Goal: Task Accomplishment & Management: Complete application form

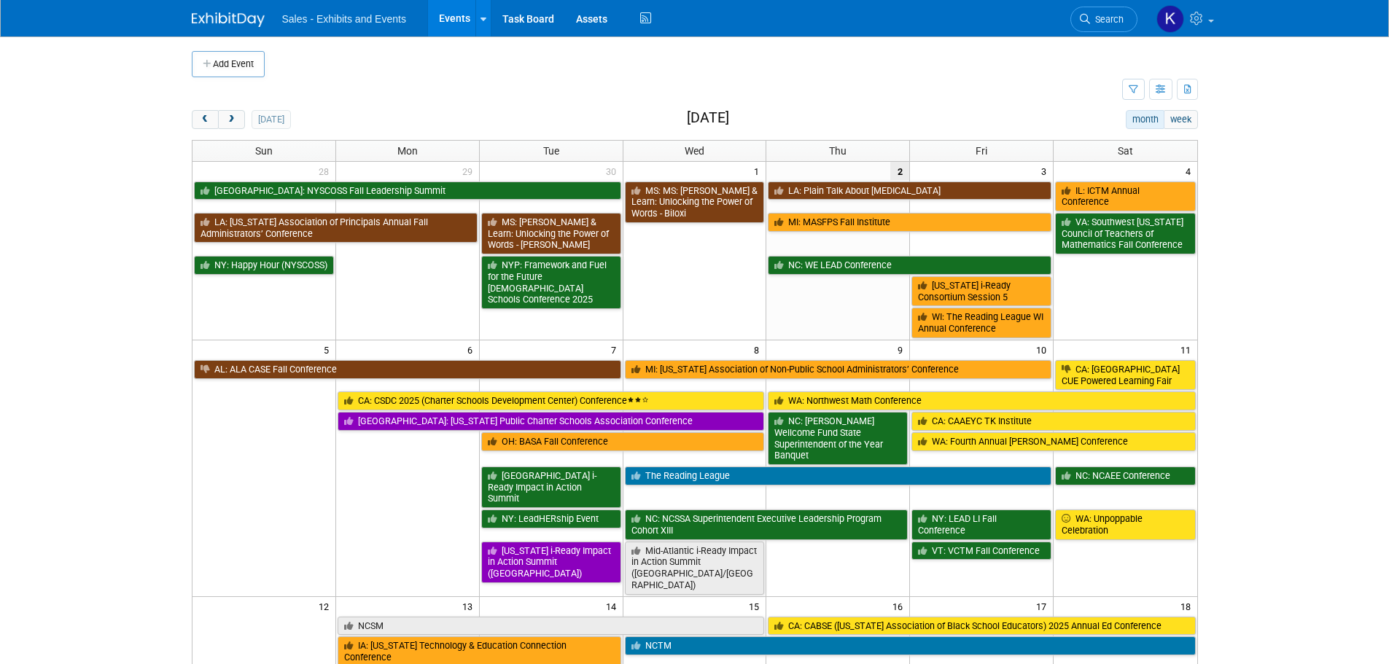
drag, startPoint x: 233, startPoint y: 115, endPoint x: 289, endPoint y: 139, distance: 60.4
click at [235, 115] on span "next" at bounding box center [231, 119] width 11 height 9
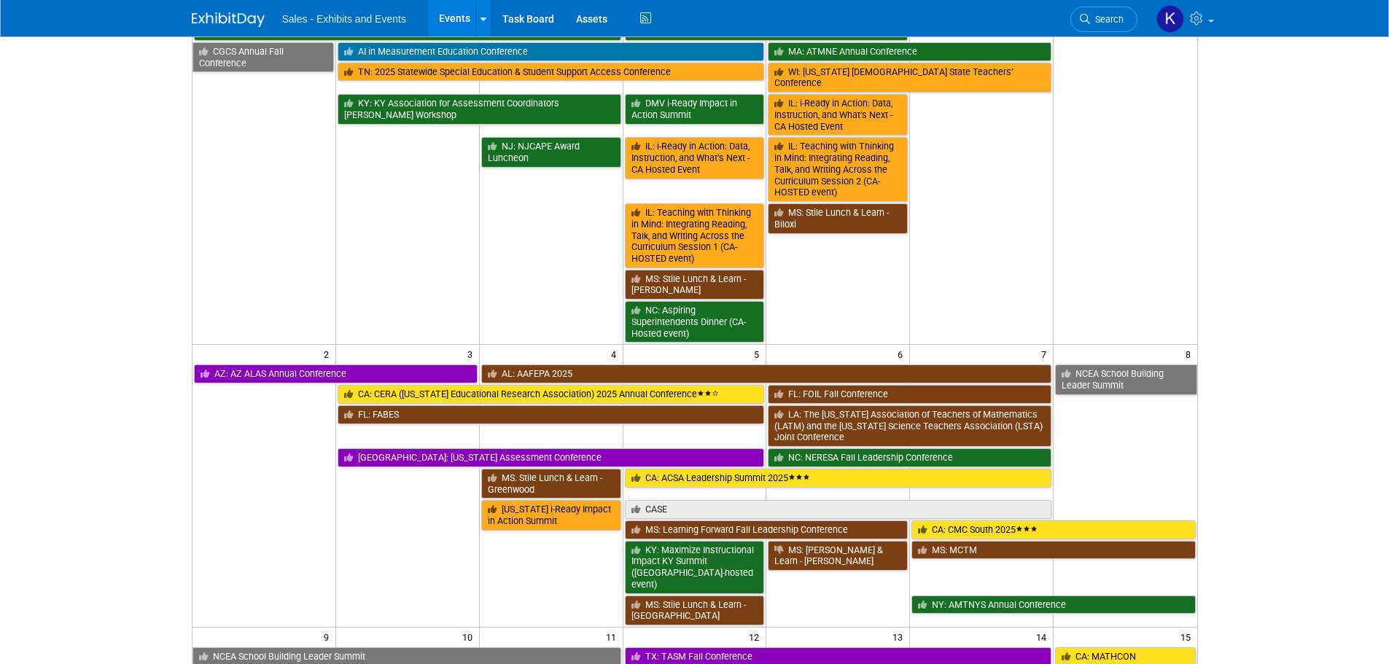
scroll to position [510, 0]
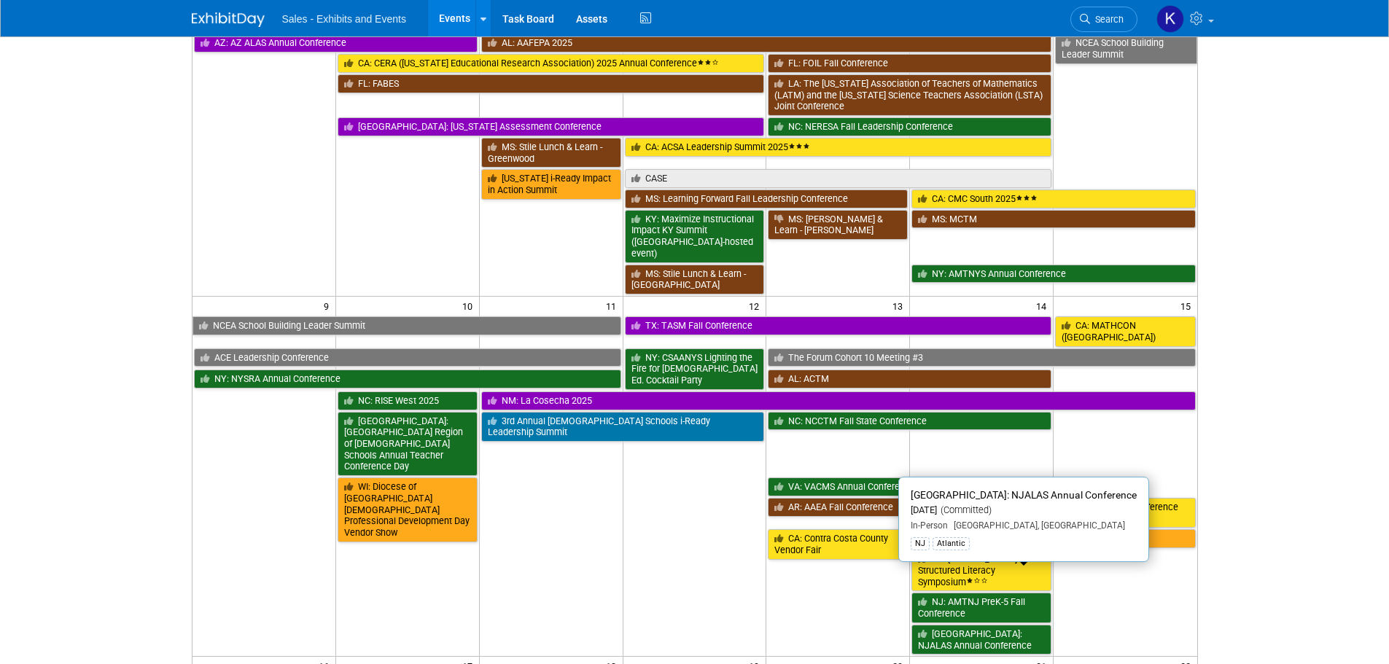
click at [990, 625] on link "[GEOGRAPHIC_DATA]: NJALAS Annual Conference" at bounding box center [981, 640] width 140 height 30
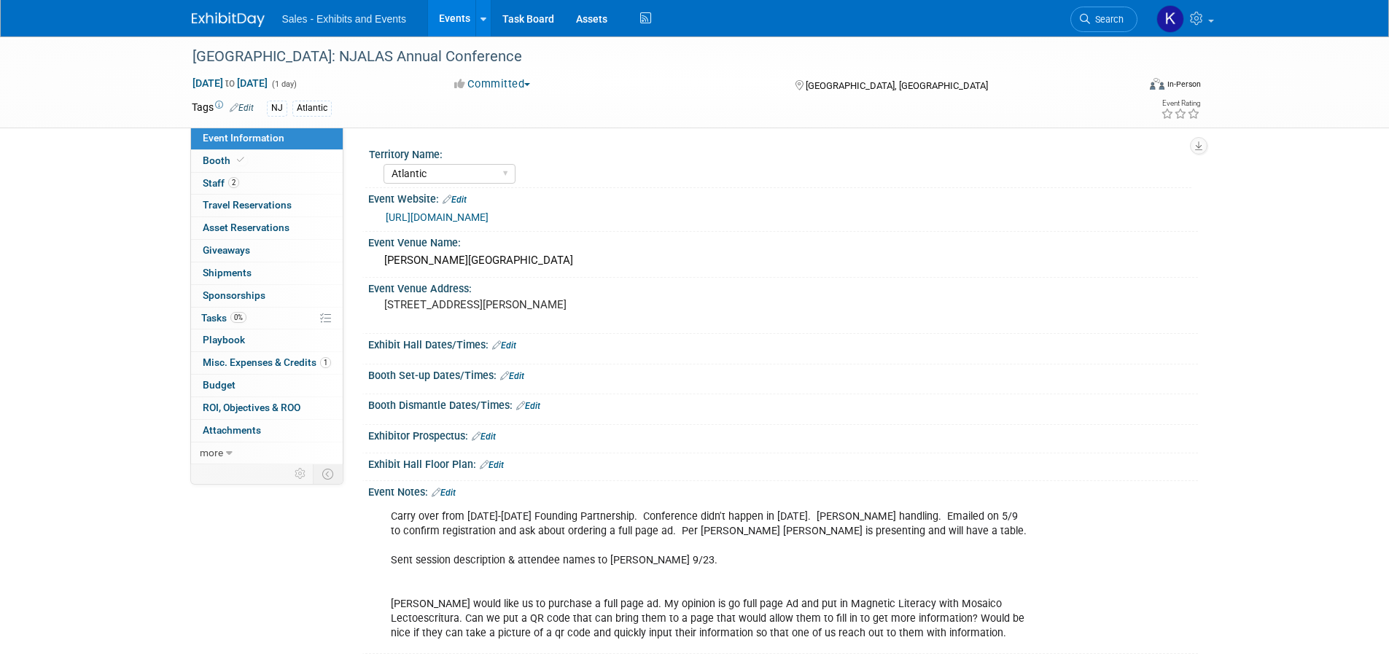
select select "Atlantic"
click at [215, 321] on span "Tasks 0%" at bounding box center [223, 318] width 45 height 12
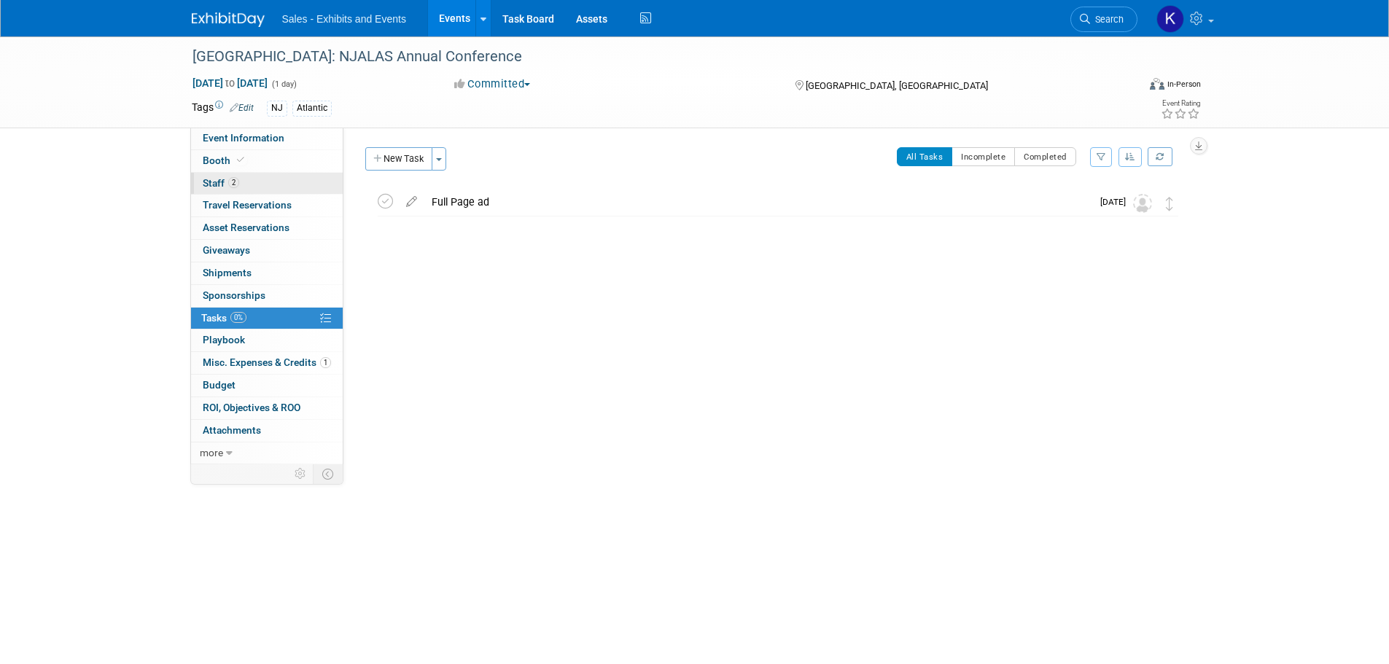
click at [216, 182] on span "Staff 2" at bounding box center [221, 183] width 36 height 12
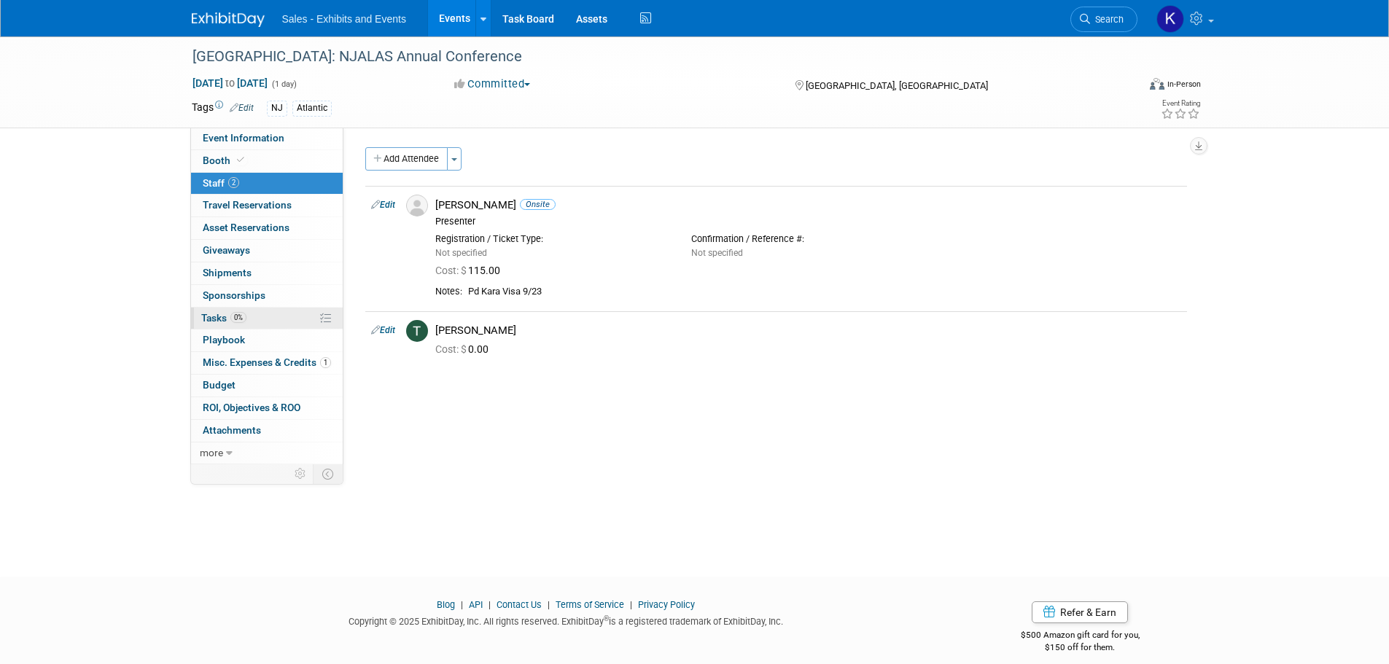
click at [214, 308] on link "0% Tasks 0%" at bounding box center [267, 319] width 152 height 22
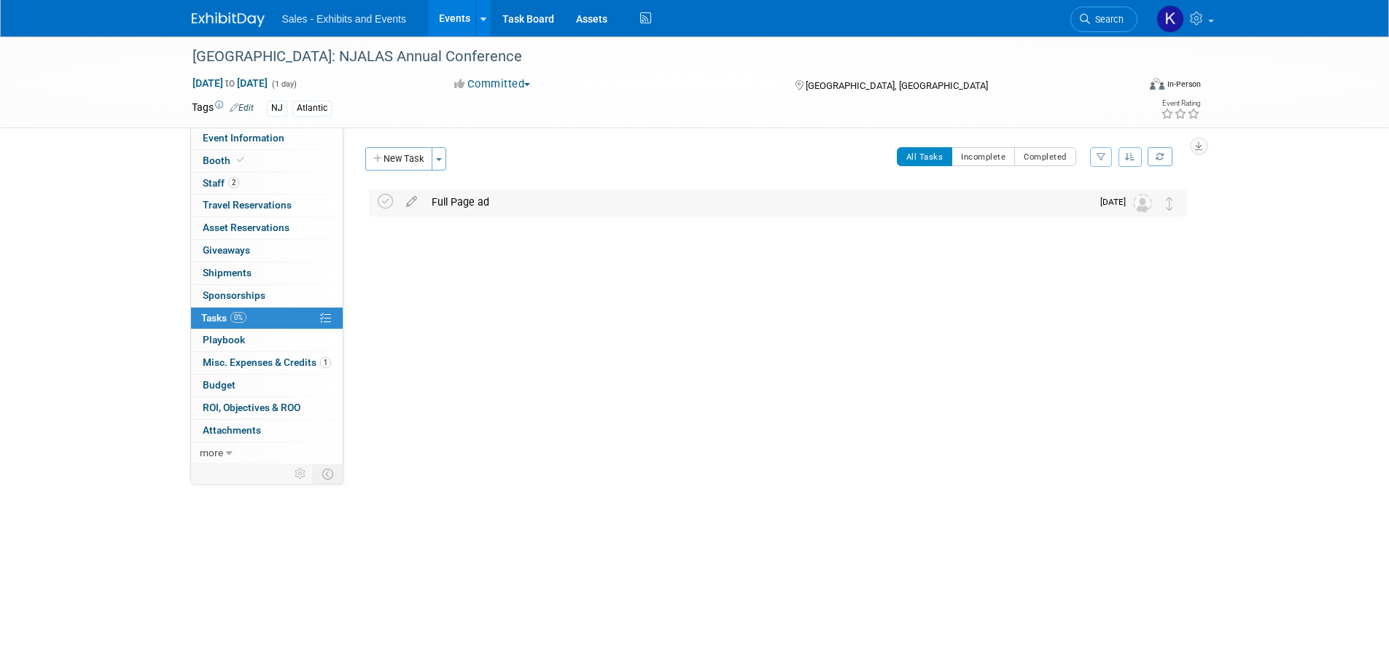
click at [446, 198] on div "Full Page ad" at bounding box center [757, 202] width 667 height 25
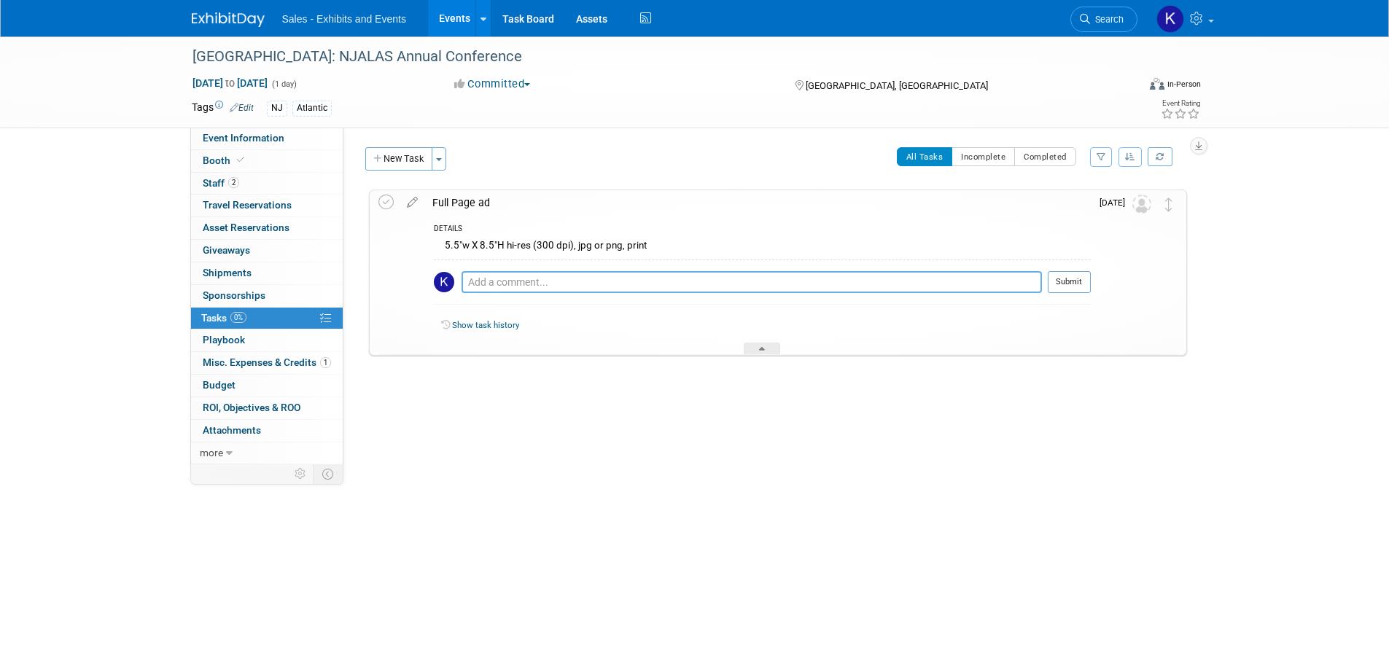
click at [542, 278] on textarea at bounding box center [751, 282] width 580 height 22
type textarea "Submitted ad into Workday 10/2 with Oct. 30 due date."
drag, startPoint x: 1082, startPoint y: 285, endPoint x: 1115, endPoint y: 315, distance: 44.9
click at [1082, 286] on button "Submit" at bounding box center [1069, 282] width 43 height 22
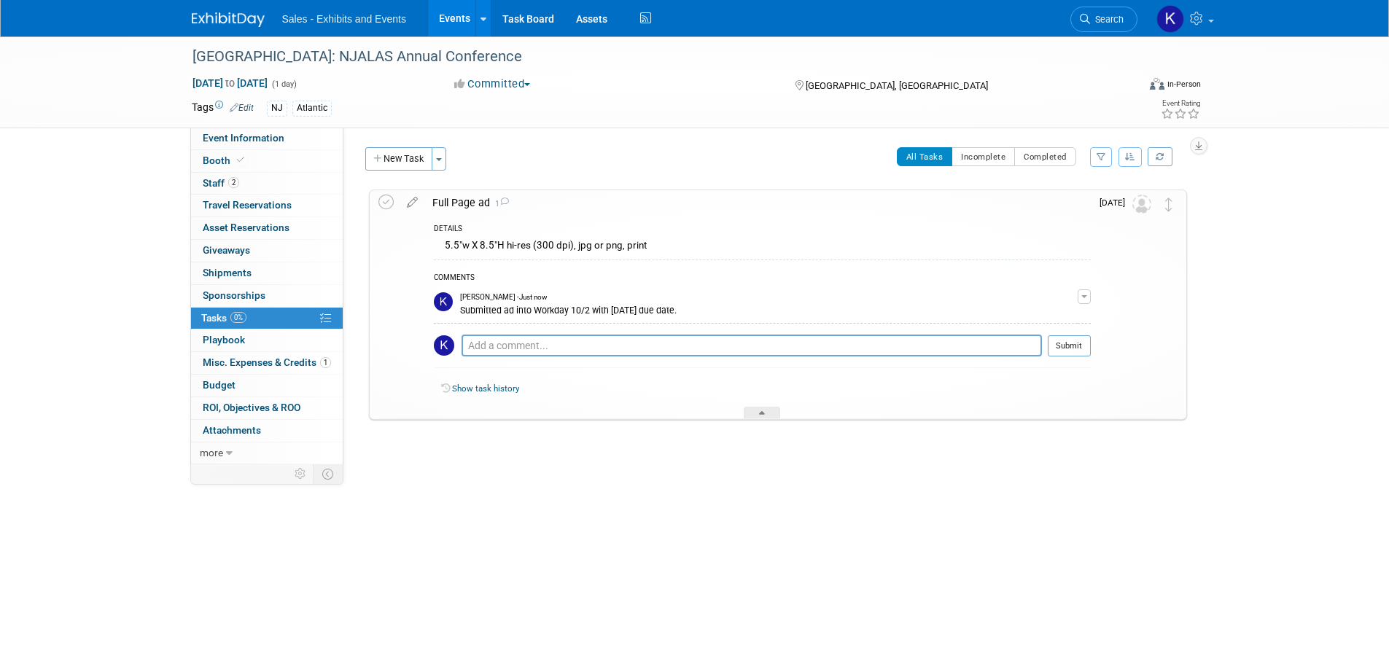
click at [223, 20] on img at bounding box center [228, 19] width 73 height 15
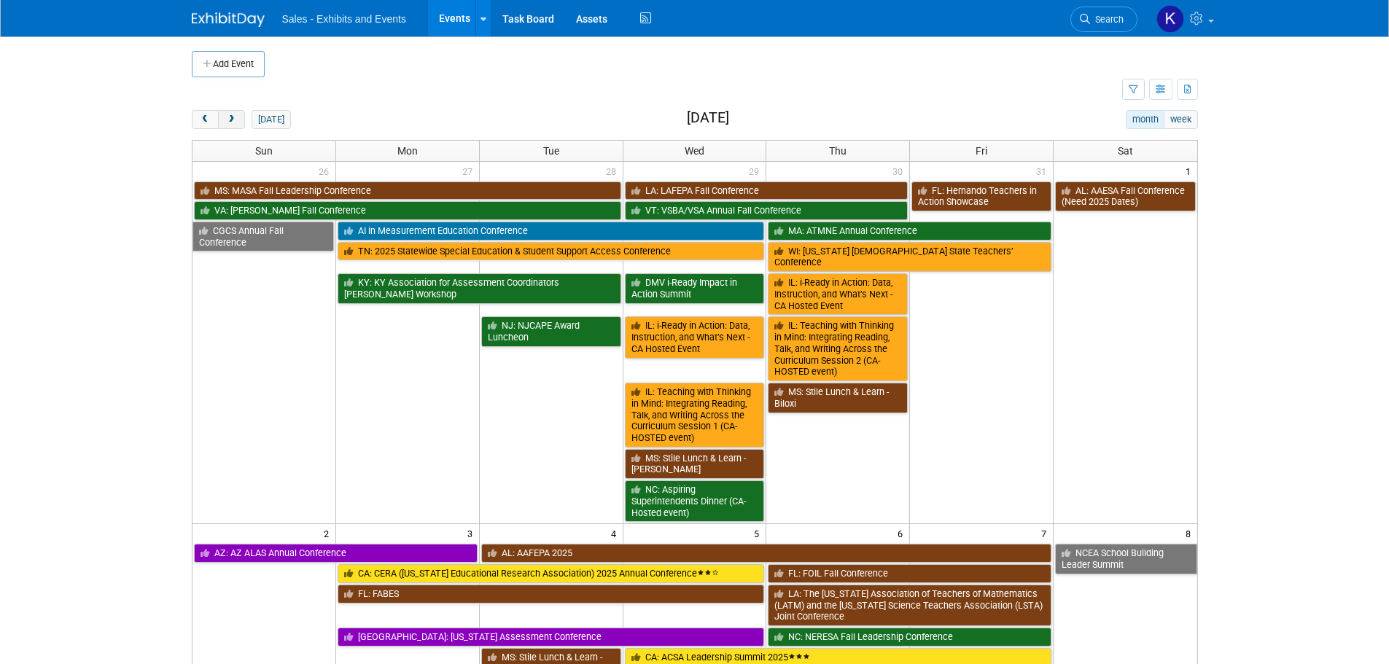
click at [232, 117] on span "next" at bounding box center [231, 119] width 11 height 9
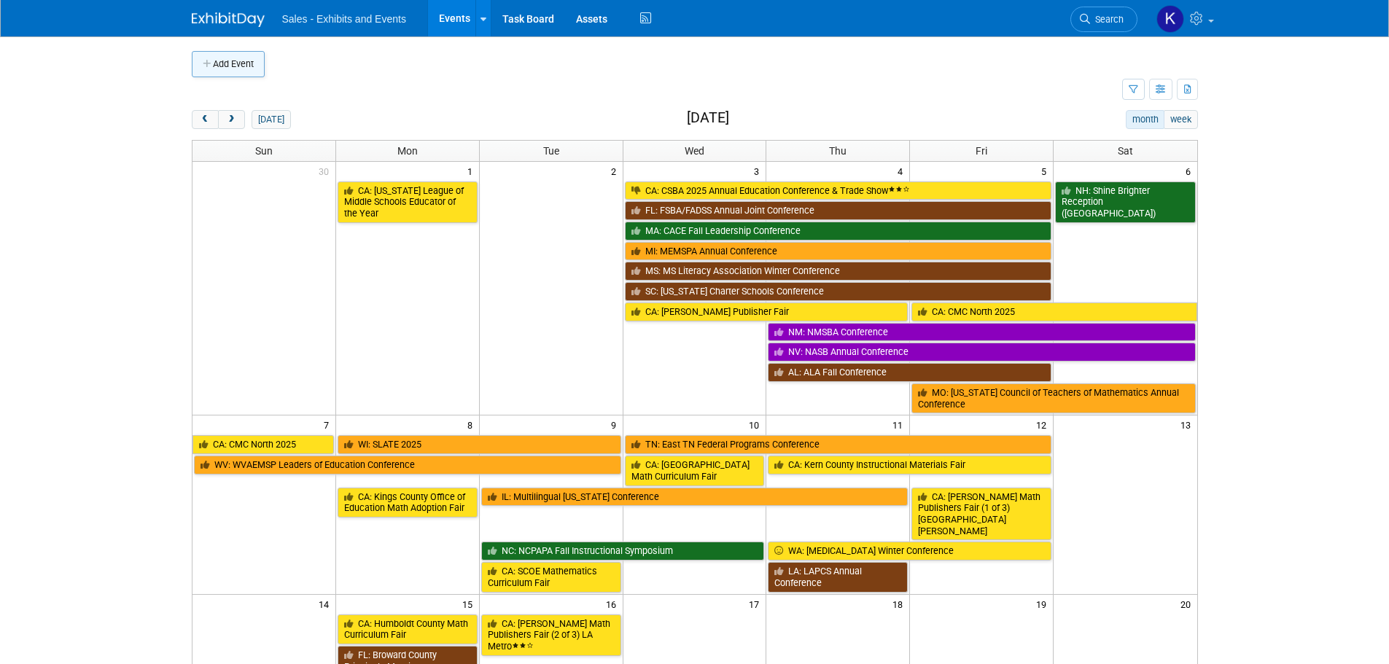
click at [222, 66] on button "Add Event" at bounding box center [228, 64] width 73 height 26
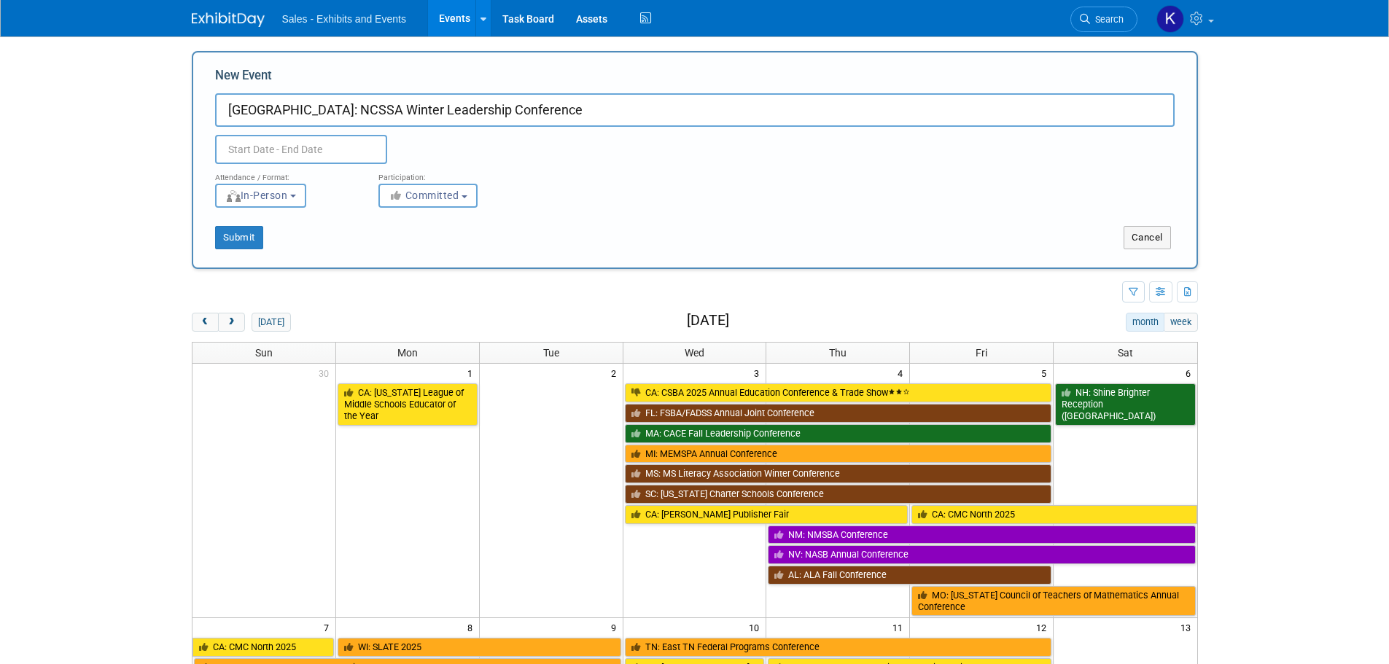
type input "[GEOGRAPHIC_DATA]: NCSSA Winter Leadership Conference"
drag, startPoint x: 354, startPoint y: 149, endPoint x: 363, endPoint y: 157, distance: 12.0
click at [354, 150] on input "text" at bounding box center [301, 149] width 172 height 29
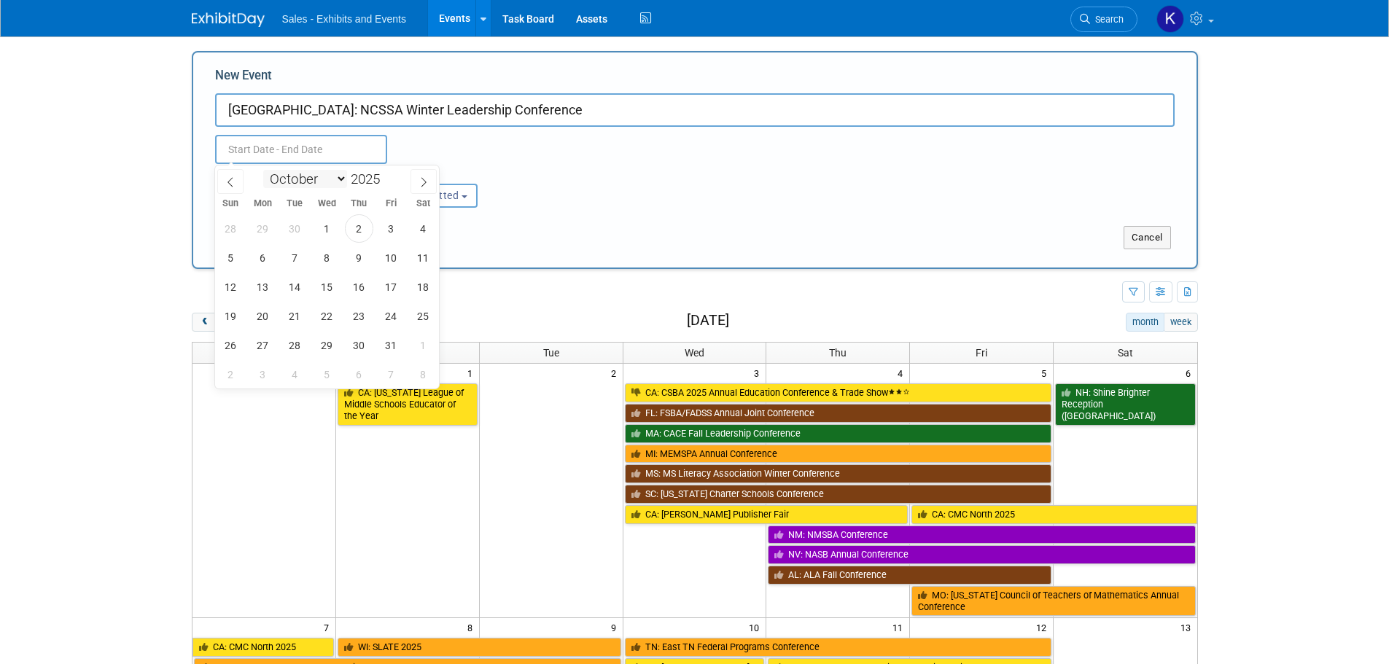
click at [343, 174] on select "January February March April May June July August September October November De…" at bounding box center [305, 179] width 84 height 18
click at [263, 170] on select "January February March April May June July August September October November De…" at bounding box center [305, 179] width 84 height 18
click at [391, 232] on span "3" at bounding box center [391, 228] width 28 height 28
click at [235, 257] on span "5" at bounding box center [231, 258] width 28 height 28
type input "Oct 3, 2025 to Oct 5, 2025"
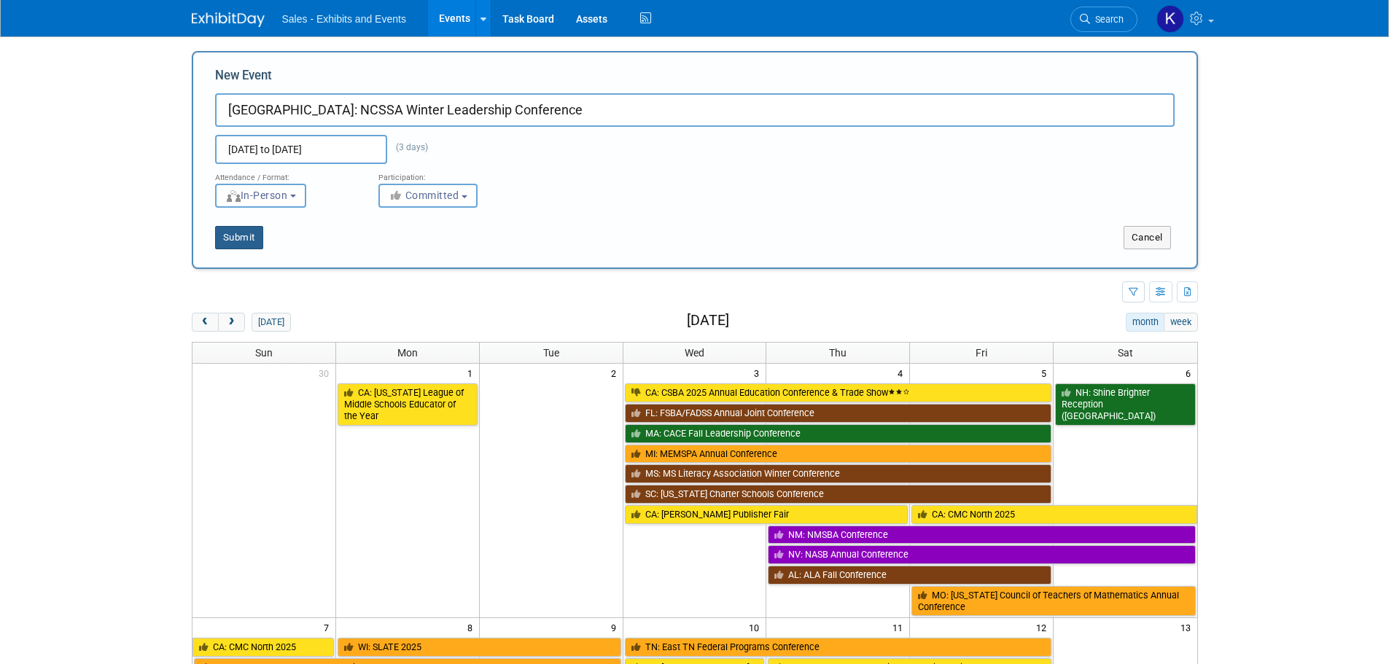
click at [244, 239] on button "Submit" at bounding box center [239, 237] width 48 height 23
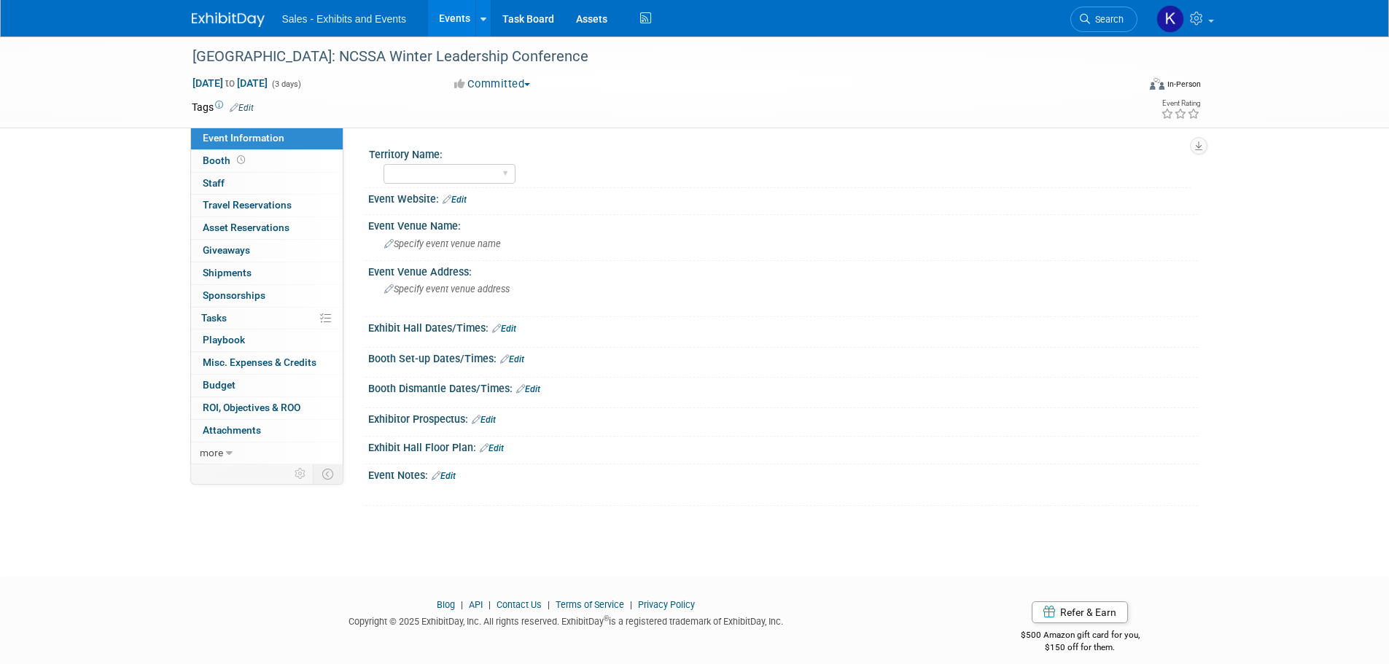
drag, startPoint x: 249, startPoint y: 107, endPoint x: 270, endPoint y: 115, distance: 22.6
click at [249, 107] on link "Edit" at bounding box center [242, 108] width 24 height 10
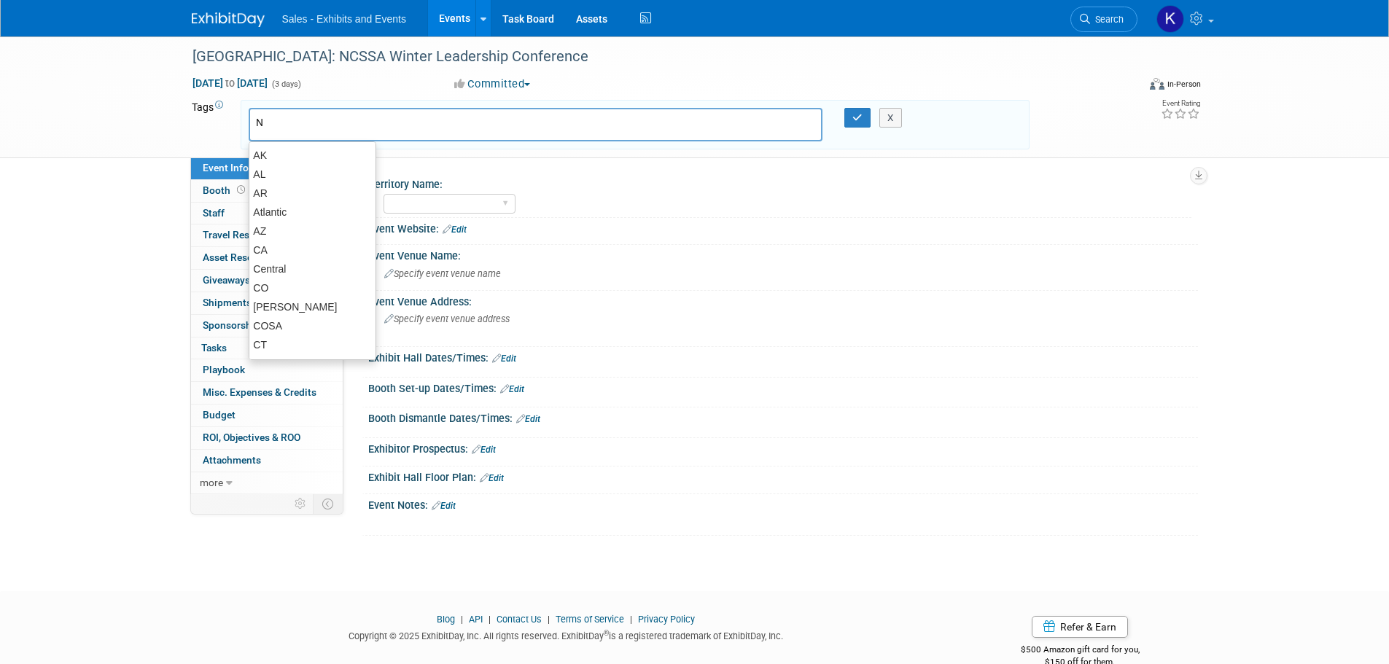
type input "NC"
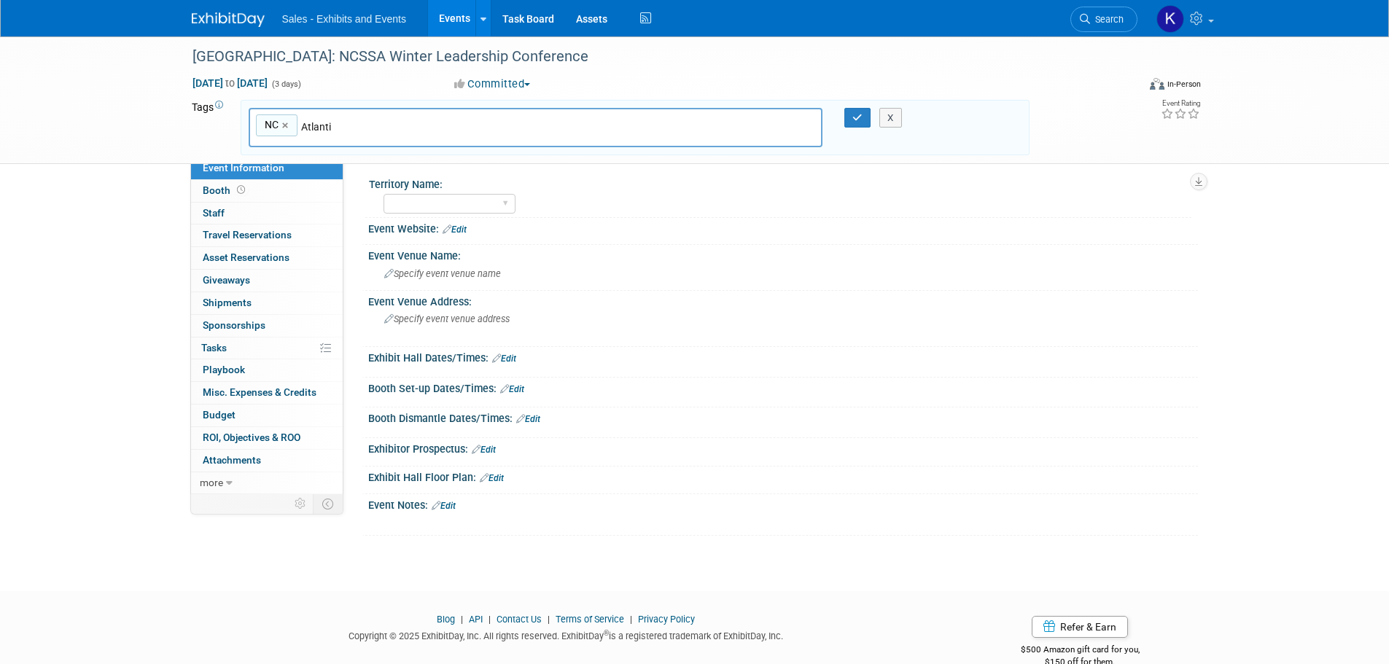
type input "Atlantic"
type input "NC, Atlantic"
click at [852, 111] on button "button" at bounding box center [857, 118] width 26 height 20
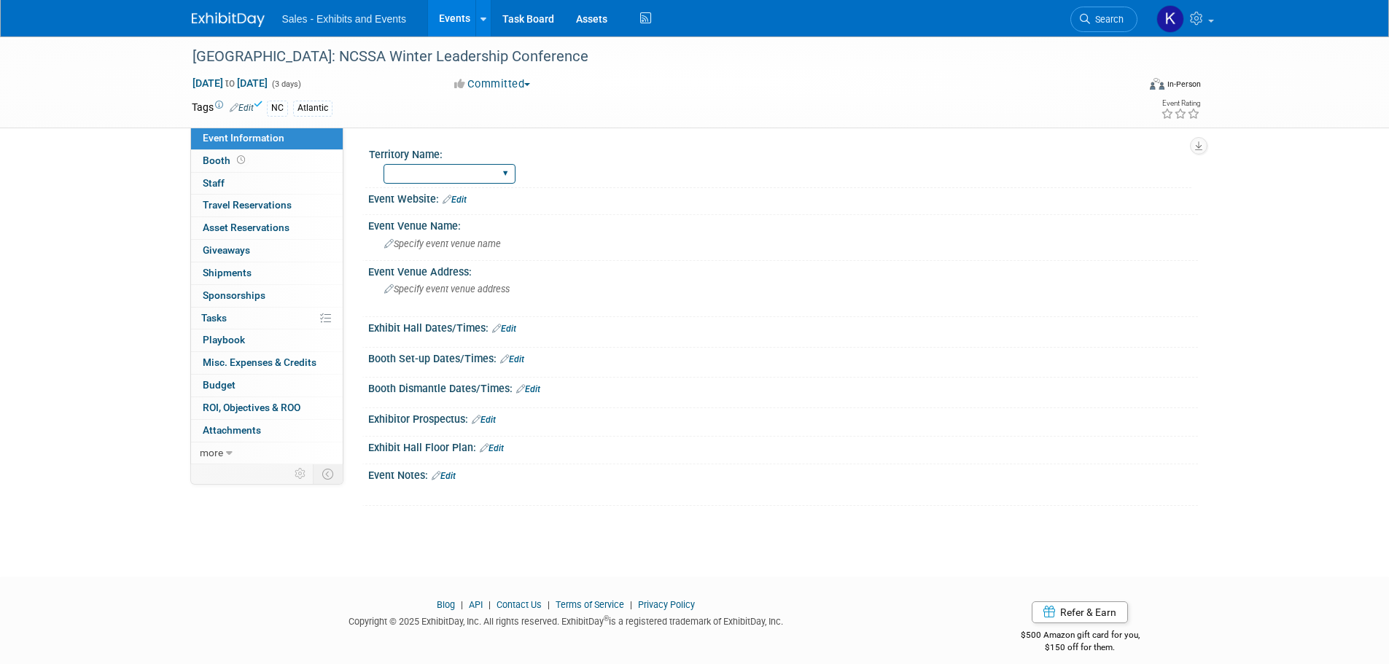
click at [506, 173] on select "Atlantic Southeast Central Southwest Pacific Mountain National Strategic Partne…" at bounding box center [449, 174] width 132 height 20
select select "Atlantic"
click at [383, 164] on select "Atlantic Southeast Central Southwest Pacific Mountain National Strategic Partne…" at bounding box center [449, 174] width 132 height 20
click at [408, 241] on span "Specify event venue name" at bounding box center [442, 243] width 117 height 11
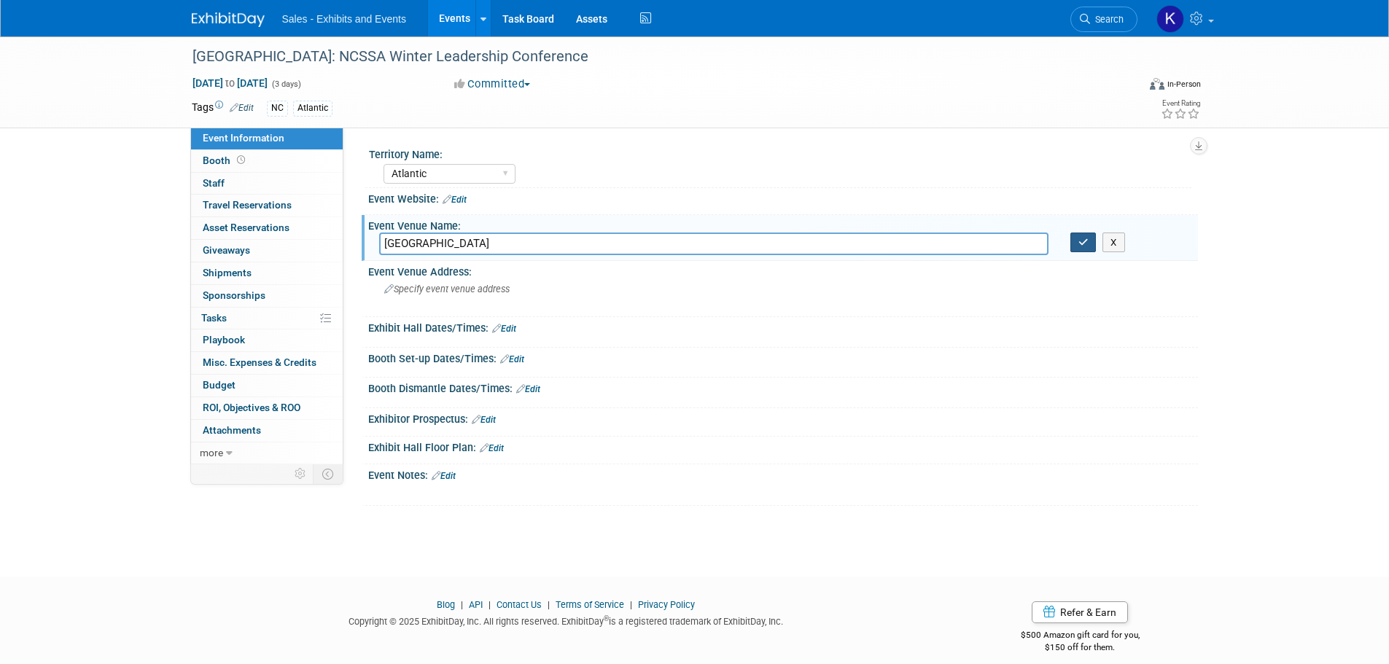
type input "Grandover Resort"
click at [1088, 241] on button "button" at bounding box center [1083, 243] width 26 height 20
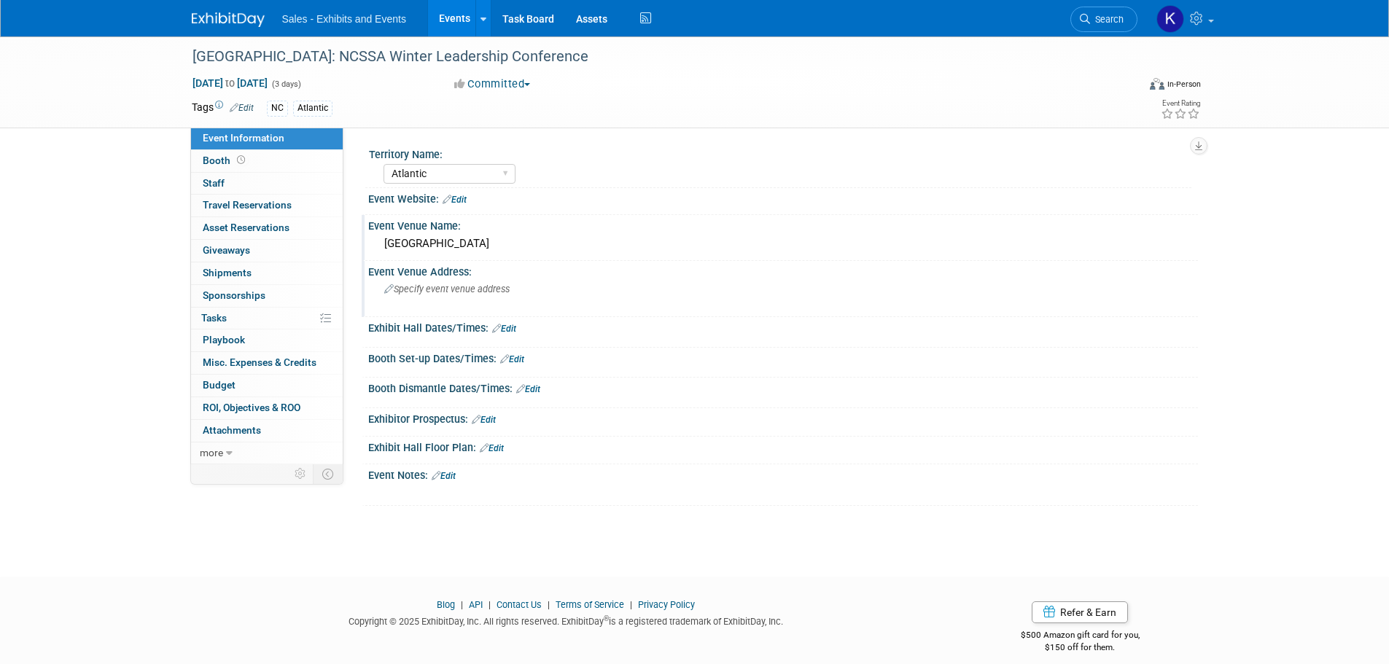
click at [473, 287] on span "Specify event venue address" at bounding box center [446, 289] width 125 height 11
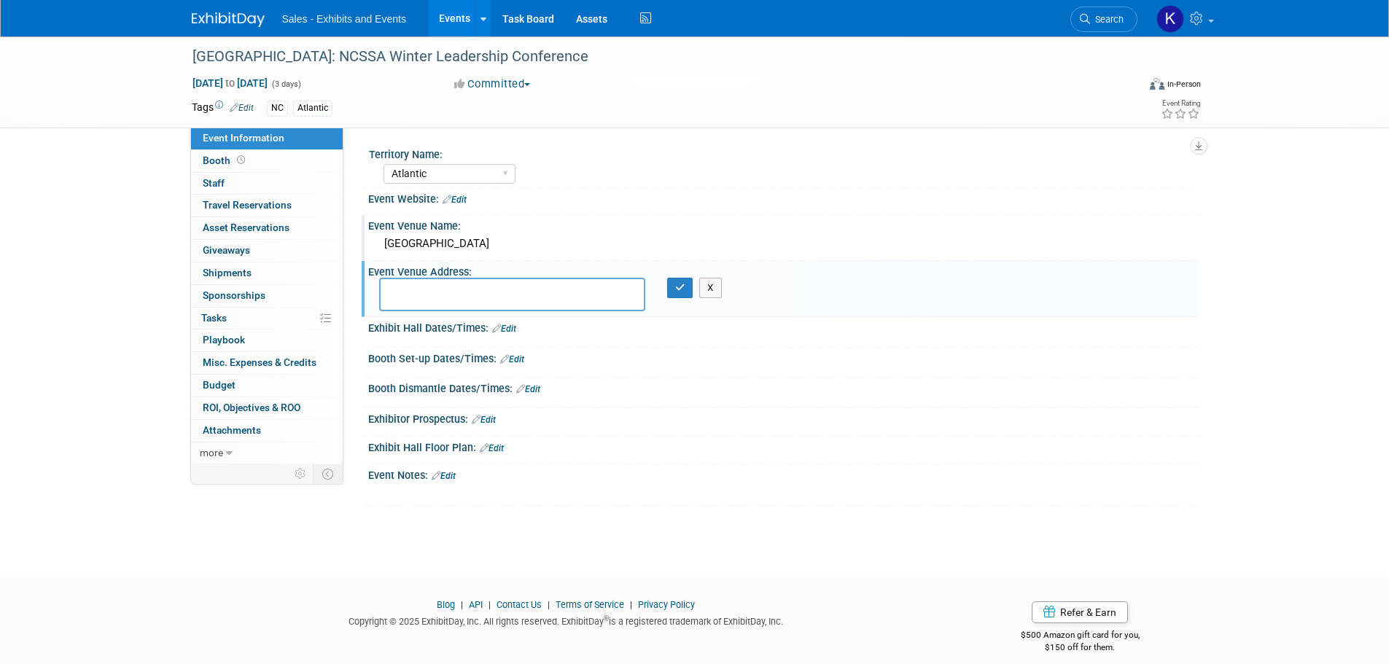
click at [588, 282] on textarea at bounding box center [512, 295] width 266 height 34
type textarea "1000 Club Rd. Greensboro, NC 27407"
drag, startPoint x: 681, startPoint y: 289, endPoint x: 679, endPoint y: 304, distance: 14.7
click at [682, 289] on icon "button" at bounding box center [680, 287] width 10 height 9
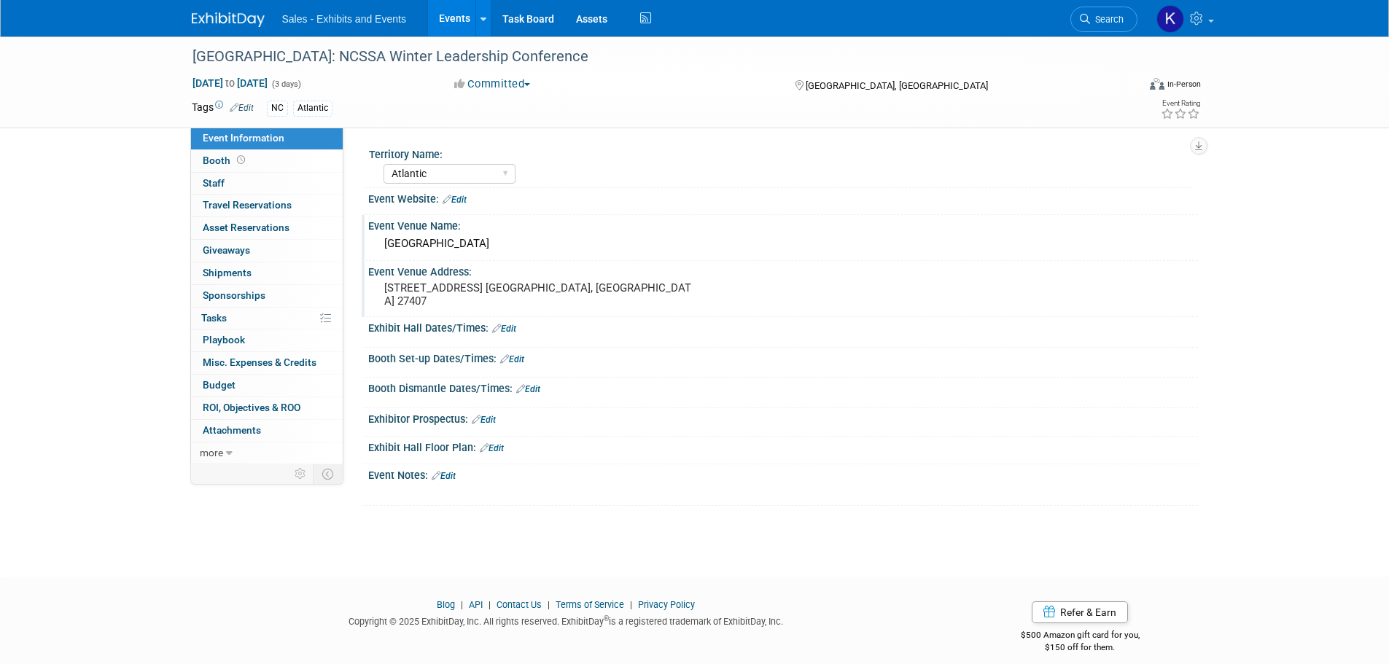
click at [510, 326] on link "Edit" at bounding box center [504, 329] width 24 height 10
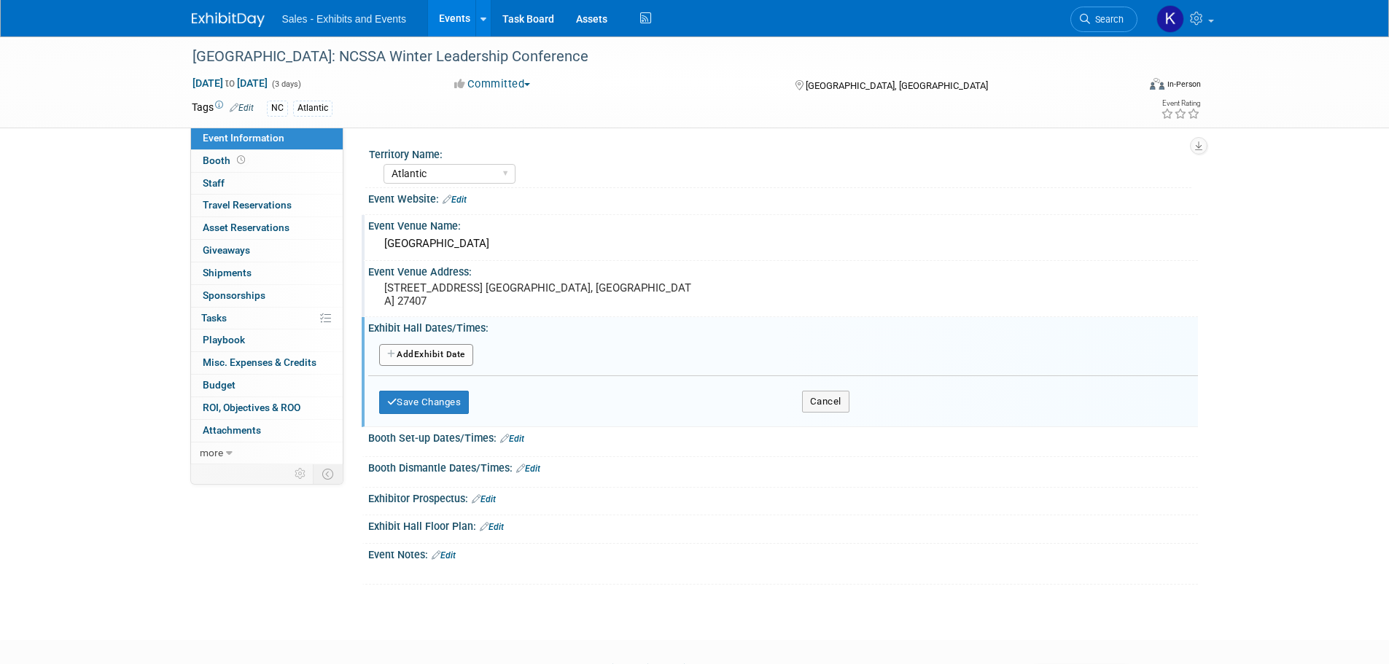
click at [450, 359] on button "Add Another Exhibit Date" at bounding box center [426, 355] width 94 height 22
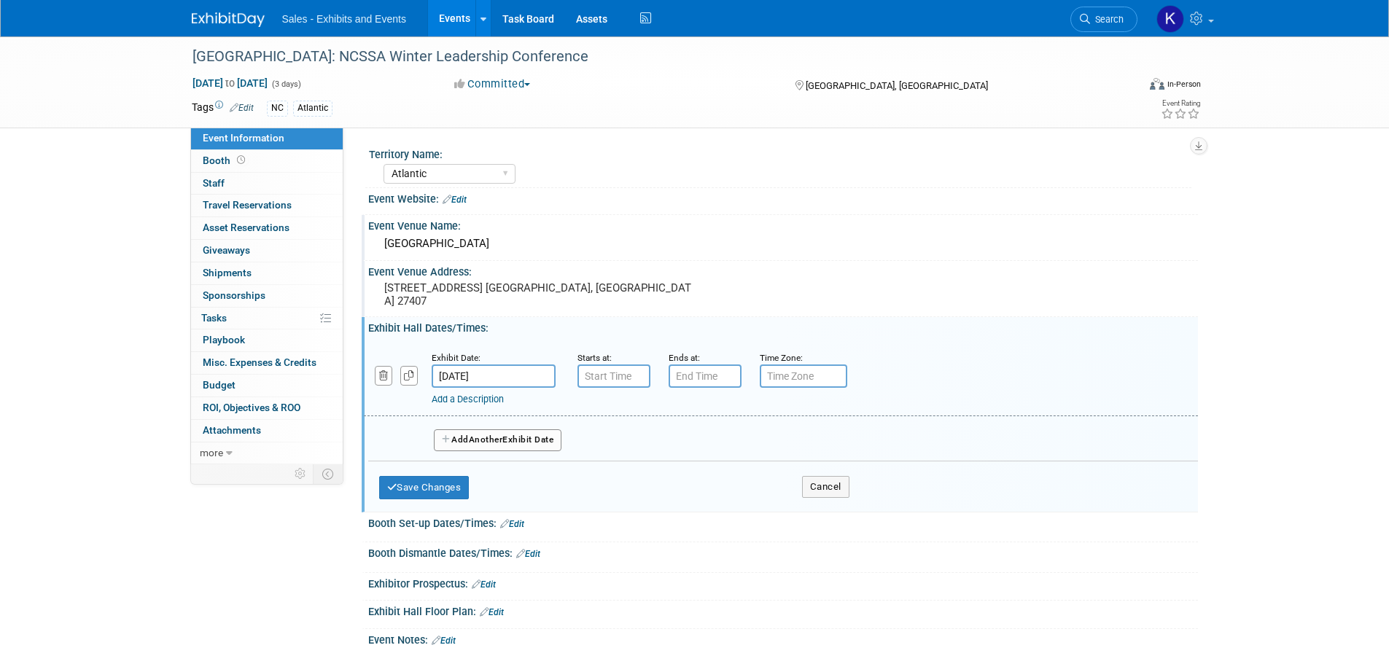
click at [268, 83] on span "Oct 3, 2025 to Oct 5, 2025" at bounding box center [230, 83] width 77 height 13
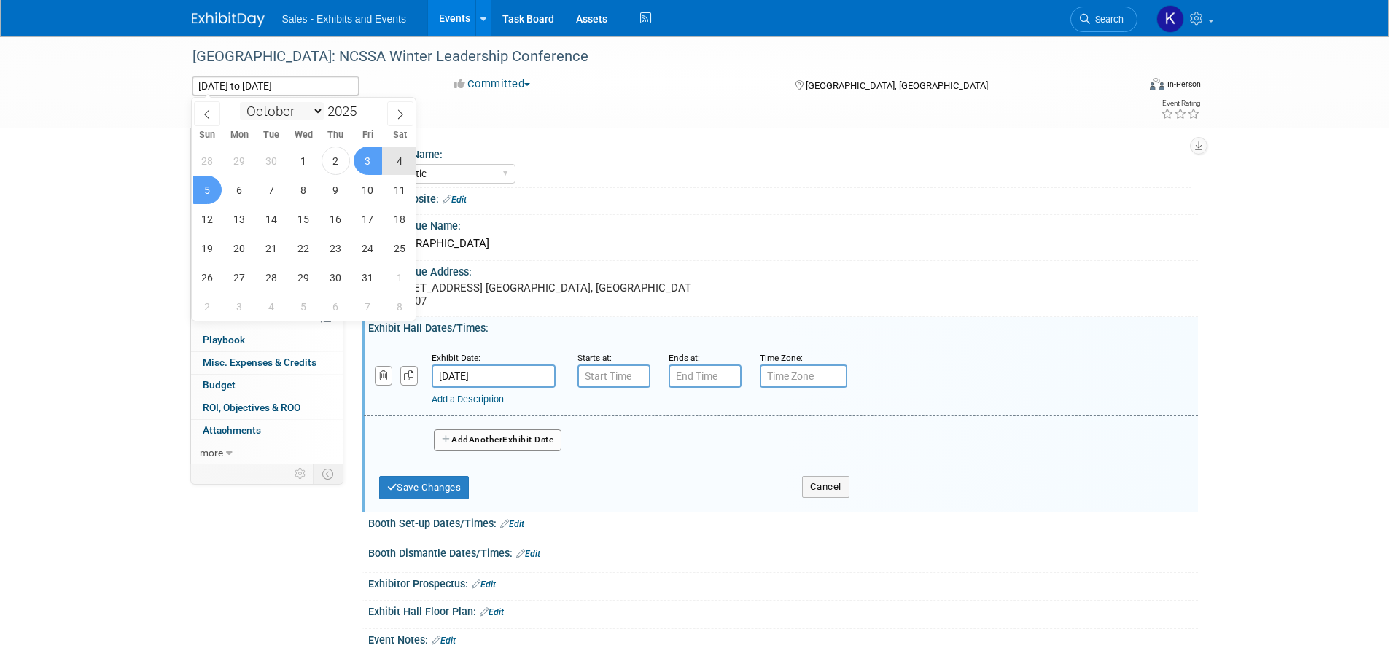
click at [321, 111] on select "January February March April May June July August September October November De…" at bounding box center [282, 111] width 84 height 18
select select "11"
click at [240, 102] on select "January February March April May June July August September October November De…" at bounding box center [282, 111] width 84 height 18
click at [296, 160] on span "3" at bounding box center [303, 161] width 28 height 28
type input "Dec 3, 2025"
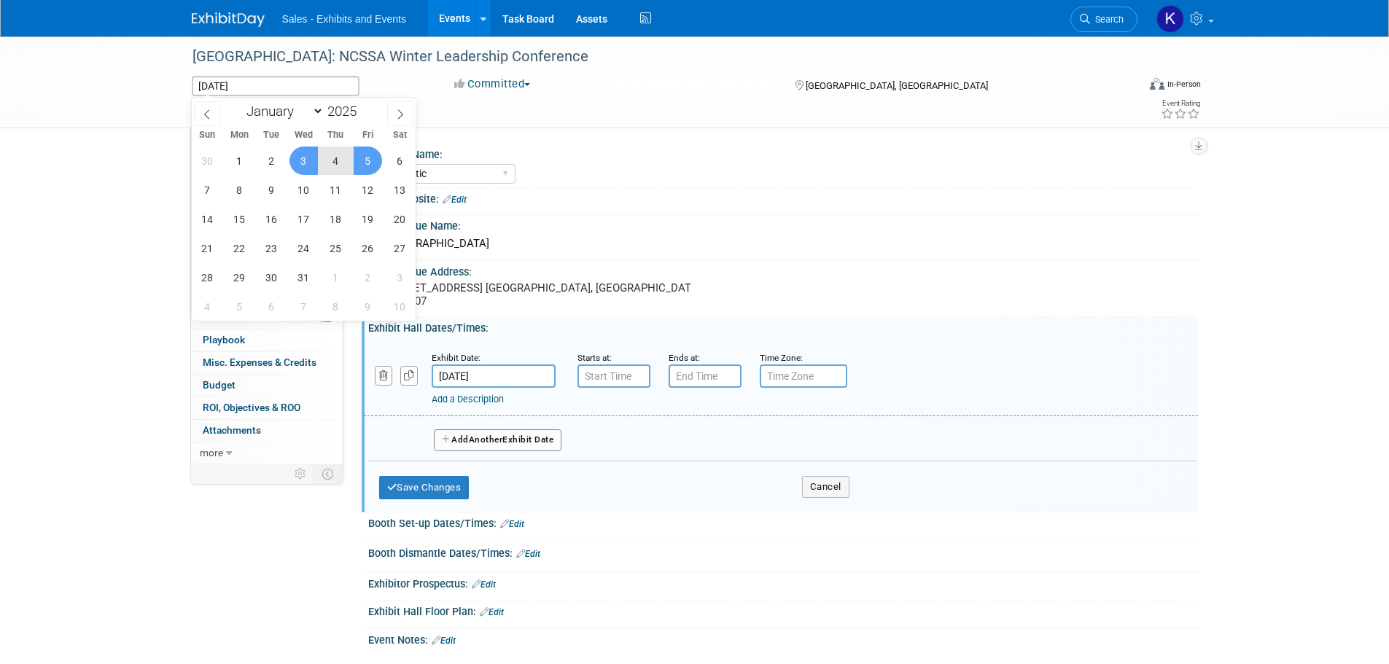
click at [362, 158] on span "5" at bounding box center [368, 161] width 28 height 28
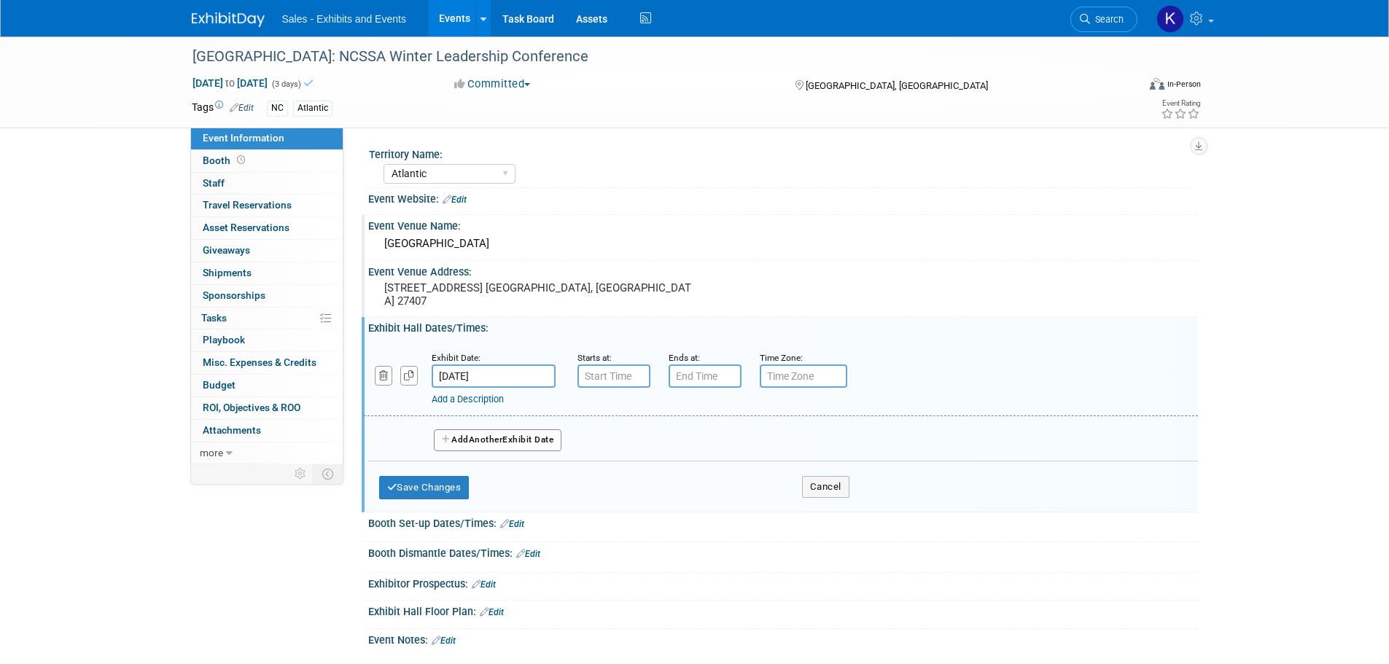
click at [516, 374] on input "Oct 3, 2025" at bounding box center [494, 376] width 124 height 23
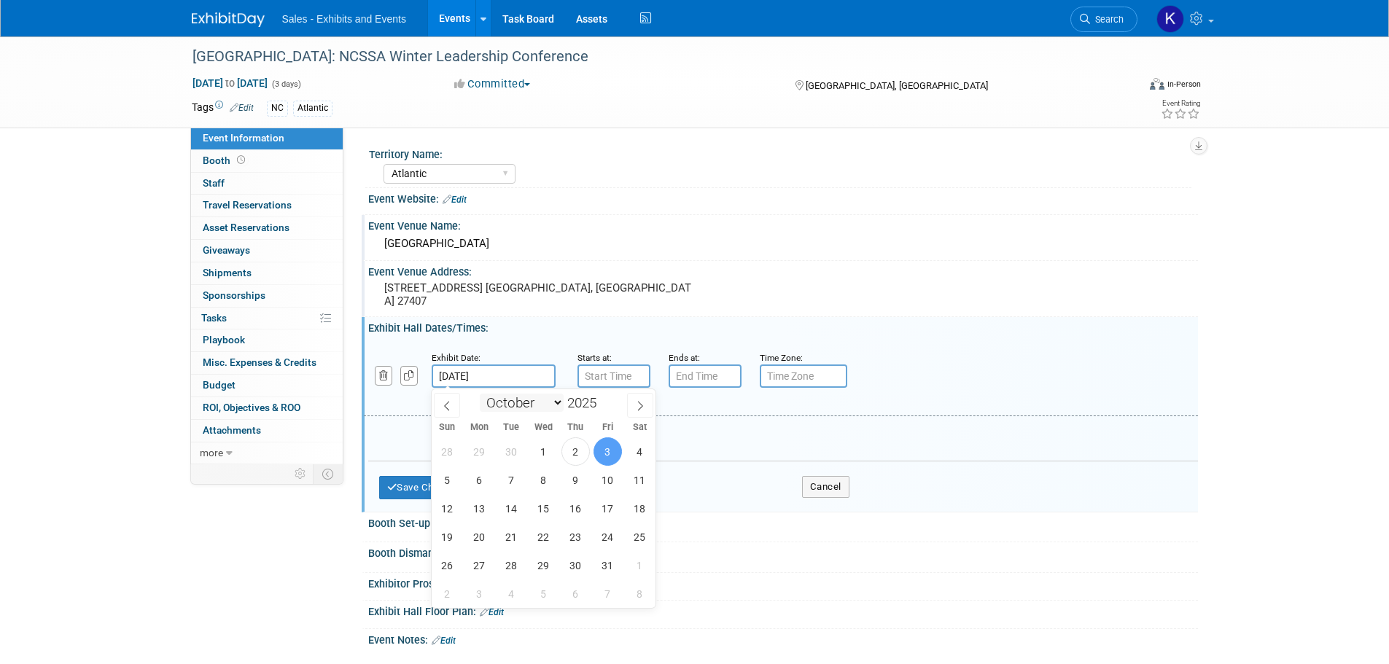
click at [561, 404] on select "January February March April May June July August September October November De…" at bounding box center [522, 403] width 84 height 18
select select "11"
click at [480, 394] on select "January February March April May June July August September October November De…" at bounding box center [522, 403] width 84 height 18
click at [540, 457] on span "3" at bounding box center [543, 451] width 28 height 28
type input "Dec 3, 2025"
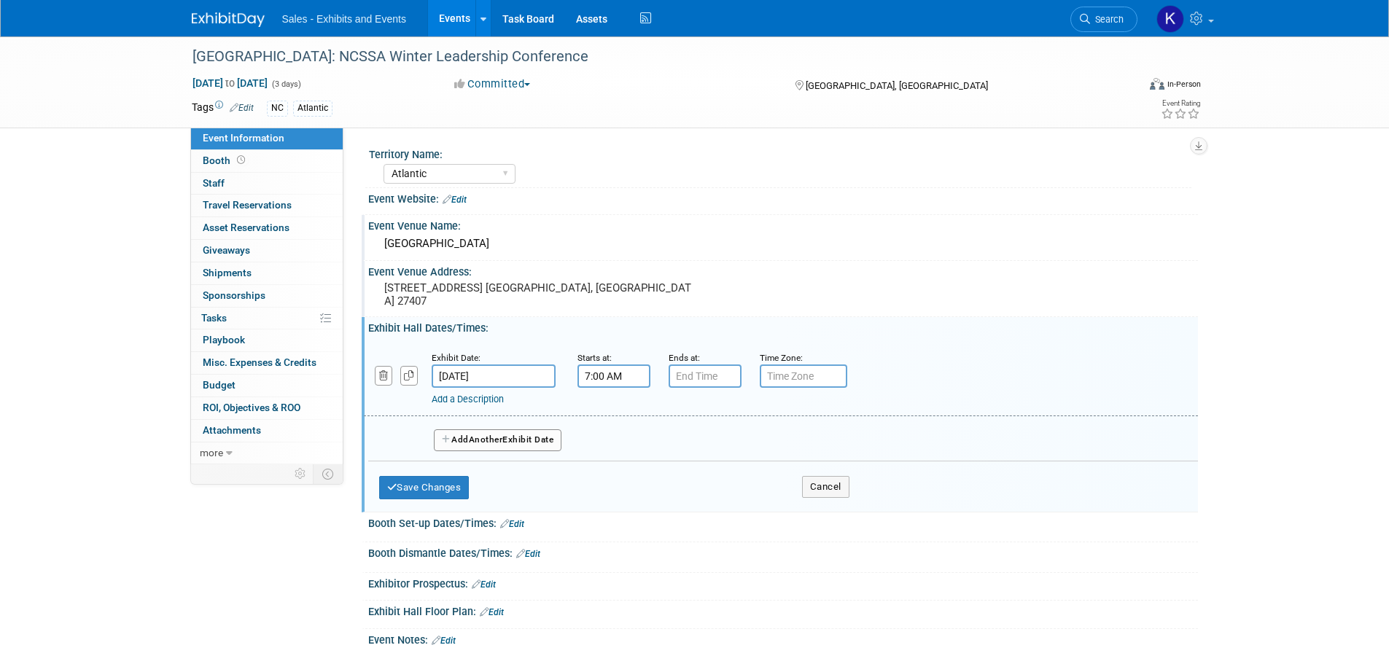
click at [631, 387] on input "7:00 AM" at bounding box center [613, 376] width 73 height 23
click at [604, 414] on span at bounding box center [612, 413] width 26 height 26
click at [619, 474] on span at bounding box center [612, 476] width 26 height 26
click at [619, 475] on span at bounding box center [612, 476] width 26 height 26
click at [729, 445] on button "AM" at bounding box center [738, 443] width 26 height 25
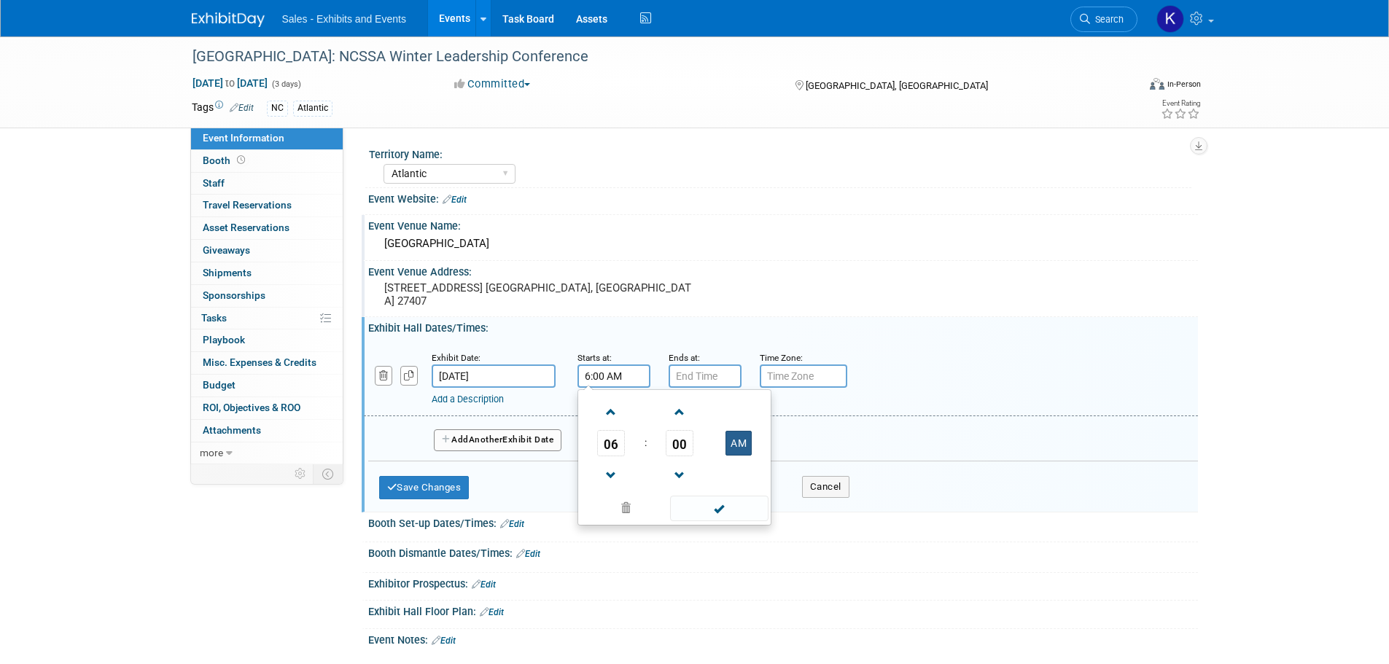
type input "6:00 PM"
click at [717, 385] on input "7:00 PM" at bounding box center [705, 376] width 73 height 23
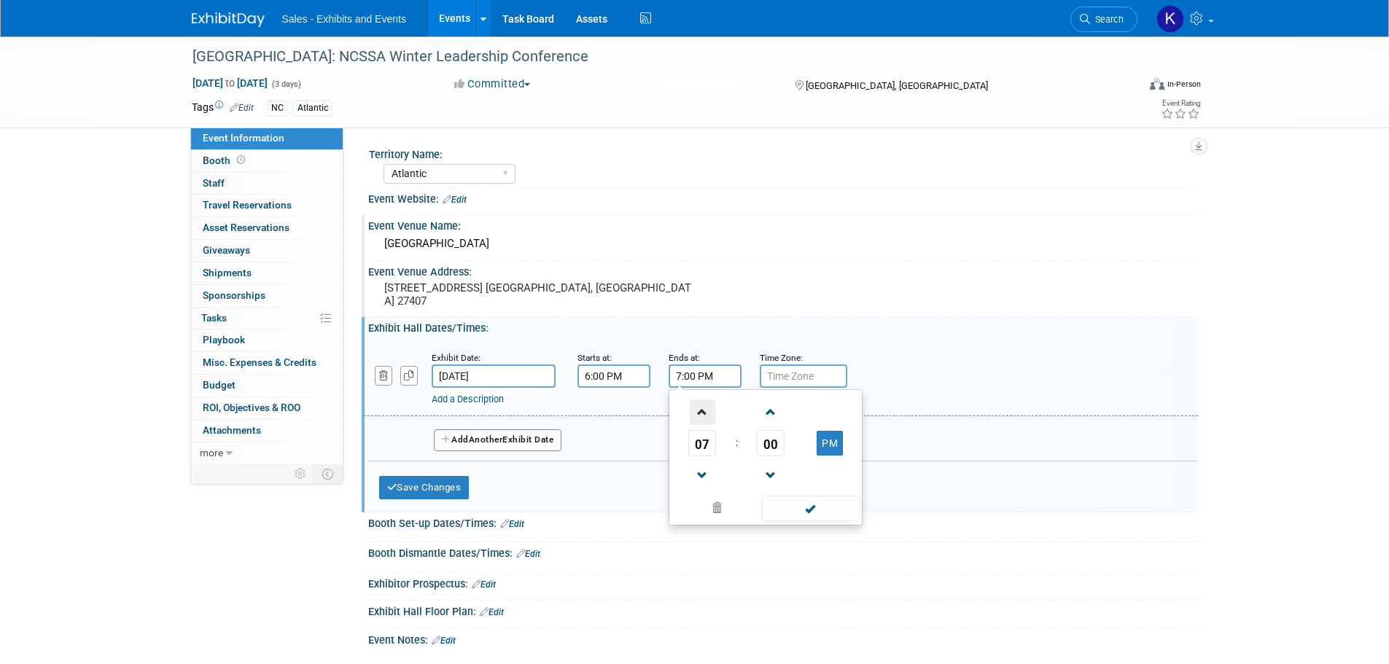
click at [710, 408] on span at bounding box center [703, 413] width 26 height 26
type input "9:00 PM"
drag, startPoint x: 809, startPoint y: 504, endPoint x: 677, endPoint y: 498, distance: 131.4
click at [809, 504] on span at bounding box center [810, 509] width 98 height 26
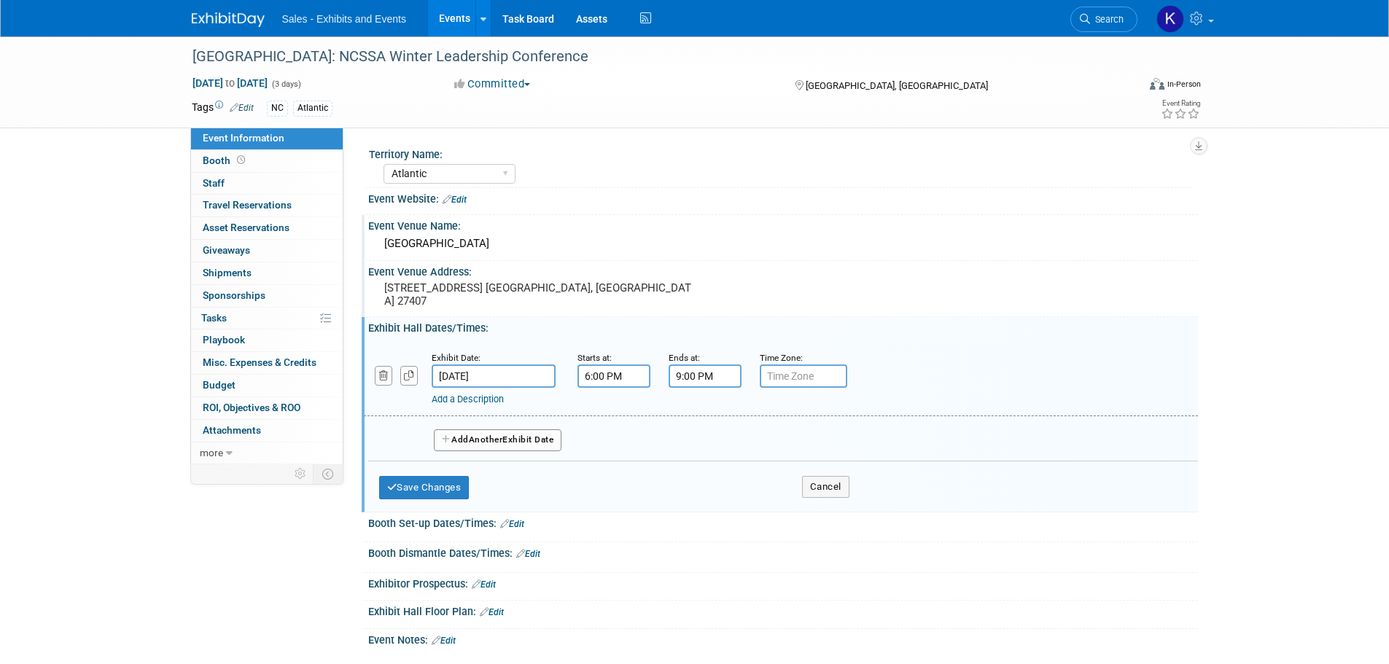
click at [508, 438] on button "Add Another Exhibit Date" at bounding box center [498, 440] width 128 height 22
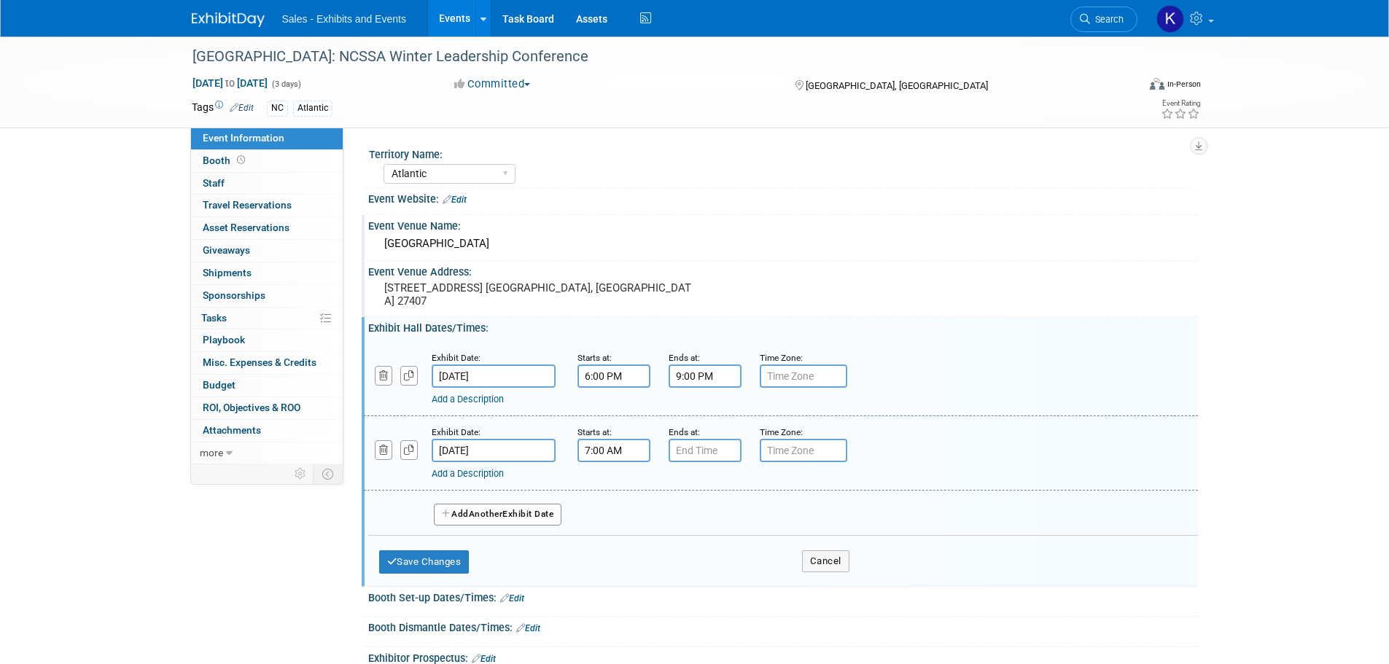
drag, startPoint x: 601, startPoint y: 447, endPoint x: 620, endPoint y: 451, distance: 19.3
click at [601, 448] on input "7:00 AM" at bounding box center [613, 450] width 73 height 23
click at [611, 479] on span at bounding box center [612, 487] width 26 height 26
type input "8:00 AM"
click at [706, 456] on input "7:00 PM" at bounding box center [705, 450] width 73 height 23
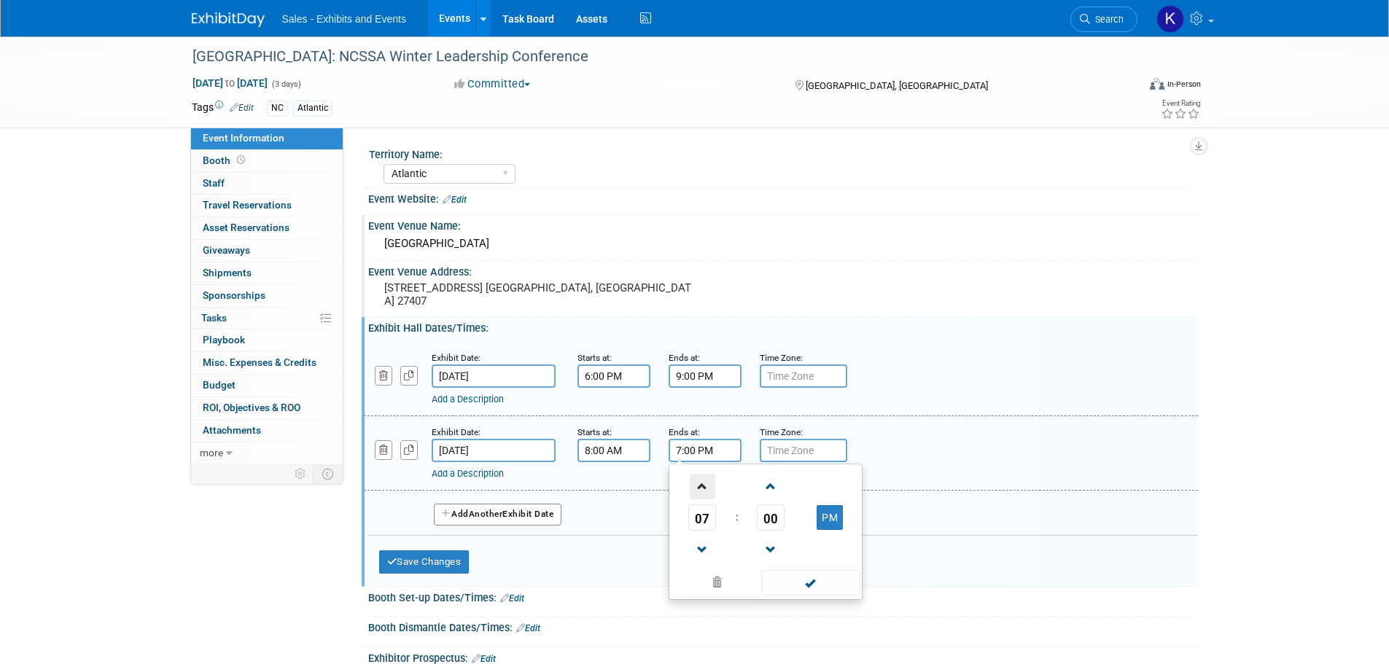
click at [702, 480] on span at bounding box center [703, 487] width 26 height 26
type input "9:00 PM"
drag, startPoint x: 828, startPoint y: 591, endPoint x: 770, endPoint y: 588, distance: 58.4
click at [822, 591] on span at bounding box center [810, 583] width 98 height 26
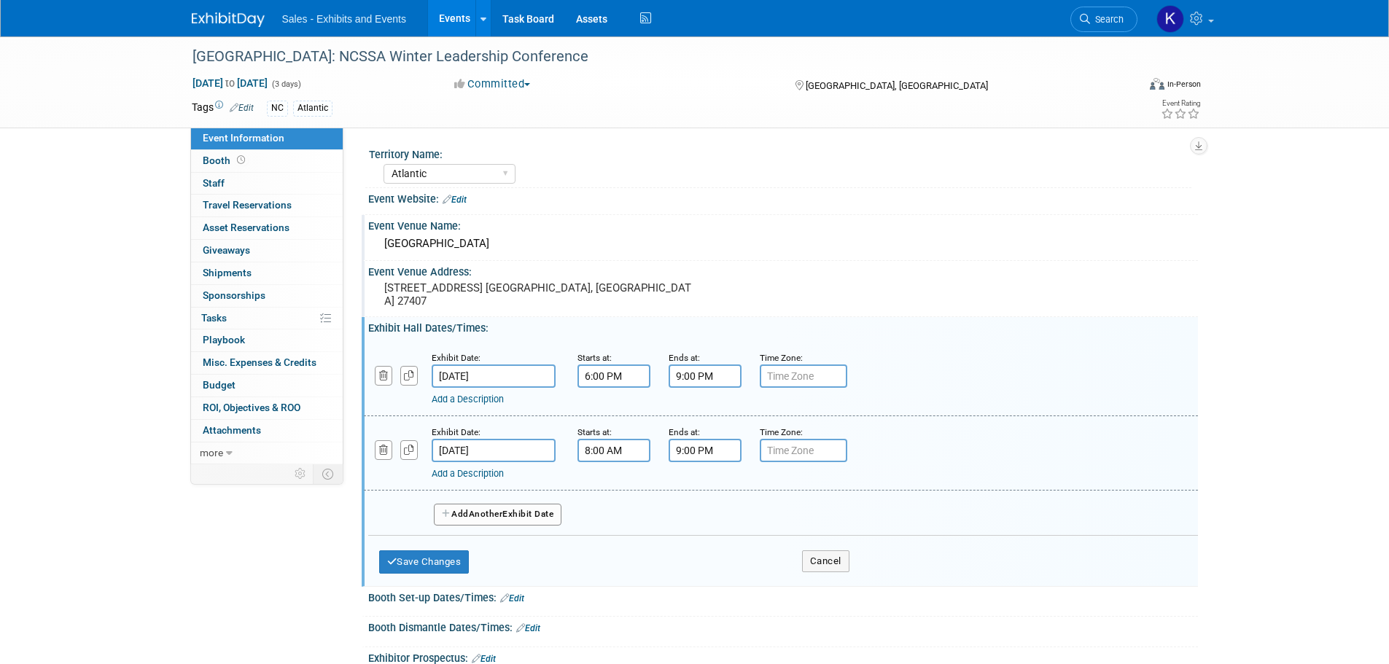
click at [510, 516] on button "Add Another Exhibit Date" at bounding box center [498, 515] width 128 height 22
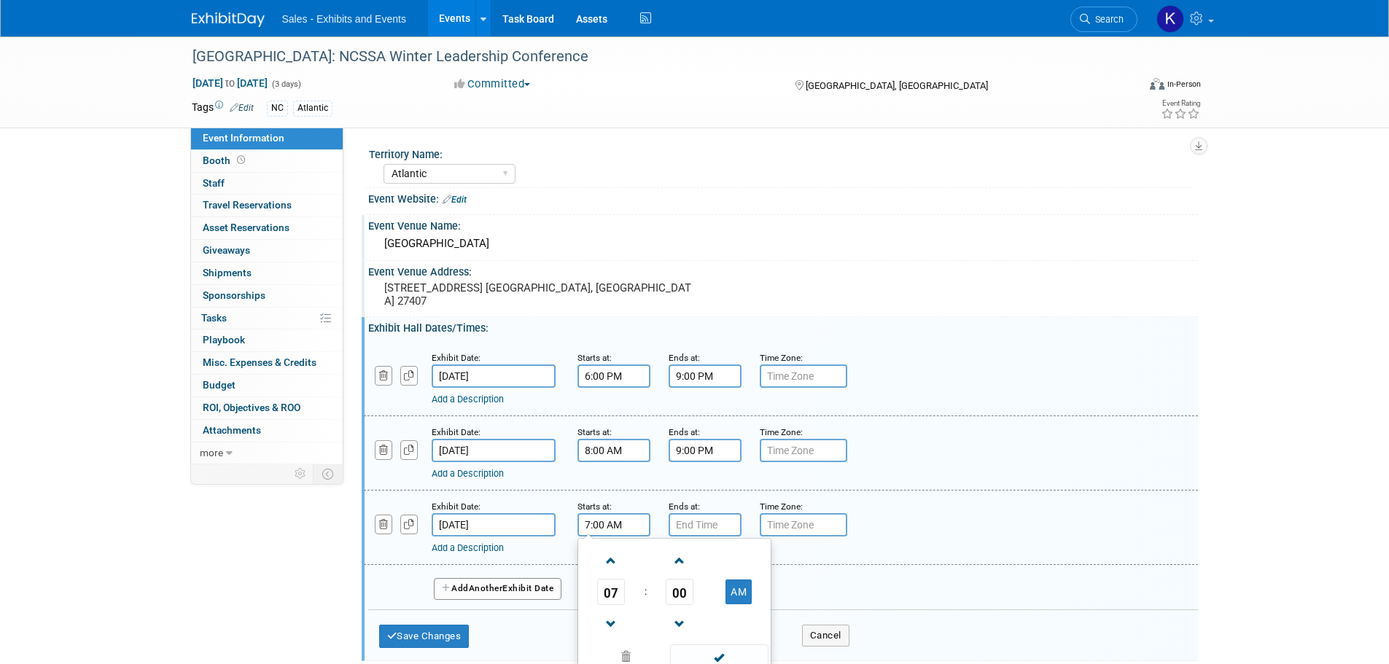
click at [626, 524] on input "7:00 AM" at bounding box center [613, 524] width 73 height 23
click at [620, 556] on span at bounding box center [612, 561] width 26 height 26
click at [679, 588] on span "00" at bounding box center [680, 592] width 28 height 26
click at [700, 605] on td "30" at bounding box center [697, 600] width 47 height 39
type input "8:30 AM"
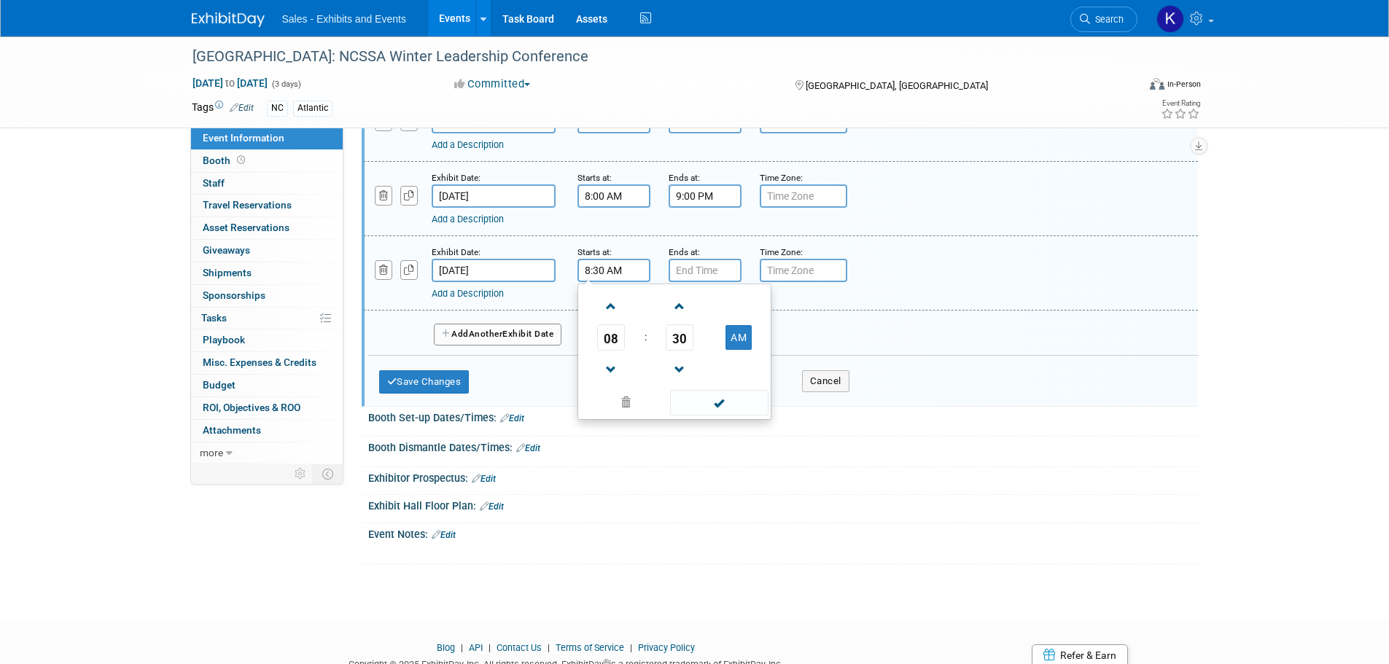
scroll to position [219, 0]
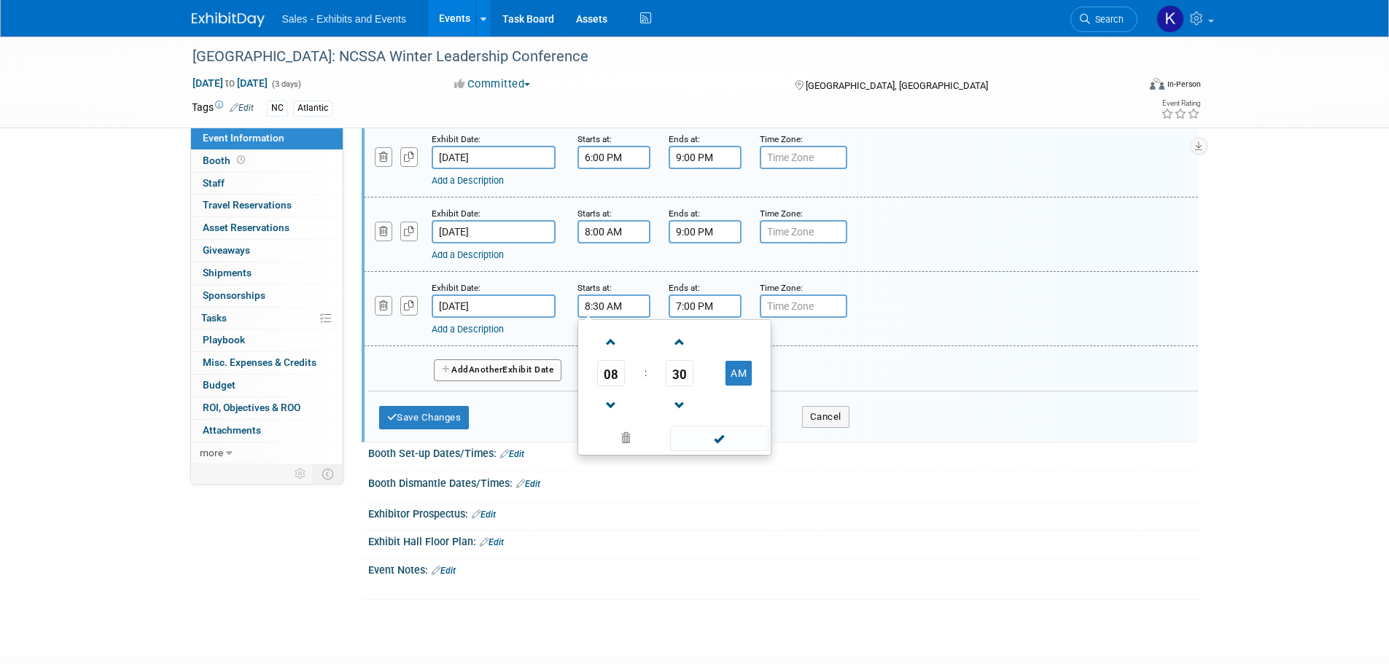
click at [722, 313] on input "7:00 PM" at bounding box center [705, 306] width 73 height 23
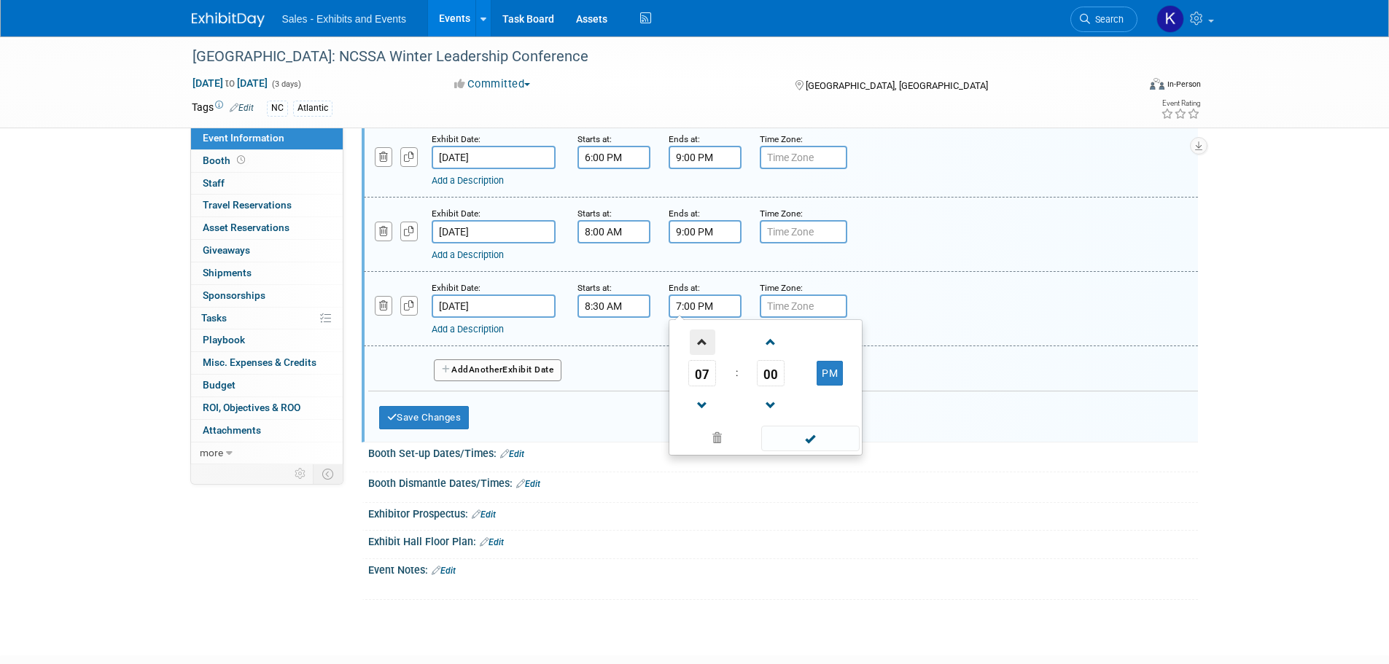
click at [705, 348] on span at bounding box center [703, 343] width 26 height 26
click at [706, 347] on span at bounding box center [703, 343] width 26 height 26
click at [707, 347] on span at bounding box center [703, 343] width 26 height 26
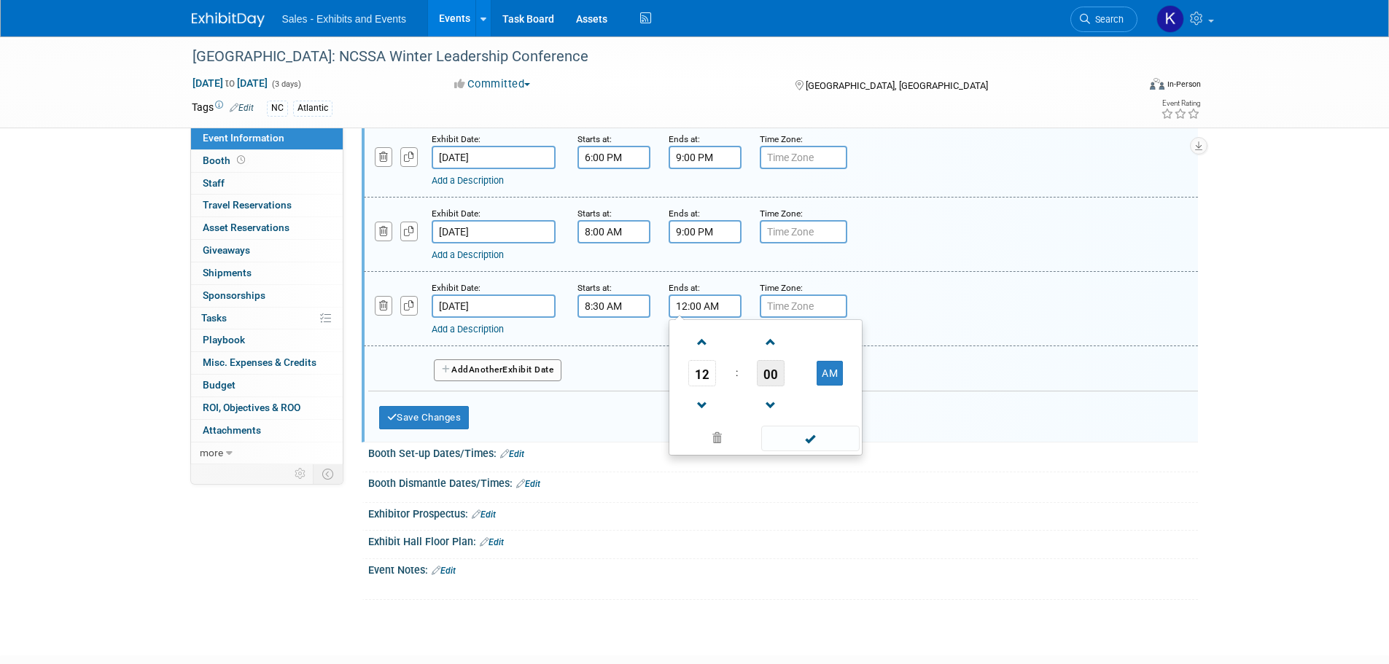
click at [779, 378] on span "00" at bounding box center [771, 373] width 28 height 26
click at [779, 378] on td "30" at bounding box center [789, 381] width 47 height 39
click at [835, 375] on button "AM" at bounding box center [830, 373] width 26 height 25
type input "12:30 PM"
click at [809, 448] on span at bounding box center [810, 439] width 98 height 26
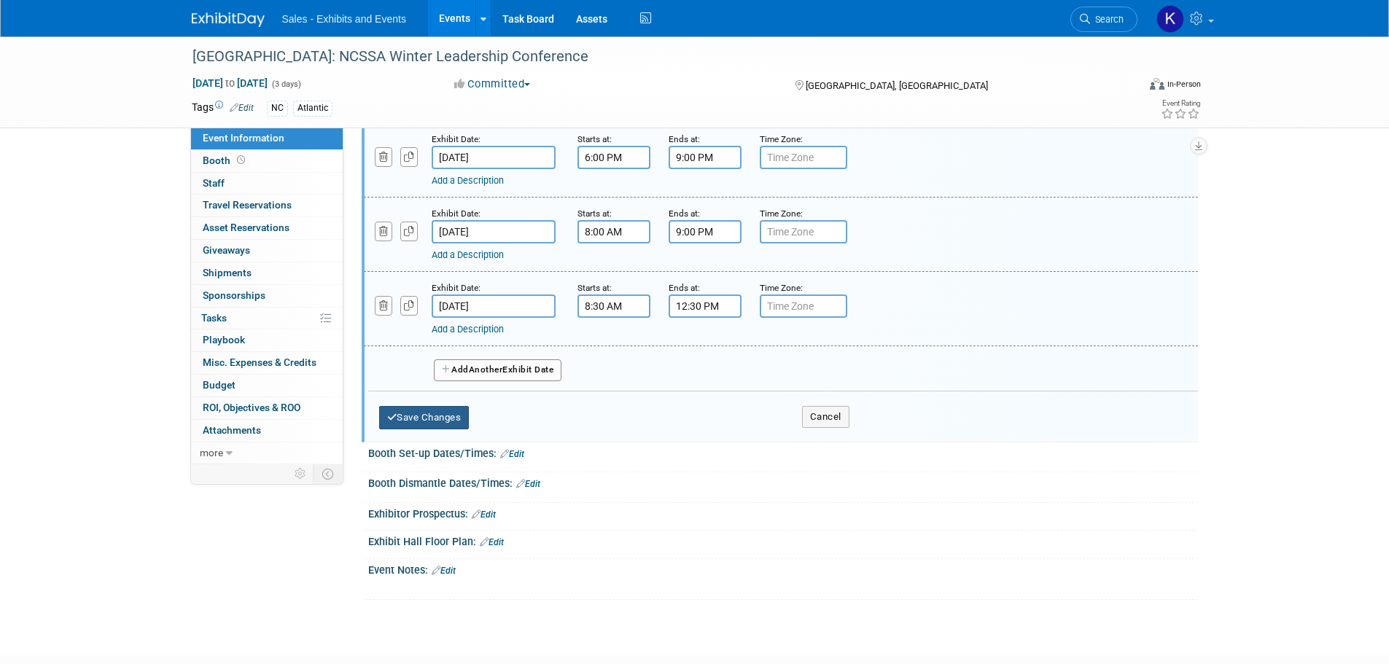
drag, startPoint x: 442, startPoint y: 414, endPoint x: 475, endPoint y: 419, distance: 33.9
click at [443, 414] on button "Save Changes" at bounding box center [424, 417] width 90 height 23
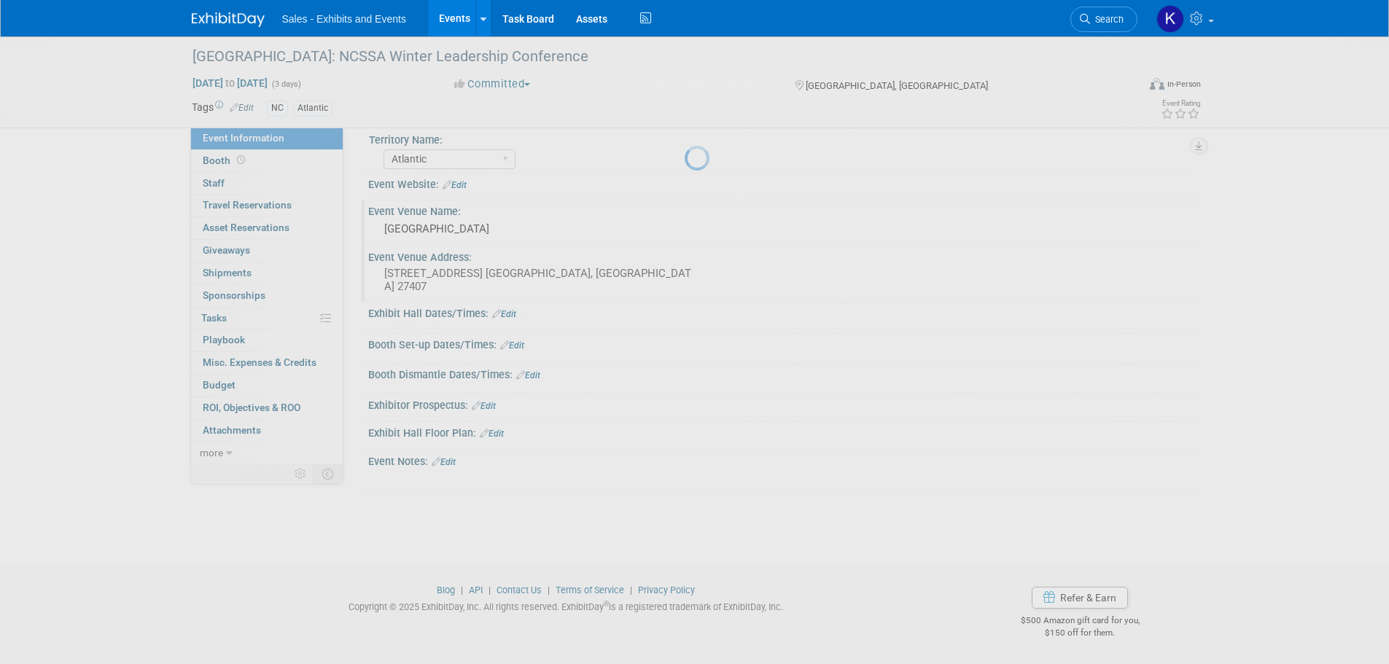
scroll to position [15, 0]
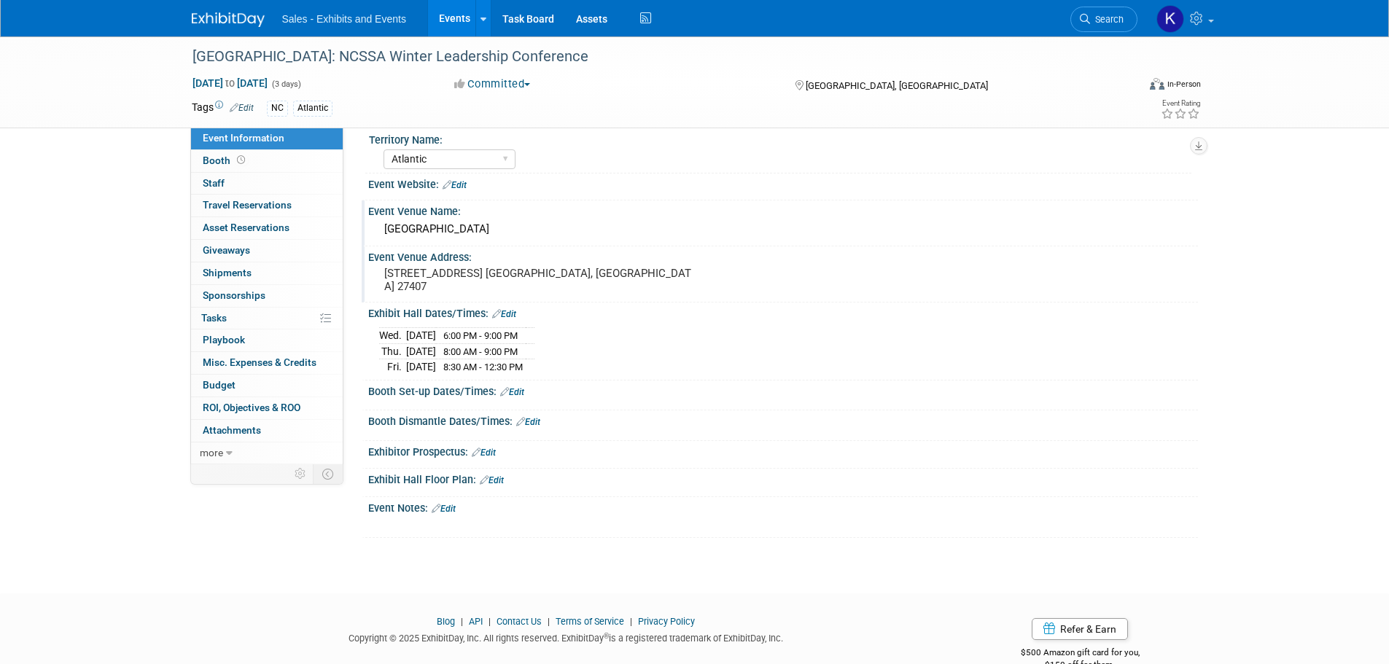
click at [456, 504] on link "Edit" at bounding box center [444, 509] width 24 height 10
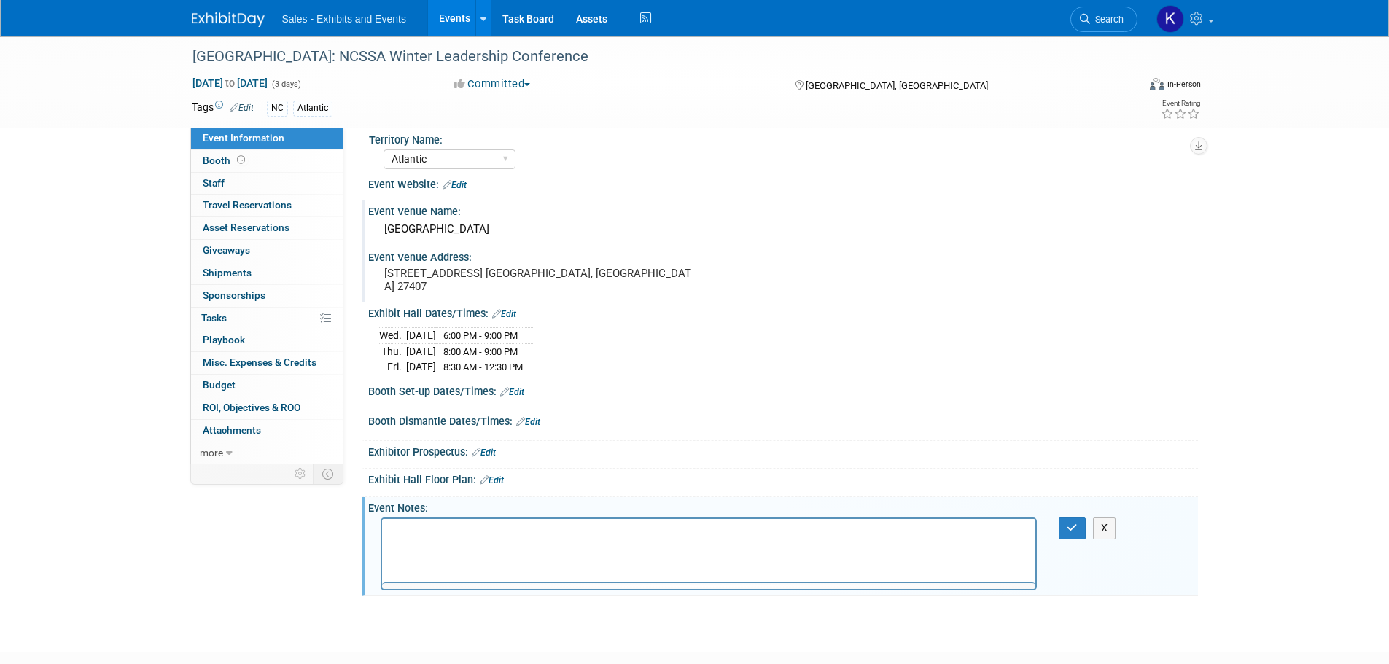
scroll to position [0, 0]
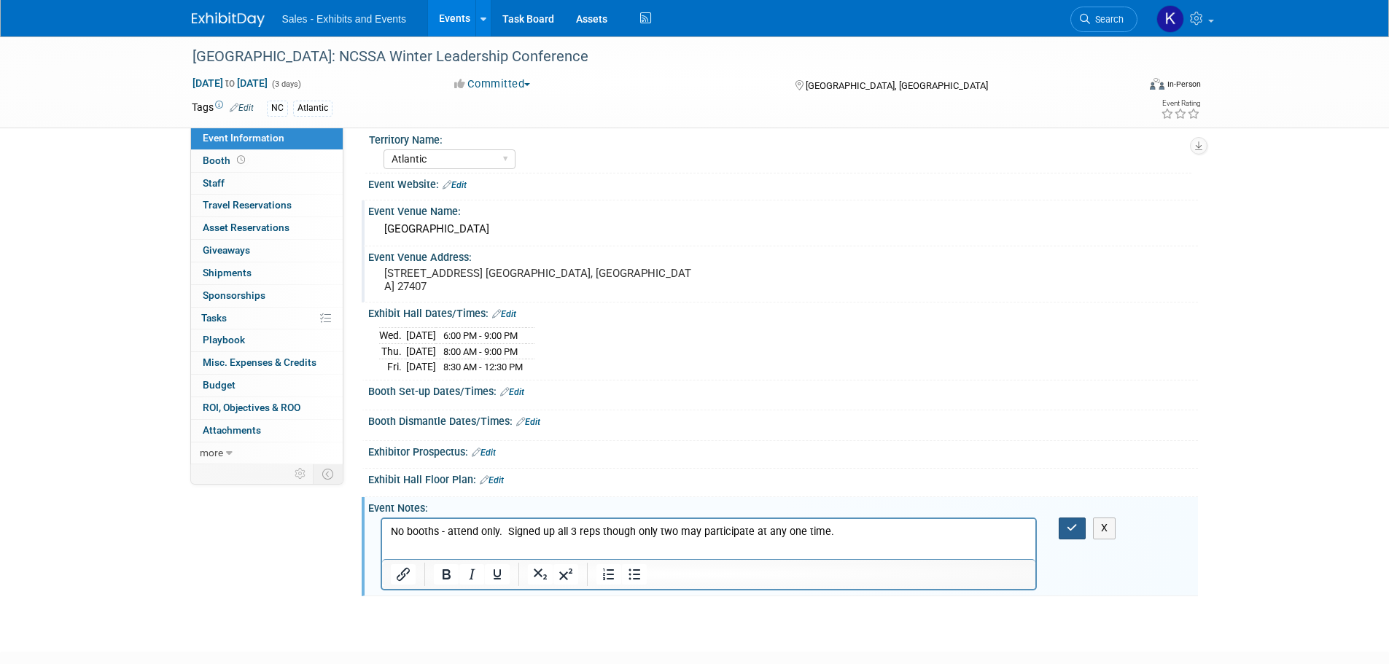
click at [1073, 520] on button "button" at bounding box center [1072, 528] width 27 height 21
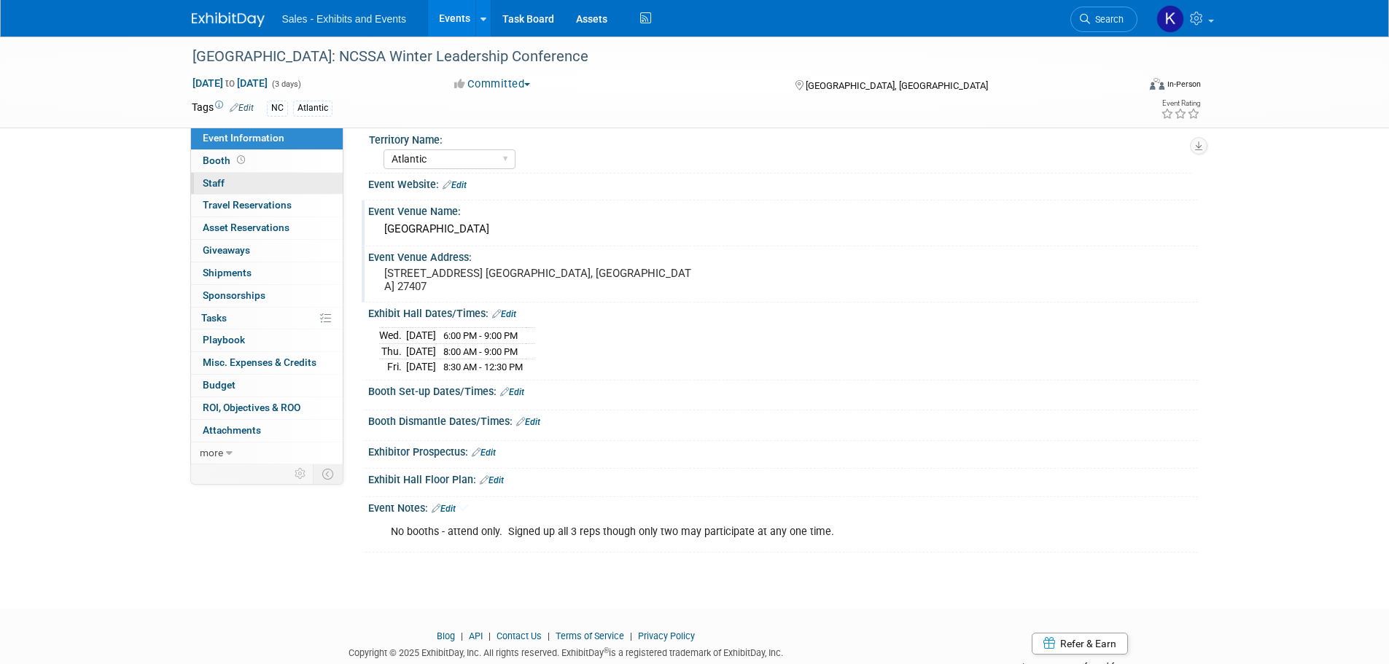
click at [214, 179] on span "Staff 0" at bounding box center [214, 183] width 22 height 12
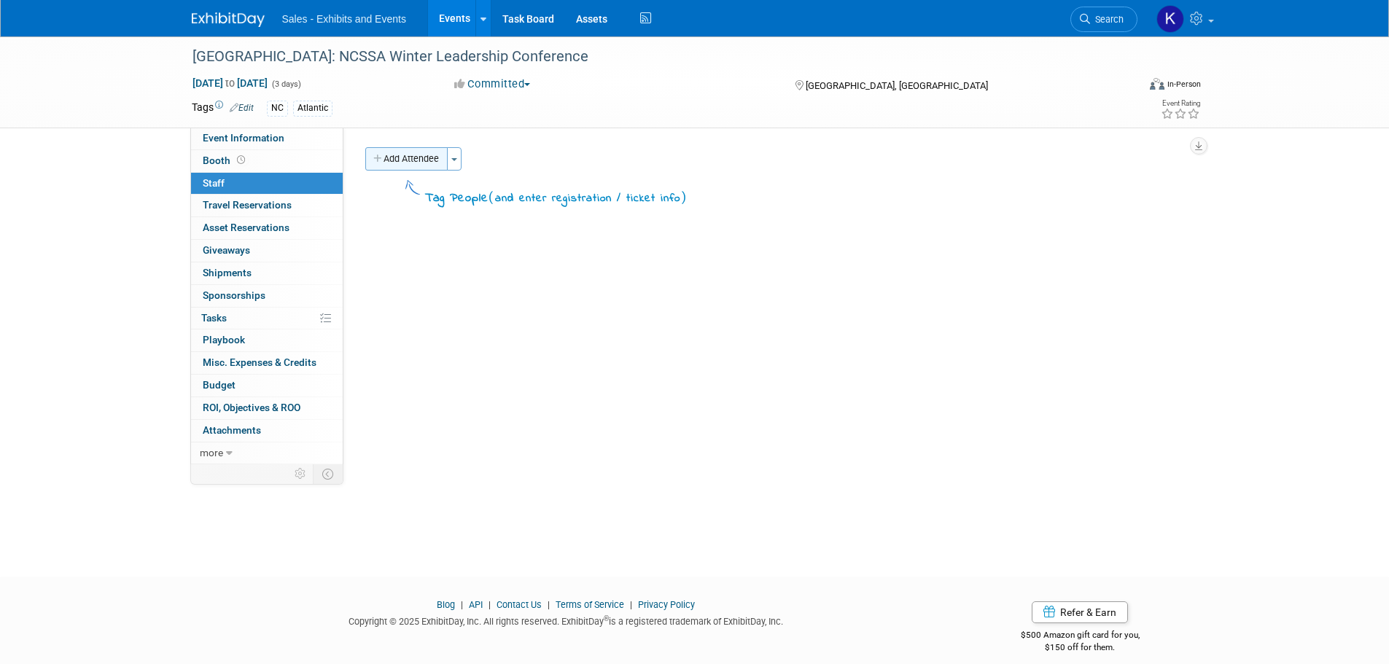
click at [424, 157] on button "Add Attendee" at bounding box center [406, 158] width 82 height 23
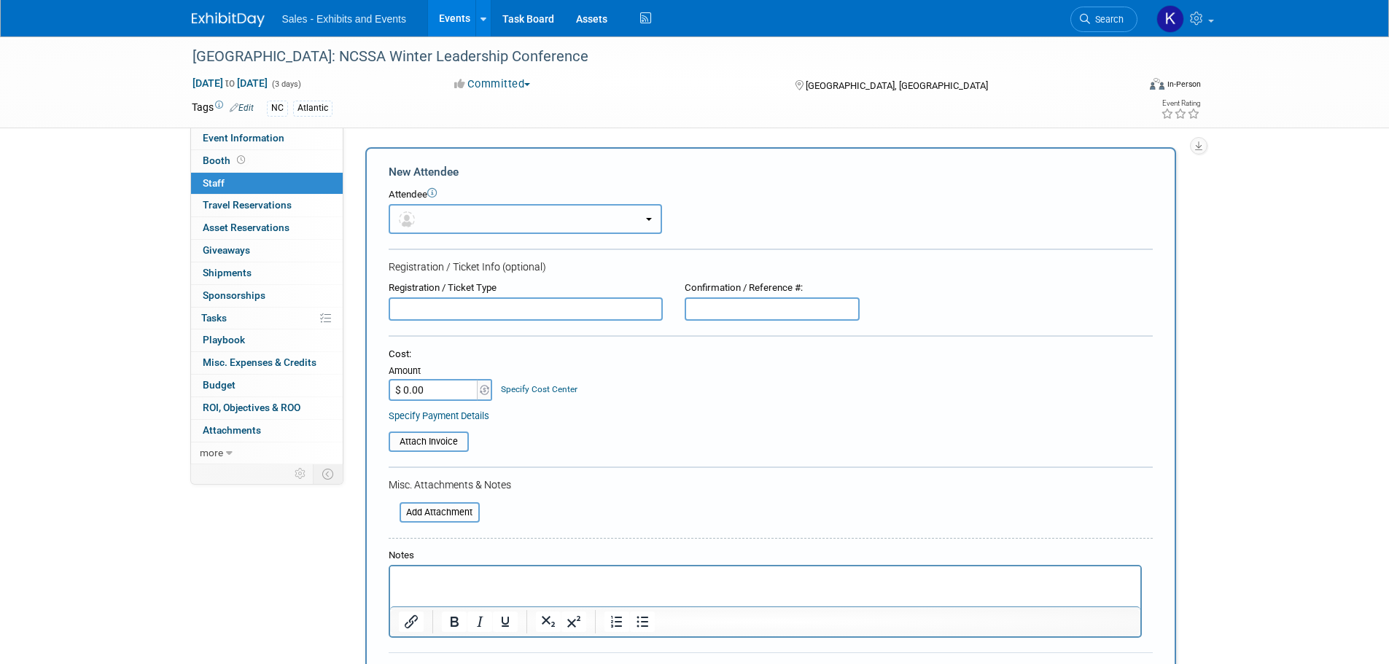
click at [466, 213] on button "button" at bounding box center [525, 219] width 273 height 30
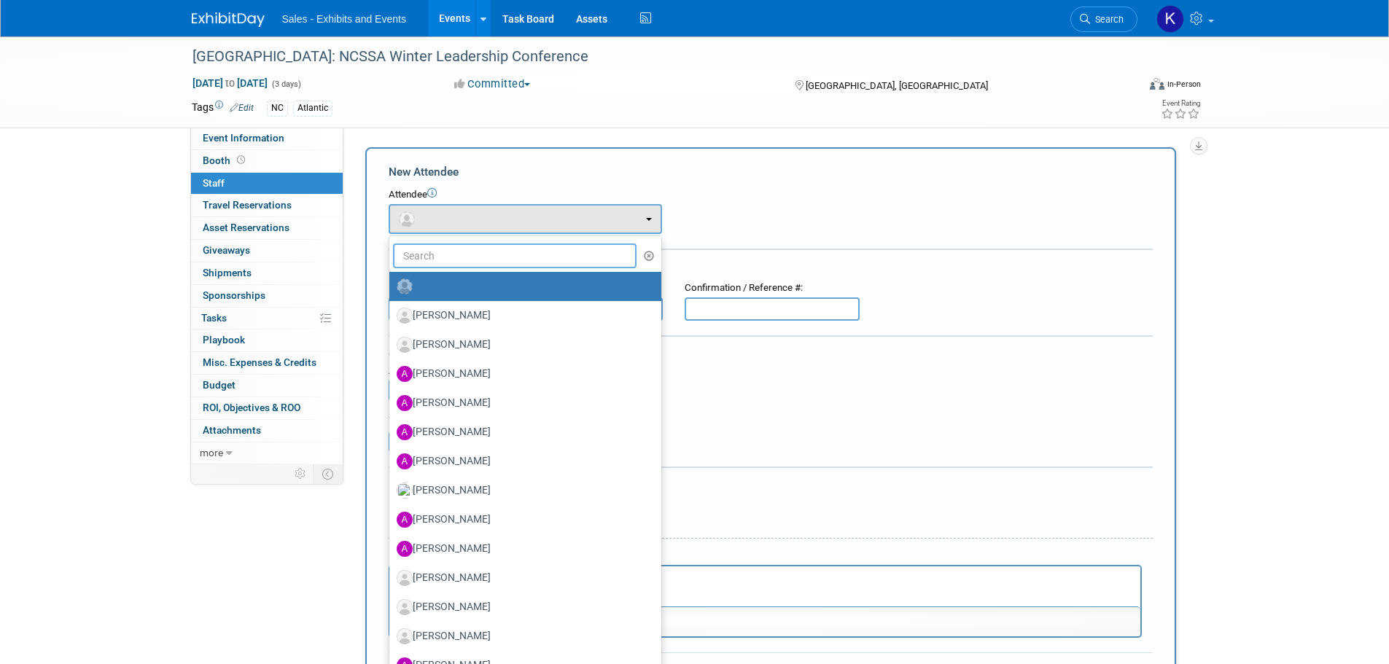
click at [486, 255] on input "text" at bounding box center [515, 256] width 244 height 25
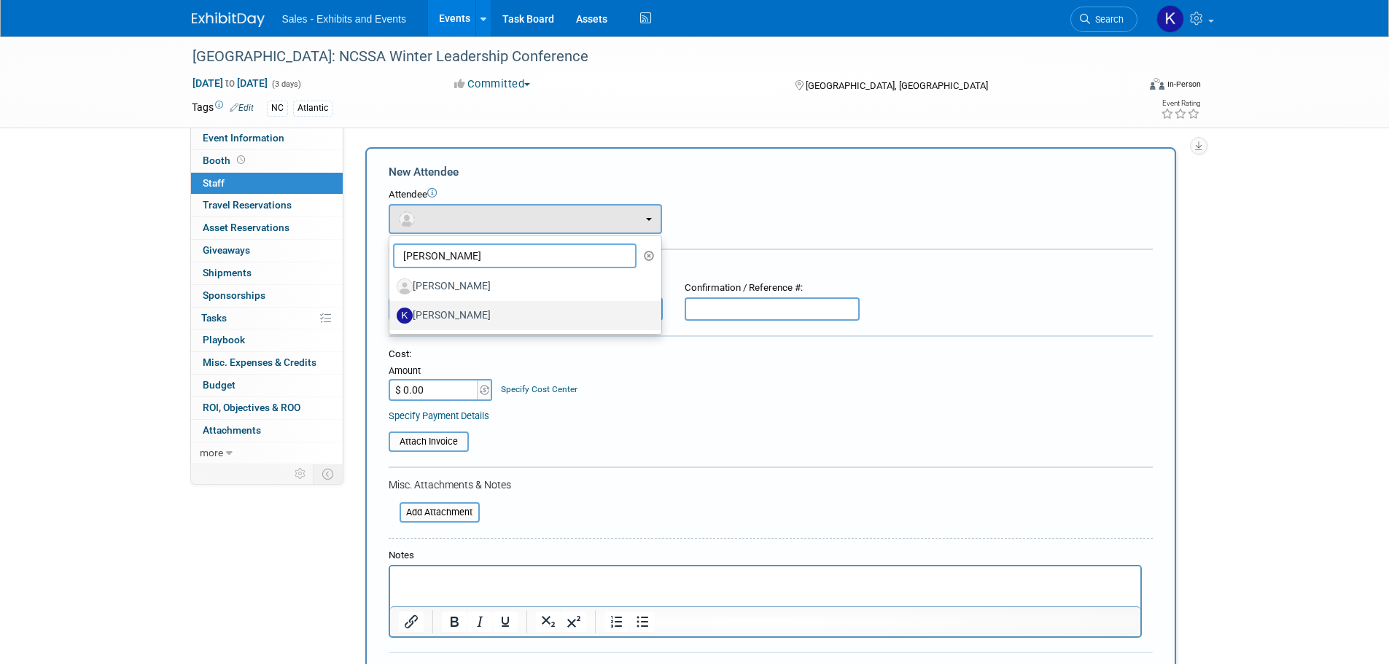
type input "Kellie"
click at [442, 321] on label "Kellie Petty" at bounding box center [522, 315] width 250 height 23
click at [392, 319] on input "Kellie Petty" at bounding box center [386, 313] width 9 height 9
select select "e92d1d23-a063-4010-a1a0-4968275b8384"
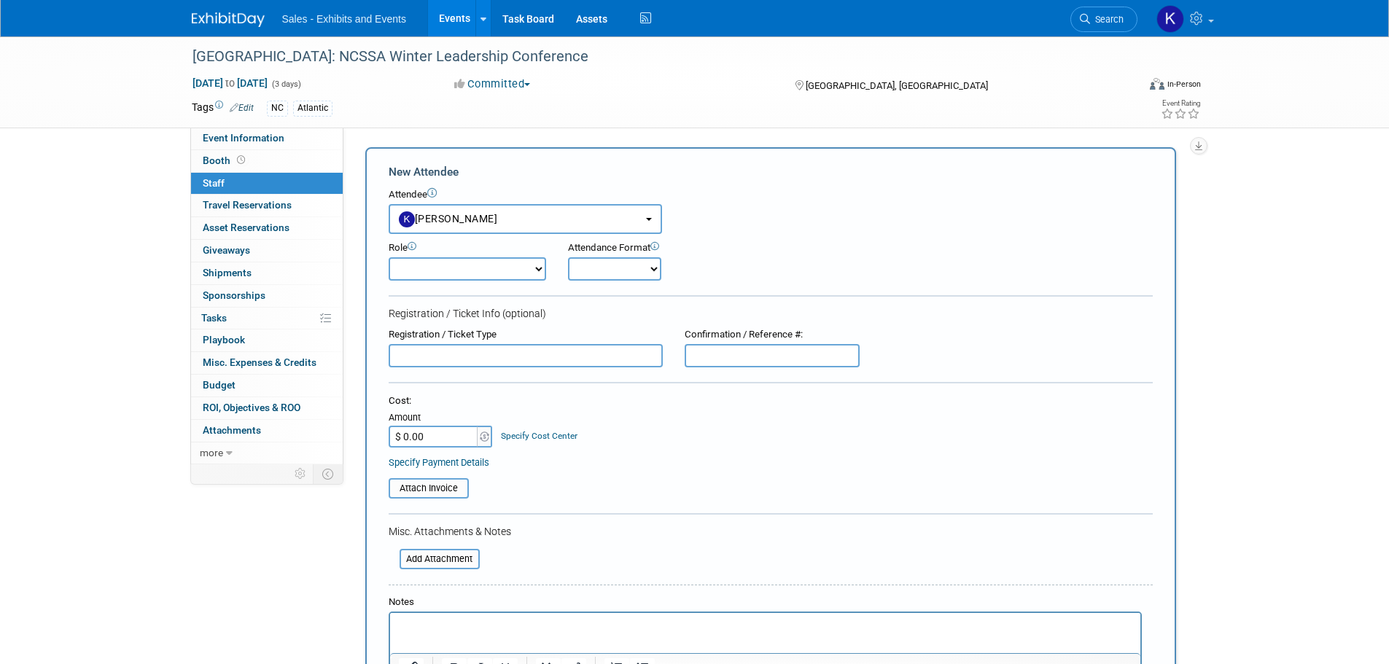
drag, startPoint x: 472, startPoint y: 268, endPoint x: 472, endPoint y: 281, distance: 12.4
click at [472, 268] on select "Author Demonstrator Host Planner Presenter Product Rep Sales Representative" at bounding box center [467, 268] width 157 height 23
select select "4"
click at [389, 257] on select "Author Demonstrator Host Planner Presenter Product Rep Sales Representative" at bounding box center [467, 268] width 157 height 23
click at [609, 268] on select "Onsite Remote" at bounding box center [614, 268] width 93 height 23
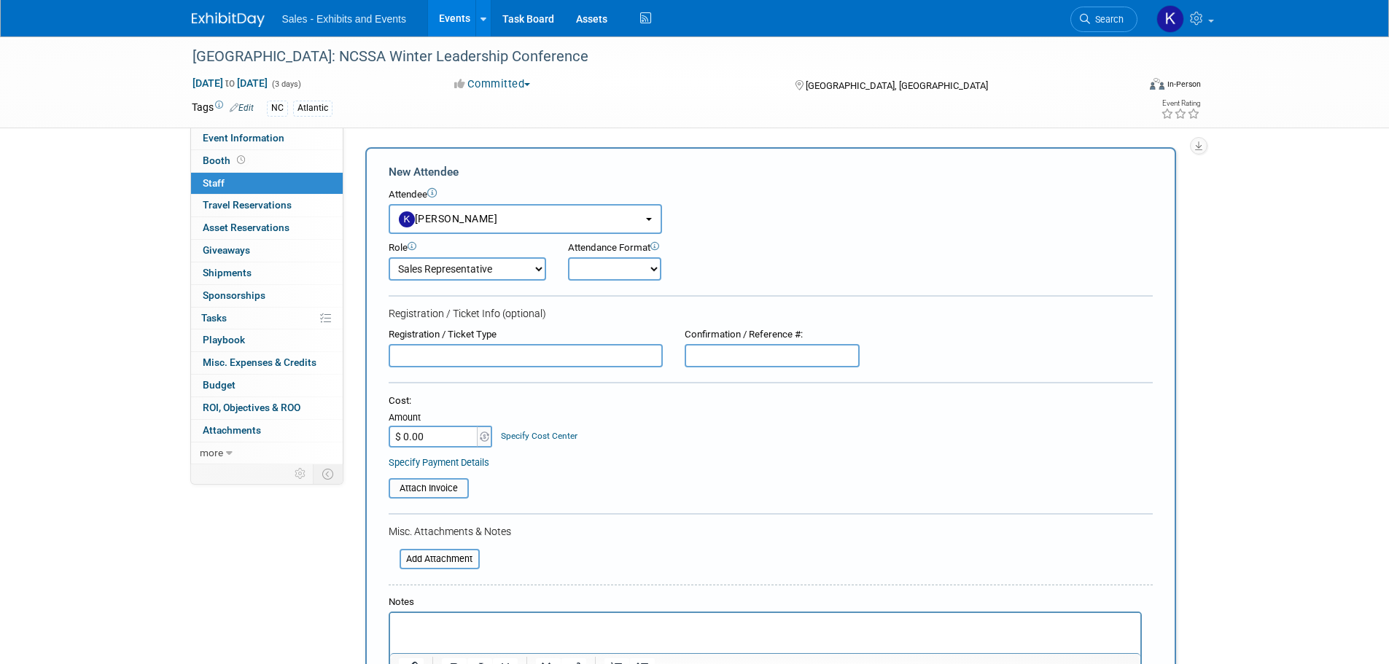
select select "1"
click at [568, 257] on select "Onsite Remote" at bounding box center [614, 268] width 93 height 23
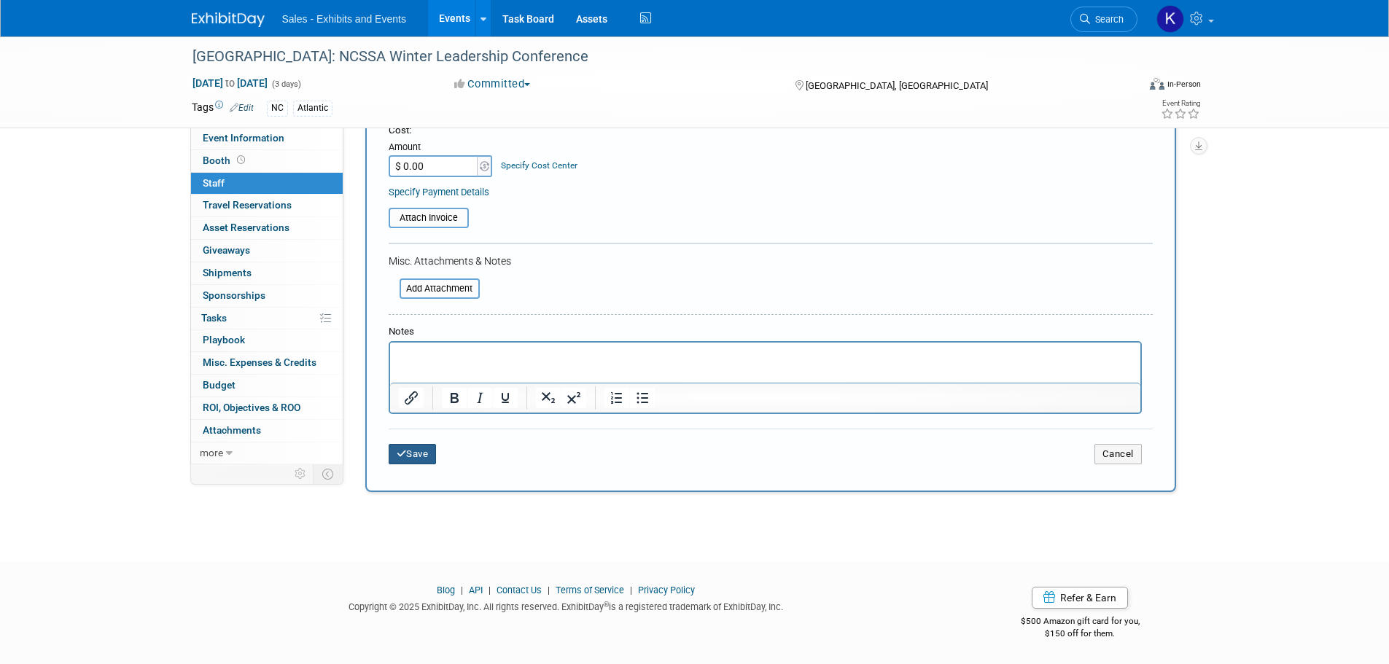
click at [424, 456] on button "Save" at bounding box center [413, 454] width 48 height 20
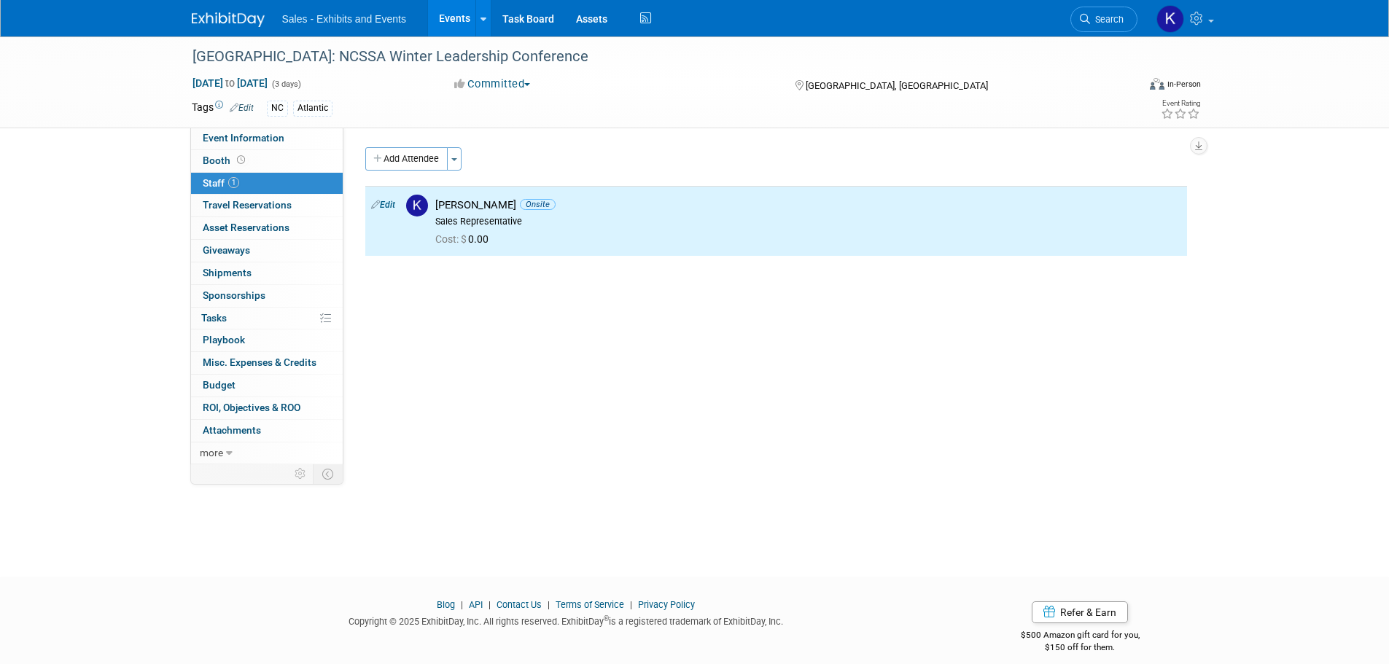
drag, startPoint x: 429, startPoint y: 160, endPoint x: 441, endPoint y: 171, distance: 16.0
click at [429, 161] on button "Add Attendee" at bounding box center [406, 158] width 82 height 23
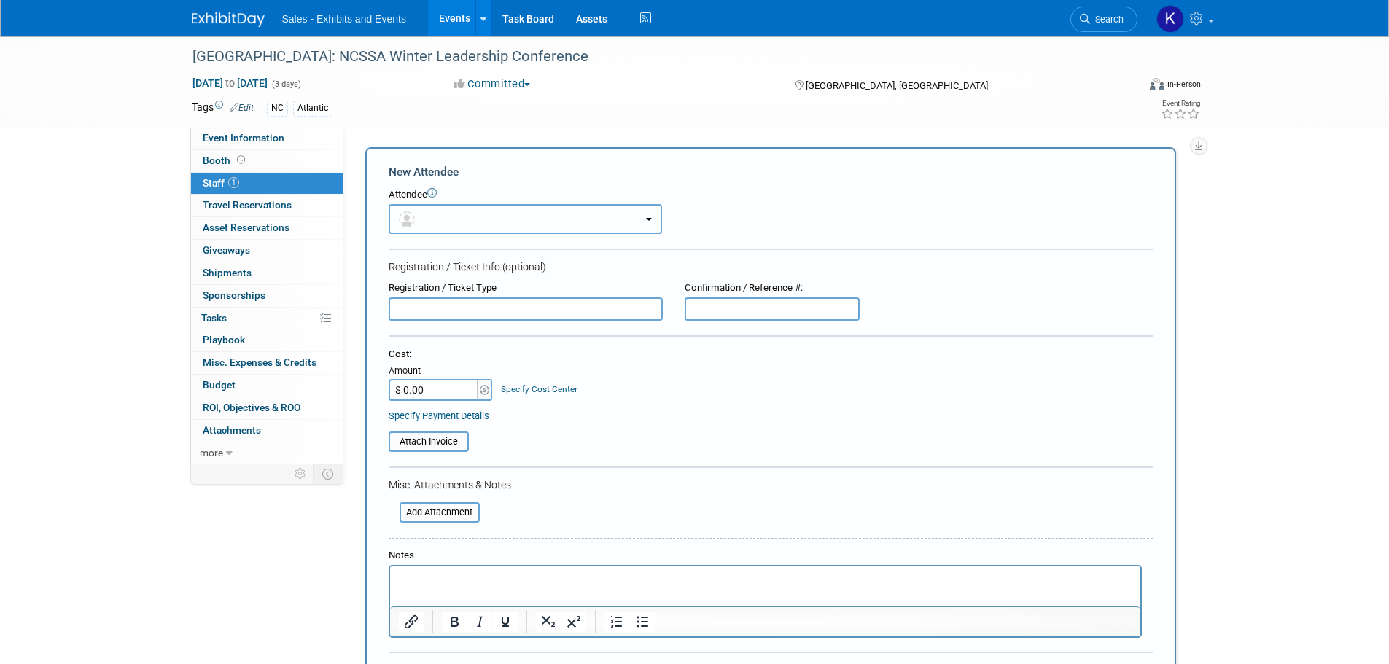
click at [499, 219] on button "button" at bounding box center [525, 219] width 273 height 30
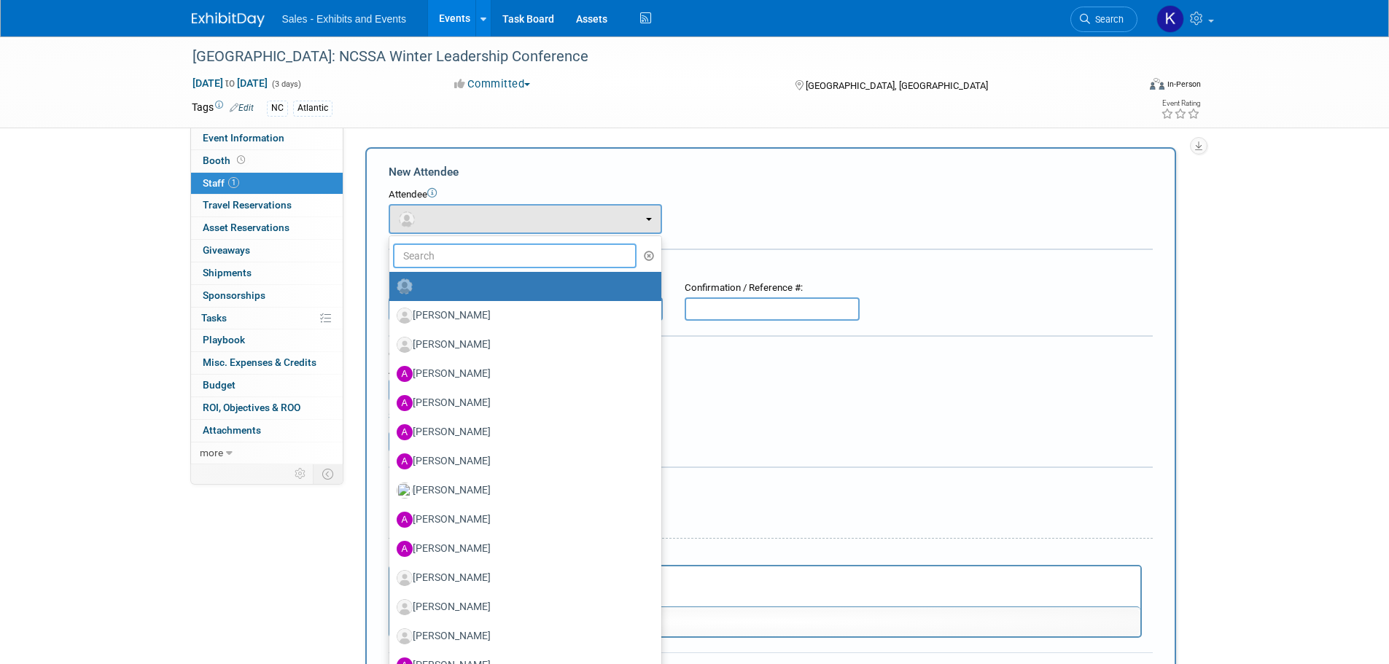
click at [499, 252] on input "text" at bounding box center [515, 256] width 244 height 25
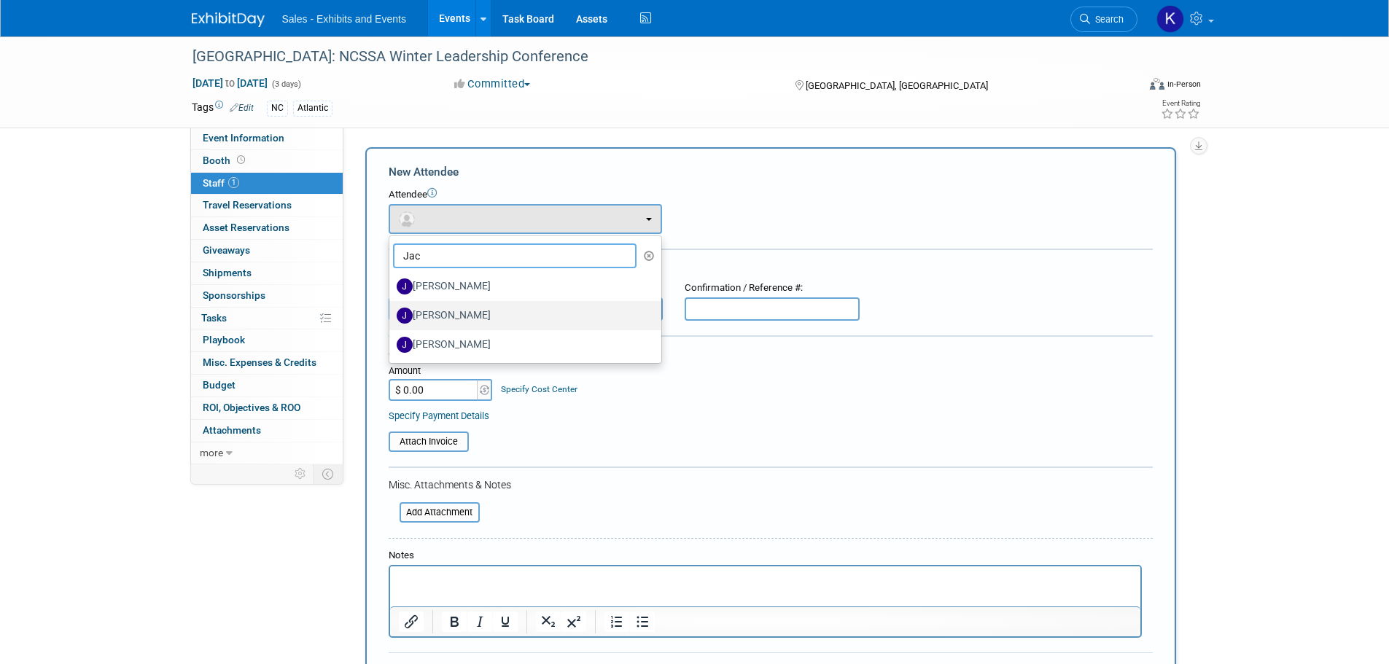
type input "Jac"
click at [464, 312] on label "Jacob Jung" at bounding box center [522, 315] width 250 height 23
click at [392, 312] on input "Jacob Jung" at bounding box center [386, 313] width 9 height 9
select select "dabcfed9-b855-4ea6-b551-47aa81517283"
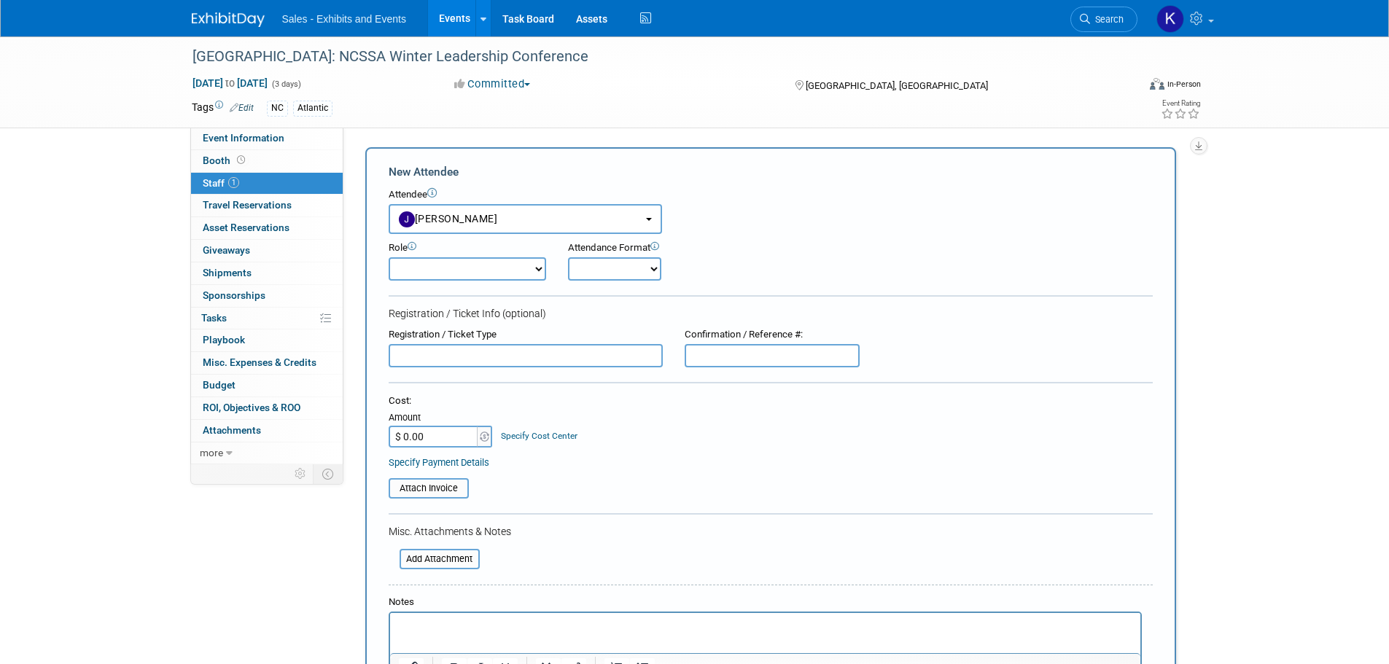
click at [531, 267] on select "Author Demonstrator Host Planner Presenter Product Rep Sales Representative" at bounding box center [467, 268] width 157 height 23
select select "4"
click at [389, 257] on select "Author Demonstrator Host Planner Presenter Product Rep Sales Representative" at bounding box center [467, 268] width 157 height 23
click at [625, 265] on select "Onsite Remote" at bounding box center [614, 268] width 93 height 23
select select "1"
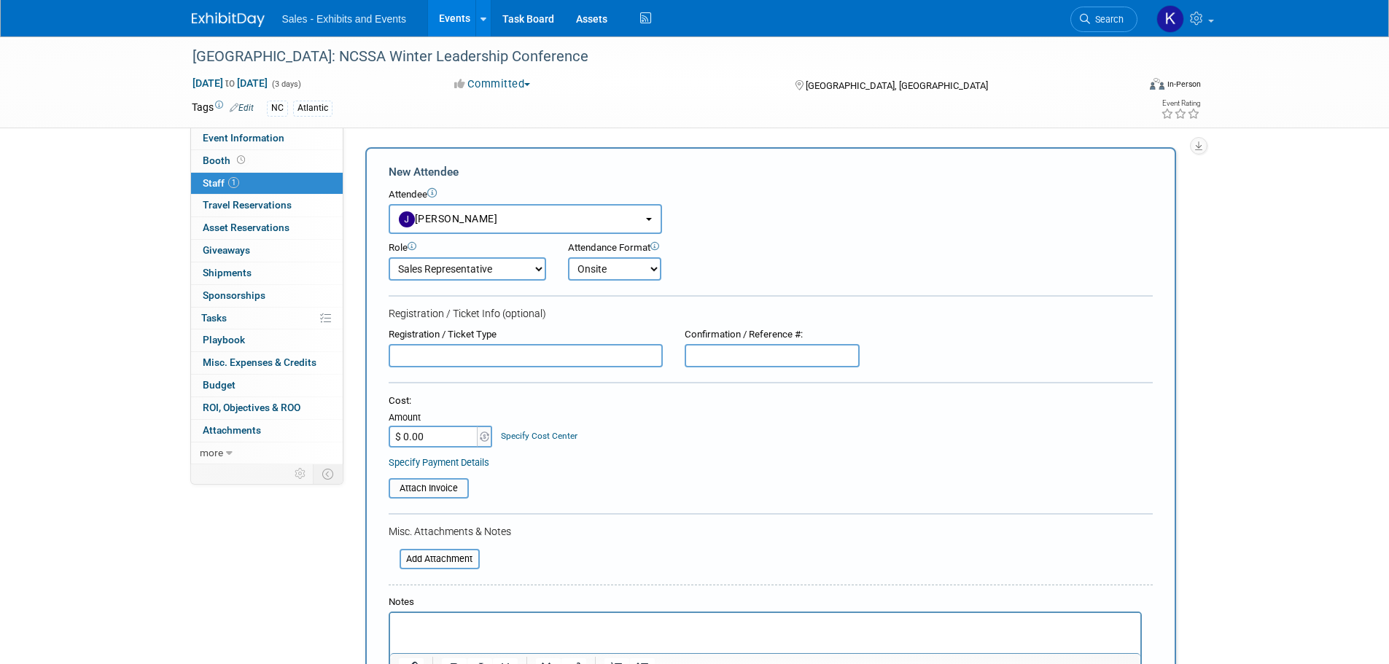
click at [568, 257] on select "Onsite Remote" at bounding box center [614, 268] width 93 height 23
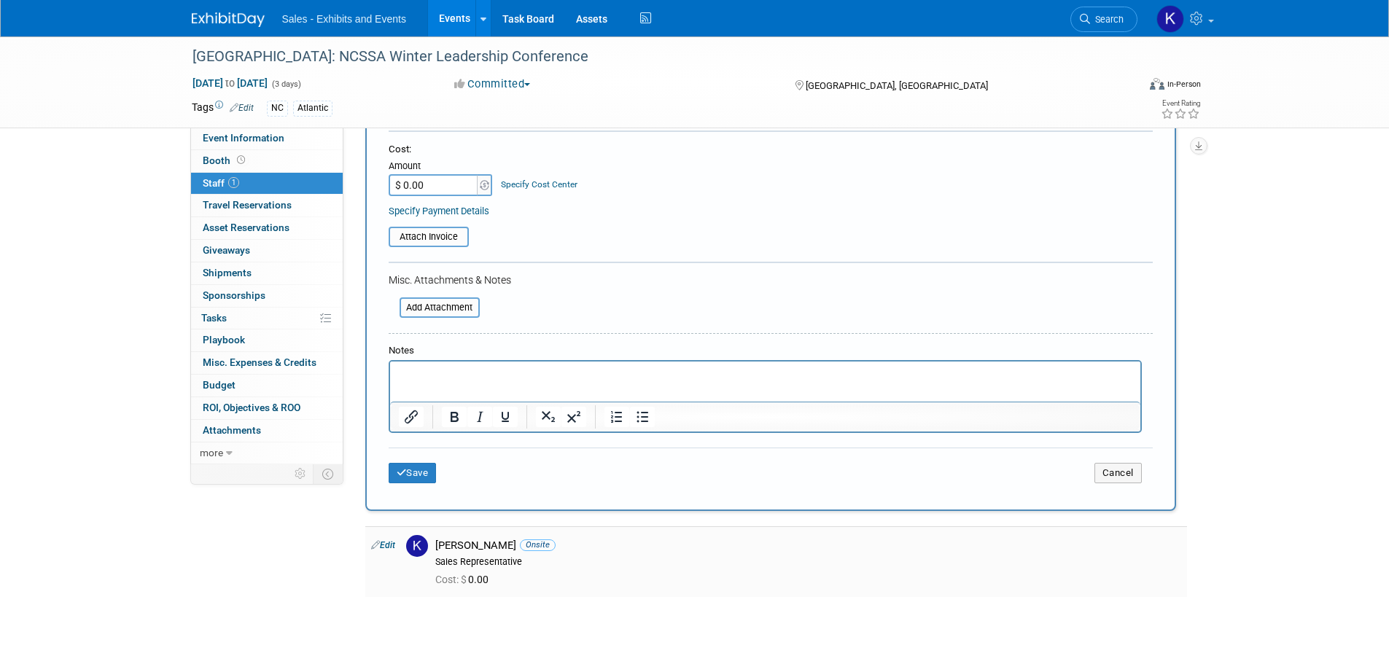
scroll to position [292, 0]
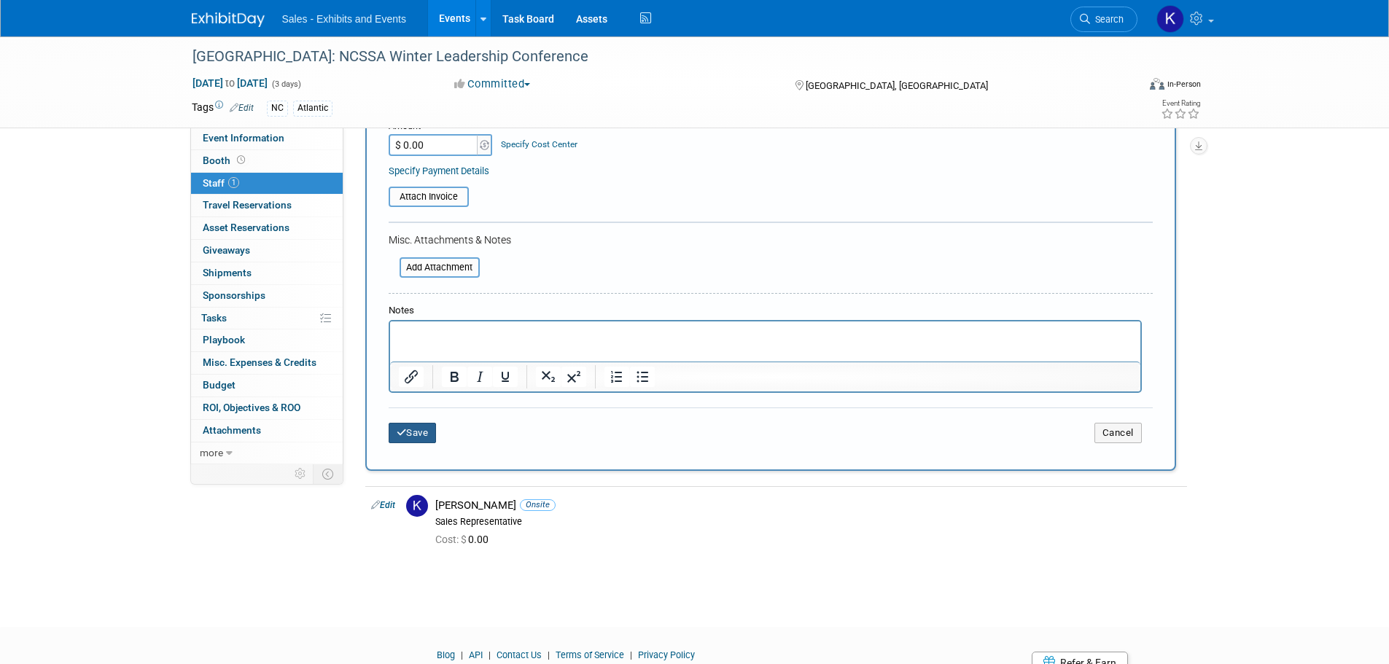
click at [413, 433] on button "Save" at bounding box center [413, 433] width 48 height 20
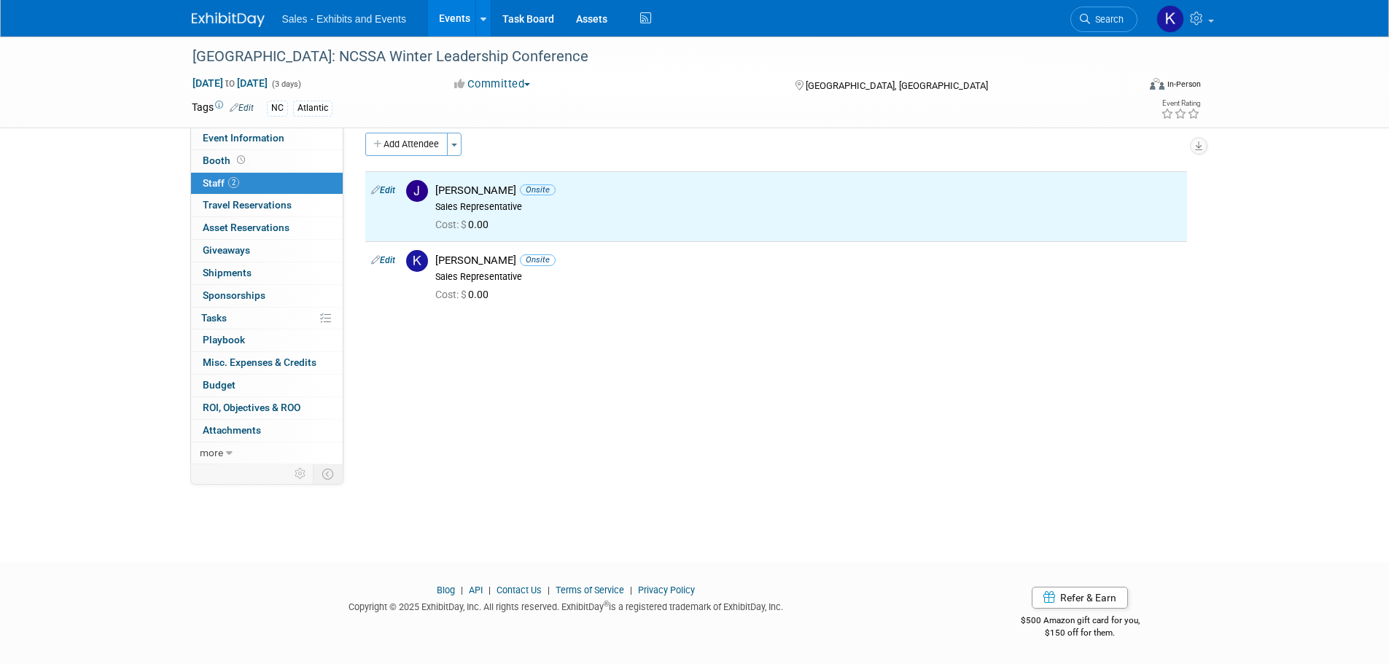
scroll to position [0, 0]
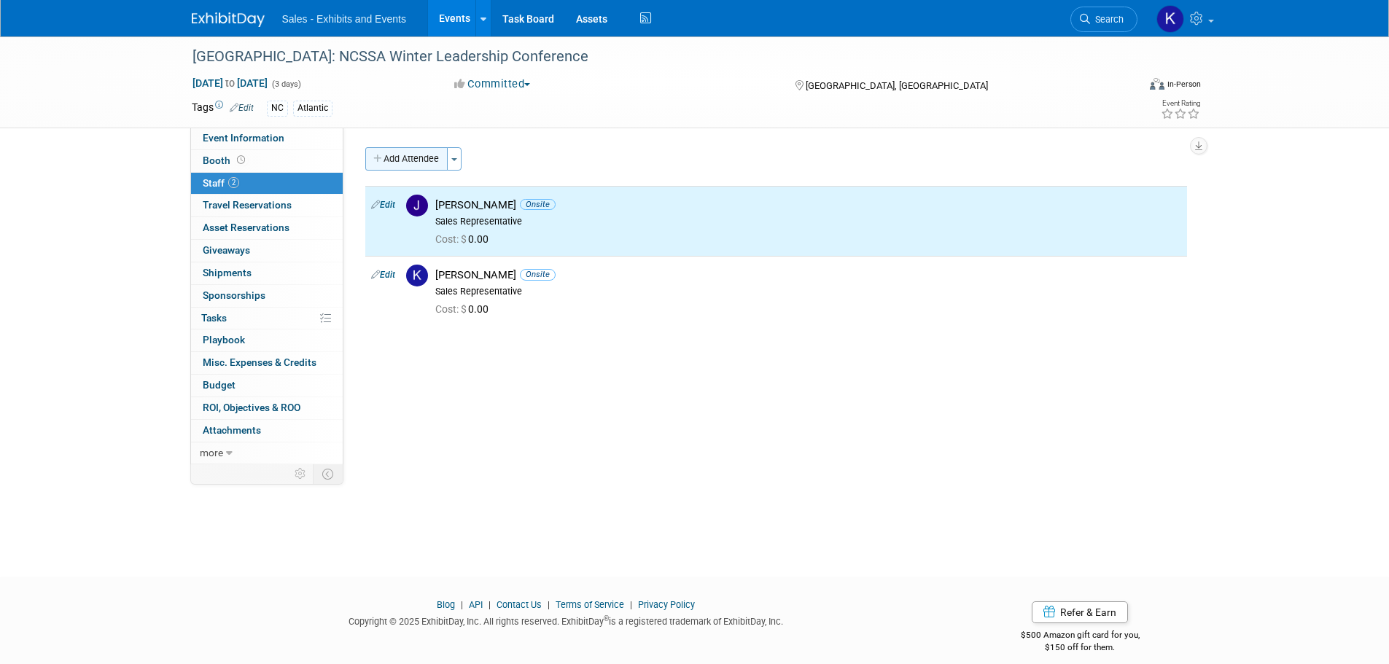
click at [397, 160] on button "Add Attendee" at bounding box center [406, 158] width 82 height 23
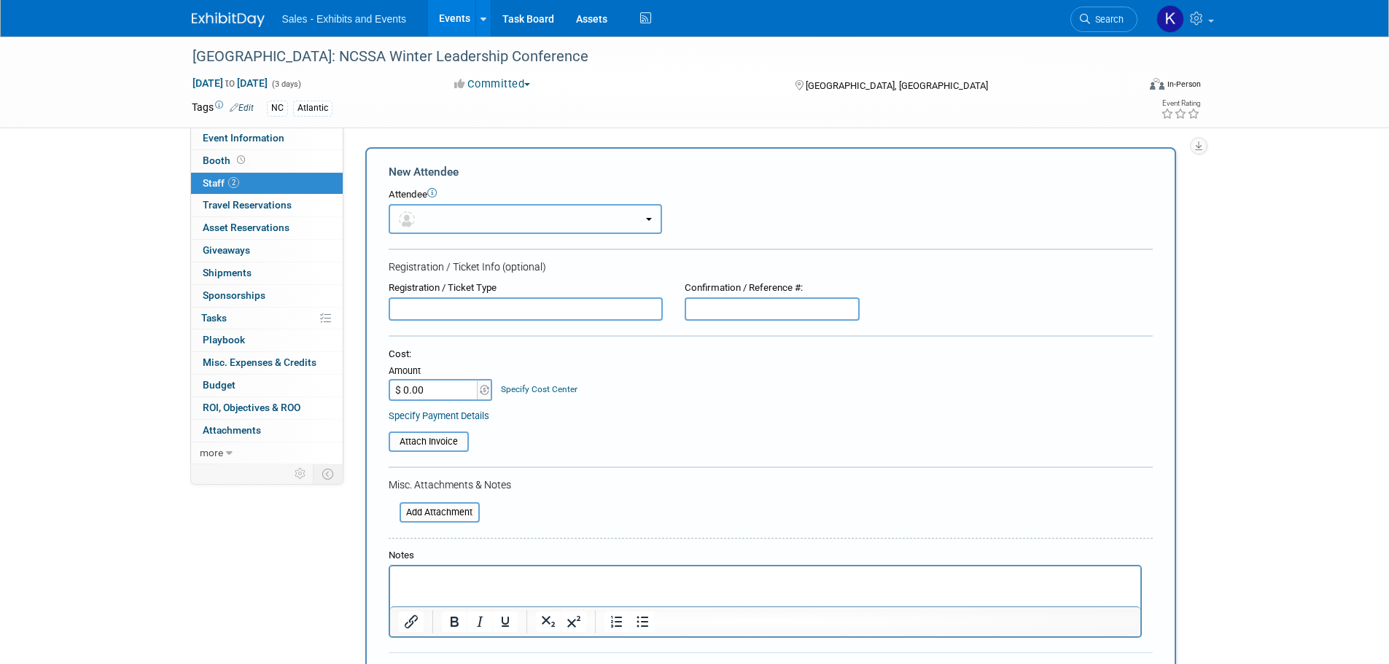
click at [483, 219] on button "button" at bounding box center [525, 219] width 273 height 30
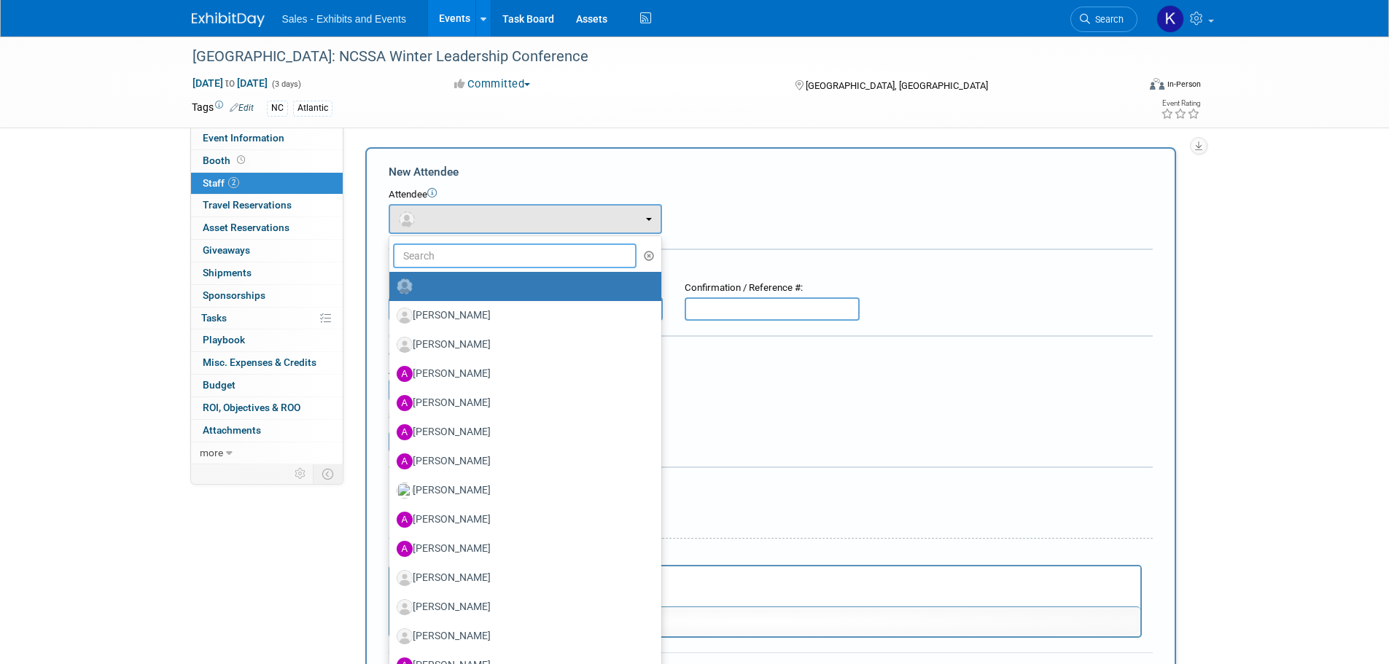
click at [483, 264] on input "text" at bounding box center [515, 256] width 244 height 25
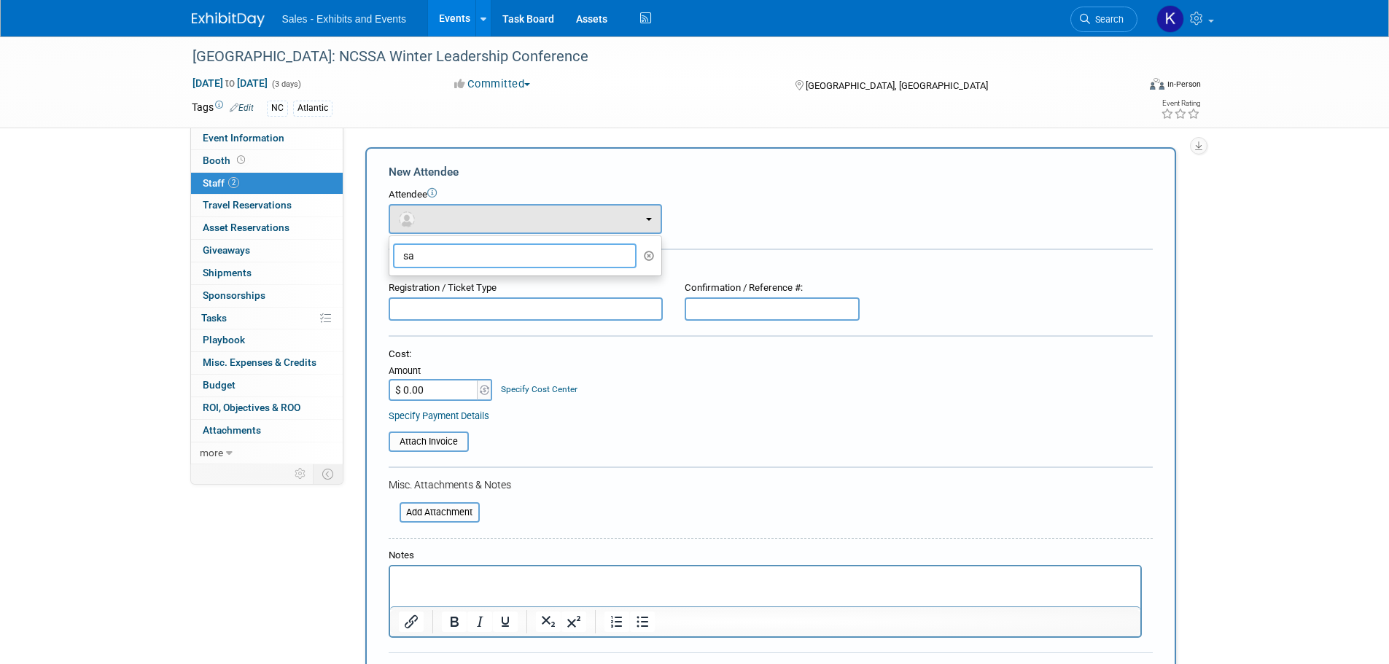
type input "s"
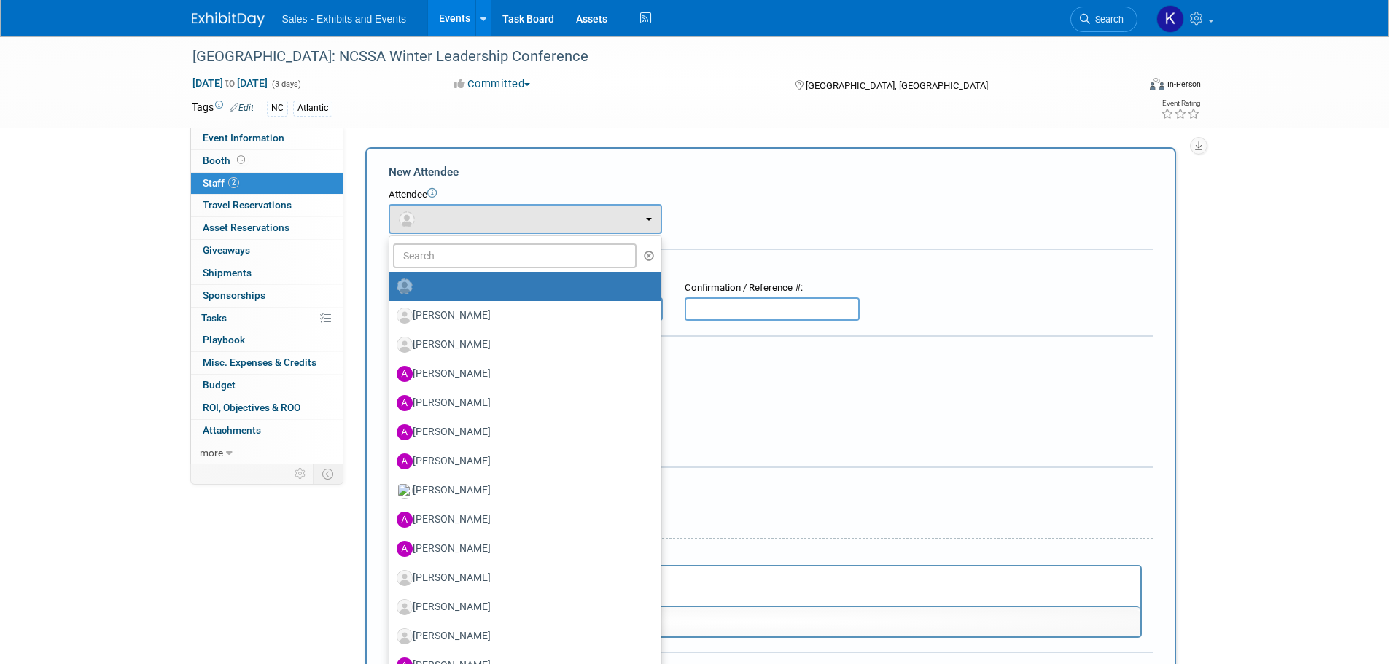
drag, startPoint x: 729, startPoint y: 381, endPoint x: 702, endPoint y: 402, distance: 33.8
click at [732, 378] on div "Cost: Amount $ 0.00 Specify Cost Center Cost Center -- Not Specified -- Events …" at bounding box center [771, 374] width 764 height 53
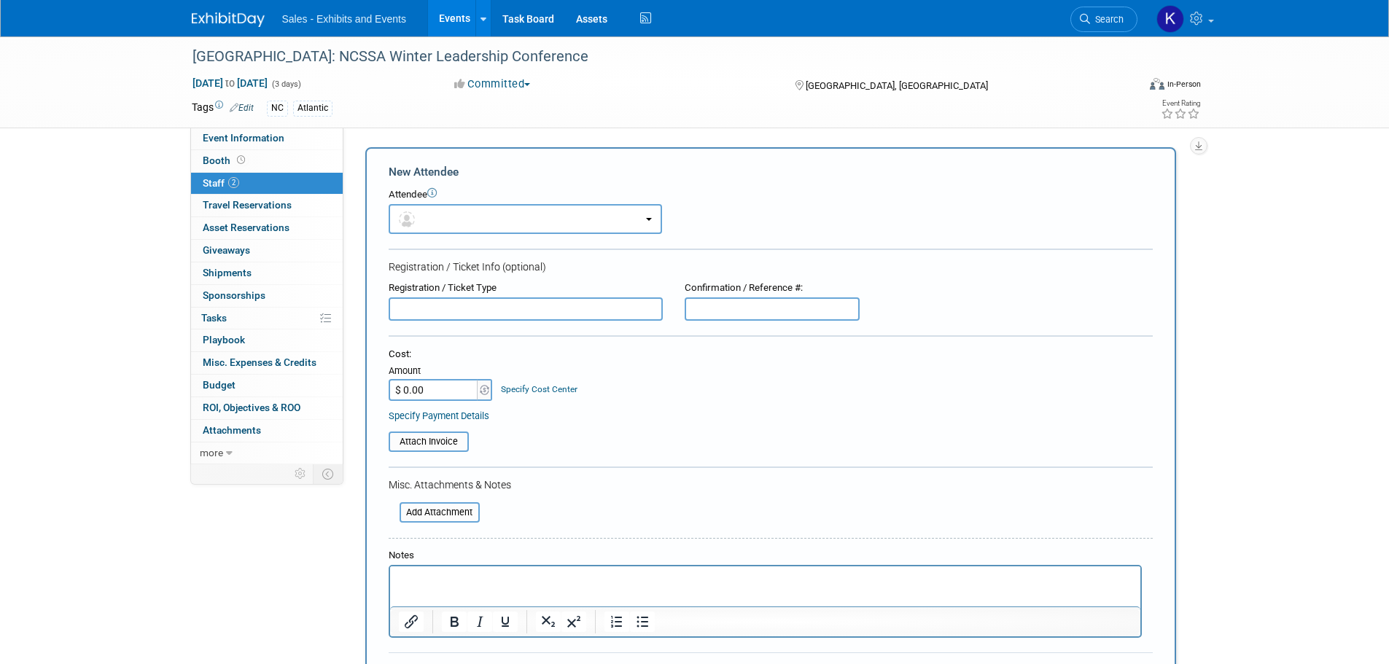
click at [455, 570] on html at bounding box center [764, 576] width 750 height 20
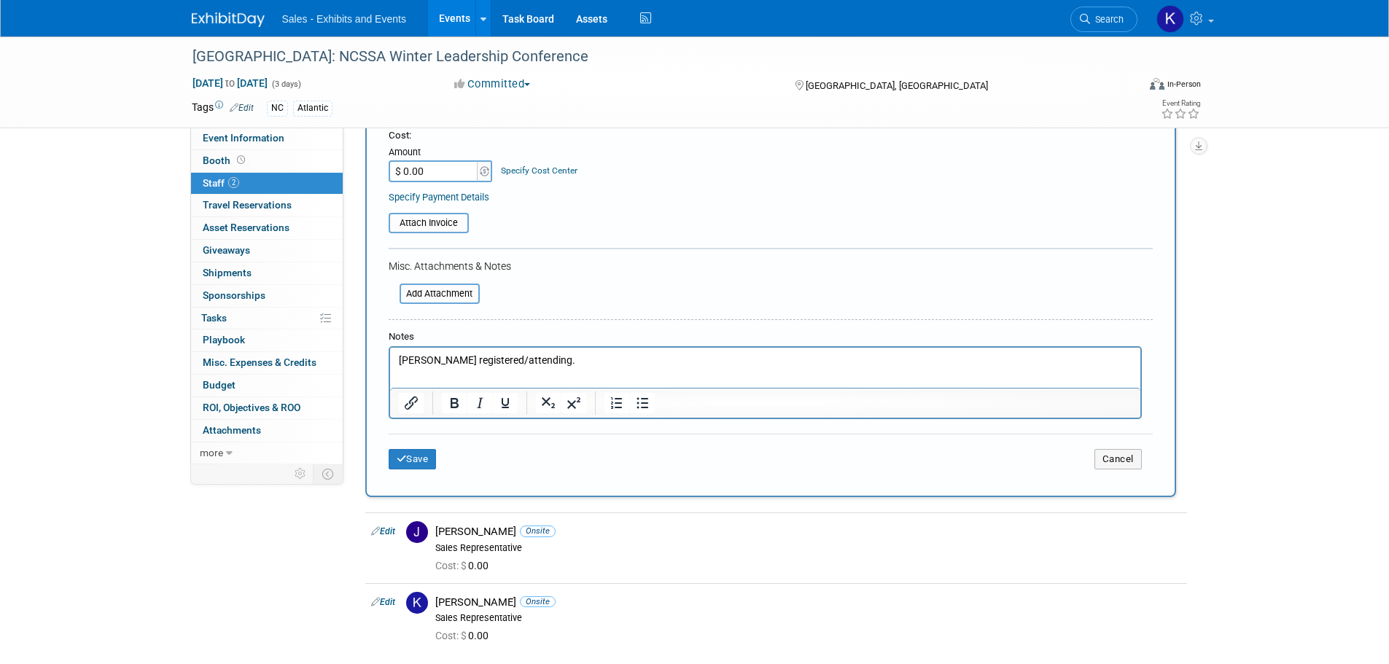
click at [413, 459] on button "Save" at bounding box center [413, 459] width 48 height 20
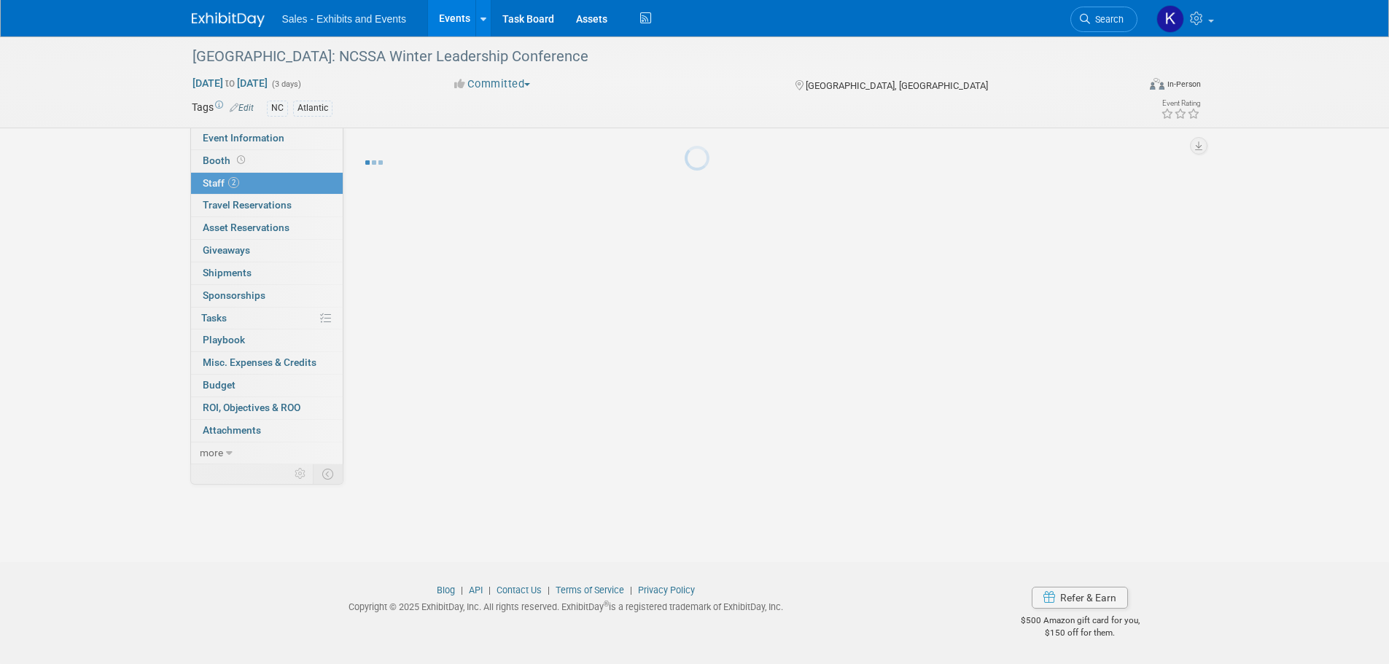
scroll to position [15, 0]
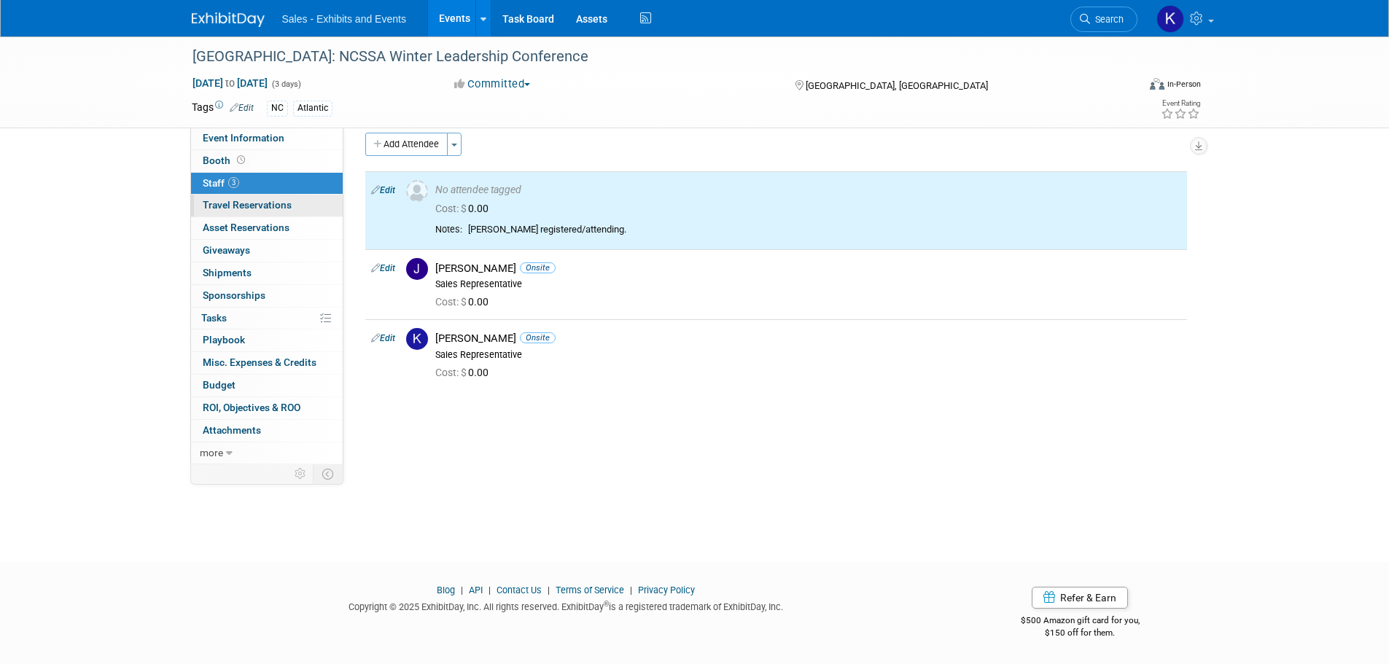
drag, startPoint x: 252, startPoint y: 206, endPoint x: 262, endPoint y: 216, distance: 14.4
click at [252, 206] on span "Travel Reservations 0" at bounding box center [247, 205] width 89 height 12
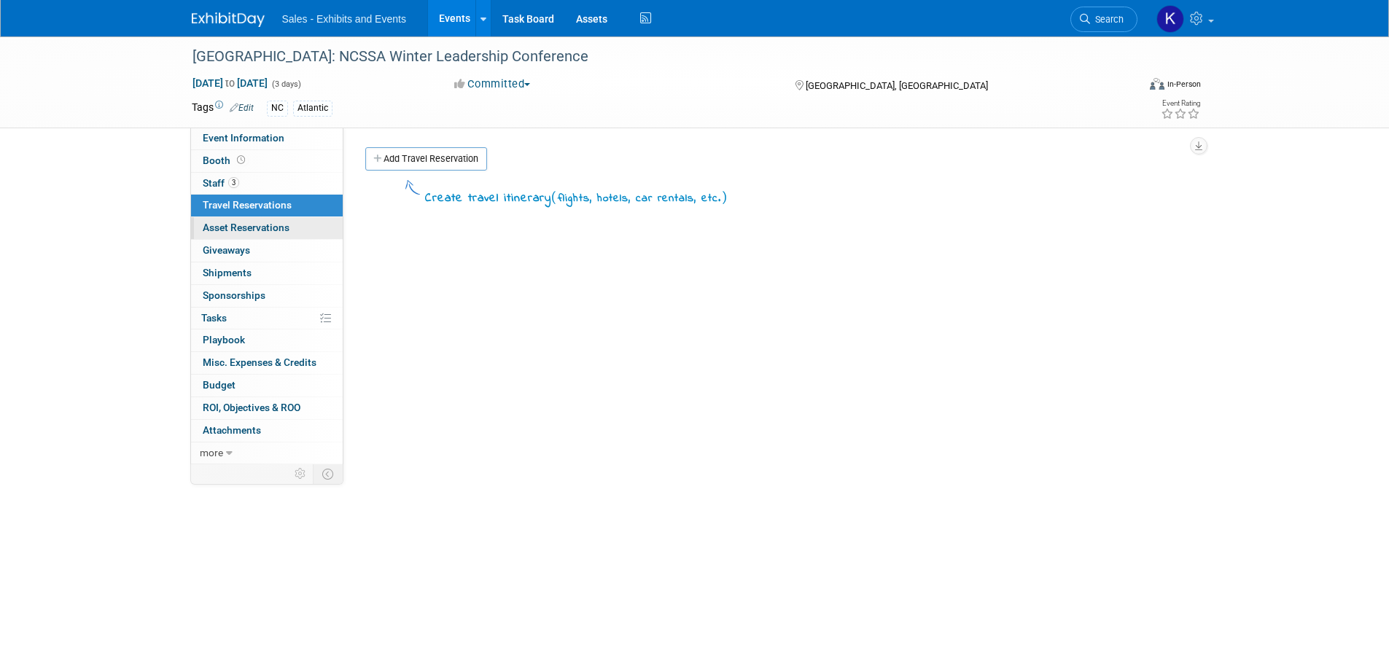
click at [263, 221] on link "0 Asset Reservations 0" at bounding box center [267, 228] width 152 height 22
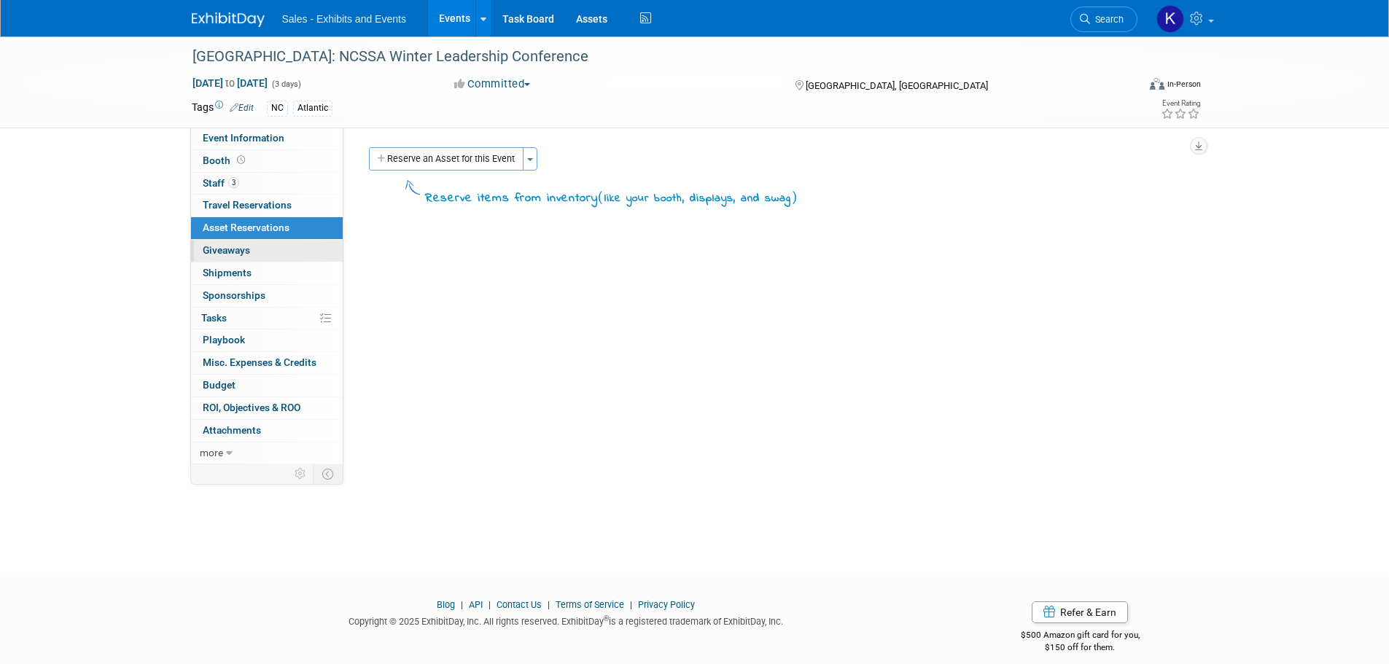
click at [243, 248] on span "Giveaways 0" at bounding box center [226, 250] width 47 height 12
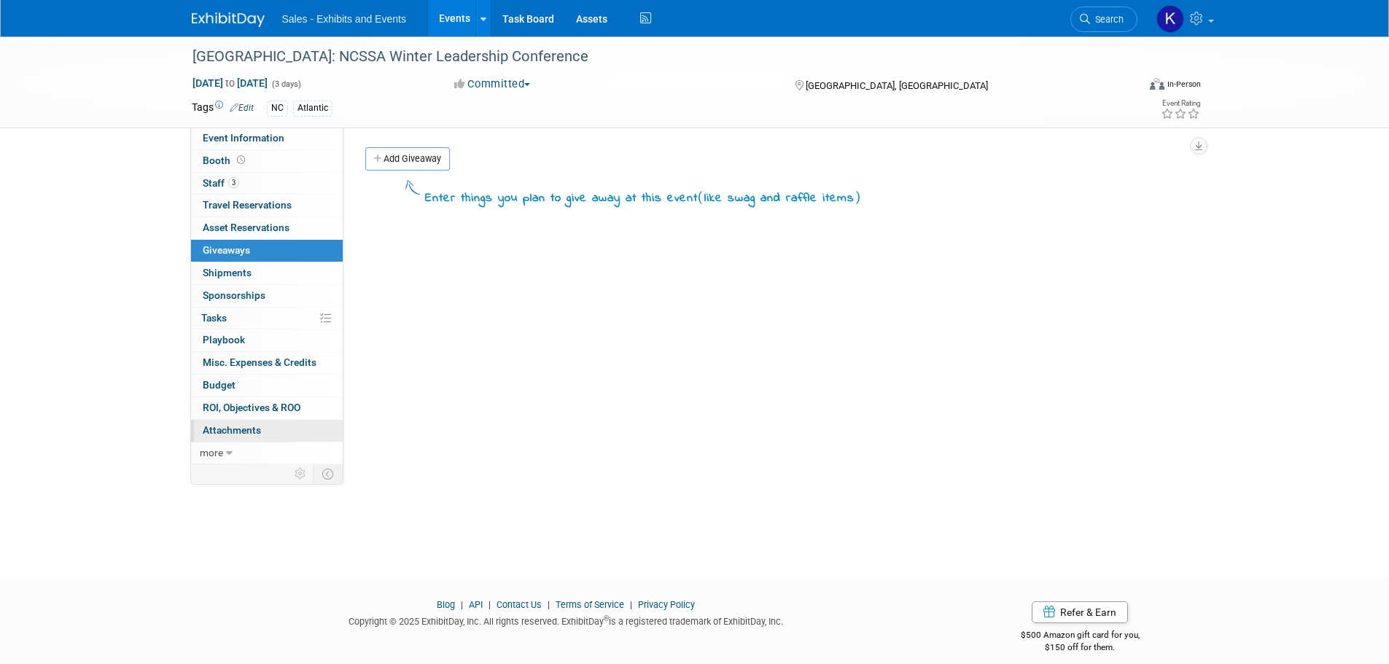
drag, startPoint x: 238, startPoint y: 430, endPoint x: 246, endPoint y: 431, distance: 8.1
click at [238, 430] on span "Attachments 0" at bounding box center [232, 430] width 58 height 12
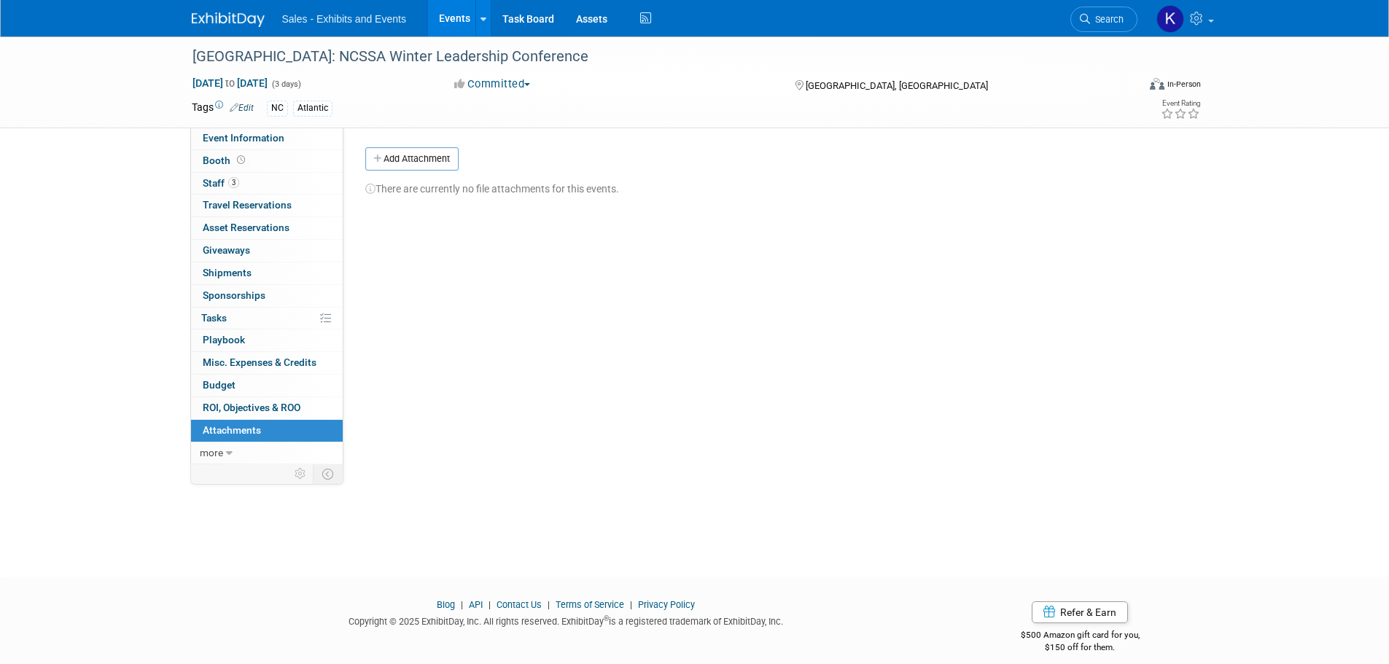
drag, startPoint x: 386, startPoint y: 149, endPoint x: 392, endPoint y: 155, distance: 7.7
click at [387, 149] on button "Add Attachment" at bounding box center [411, 158] width 93 height 23
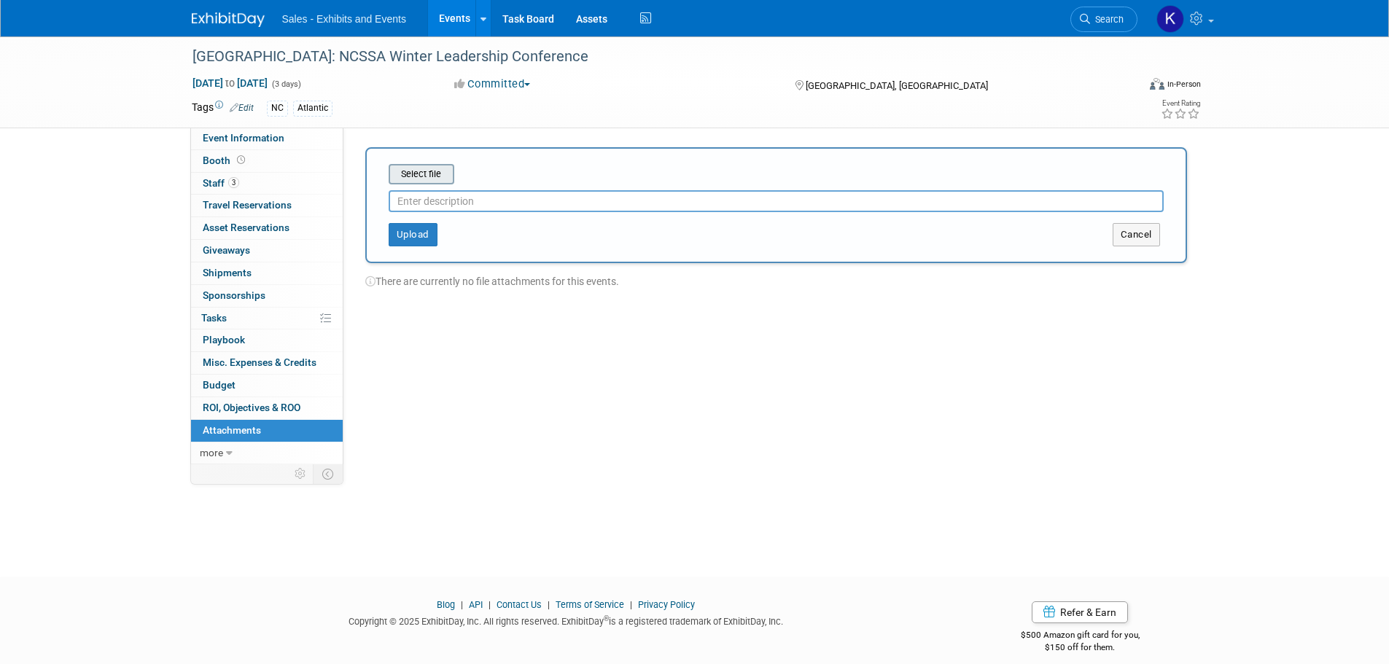
click at [441, 174] on input "file" at bounding box center [366, 173] width 174 height 17
type input "draft agenda"
click at [418, 221] on button "Upload" at bounding box center [413, 228] width 49 height 23
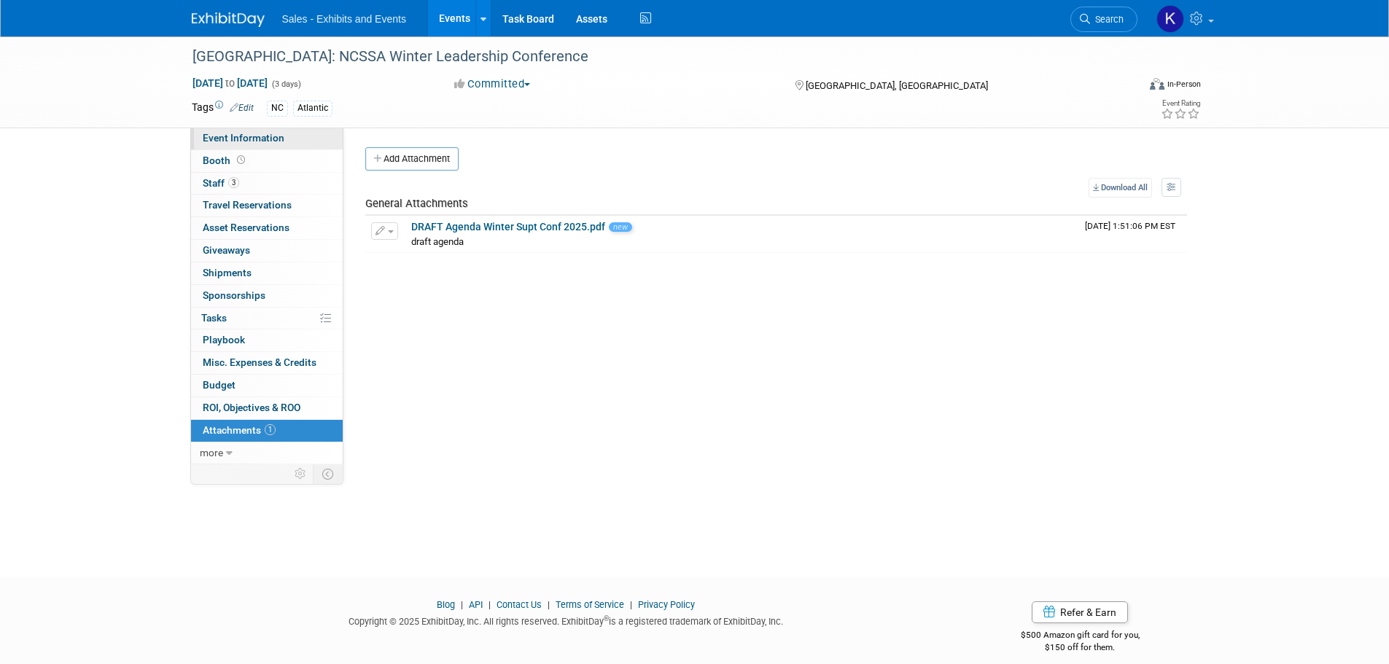
click at [222, 138] on span "Event Information" at bounding box center [244, 138] width 82 height 12
select select "Atlantic"
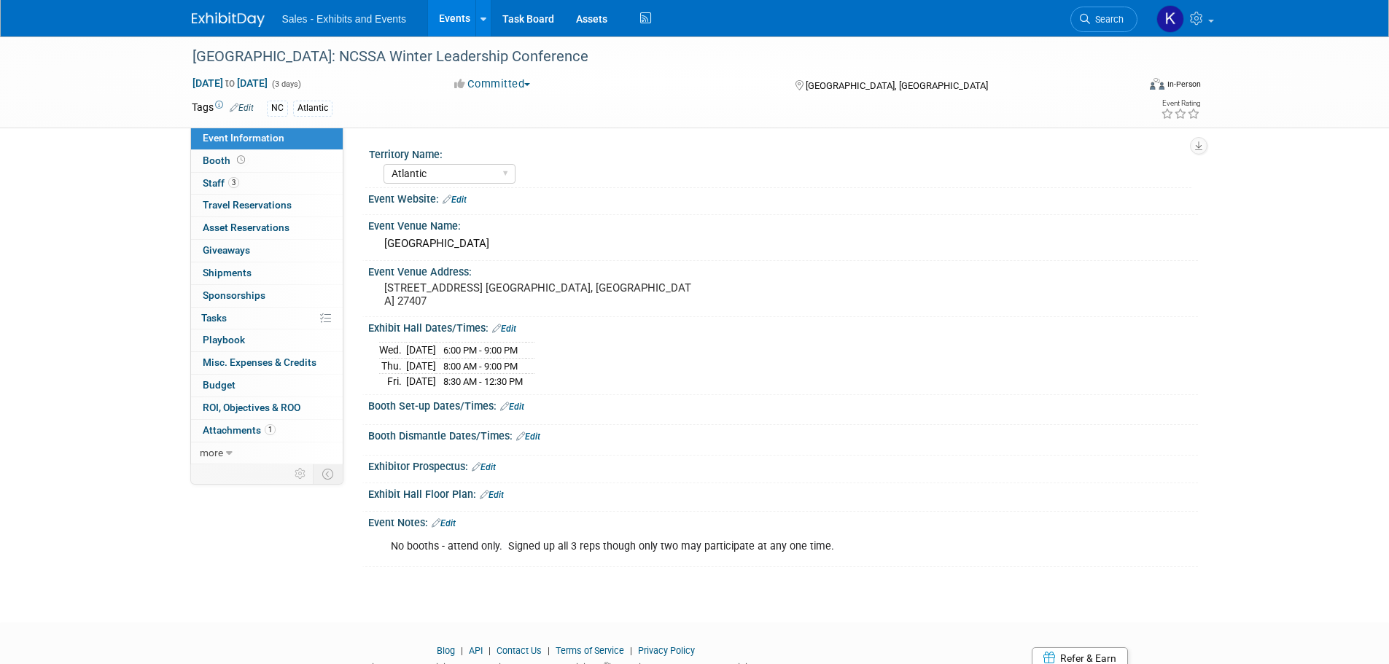
click at [226, 10] on link at bounding box center [237, 13] width 90 height 12
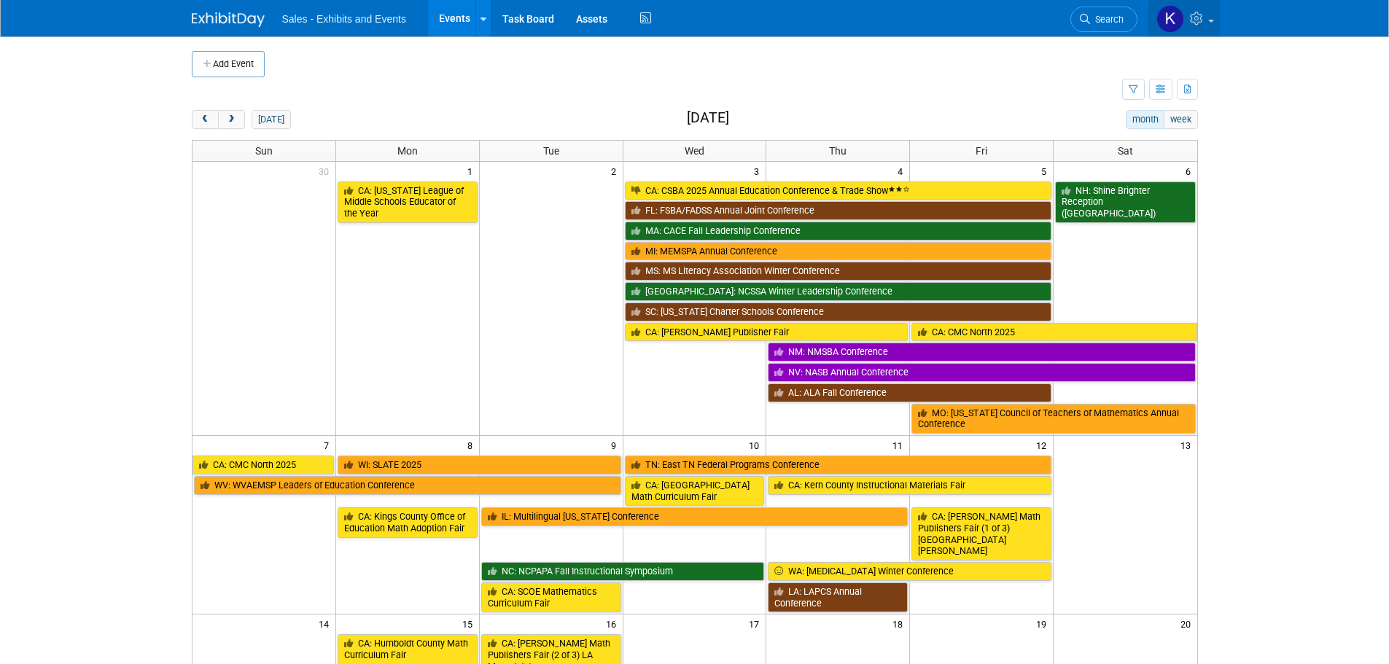
click at [1201, 14] on icon at bounding box center [1198, 18] width 17 height 13
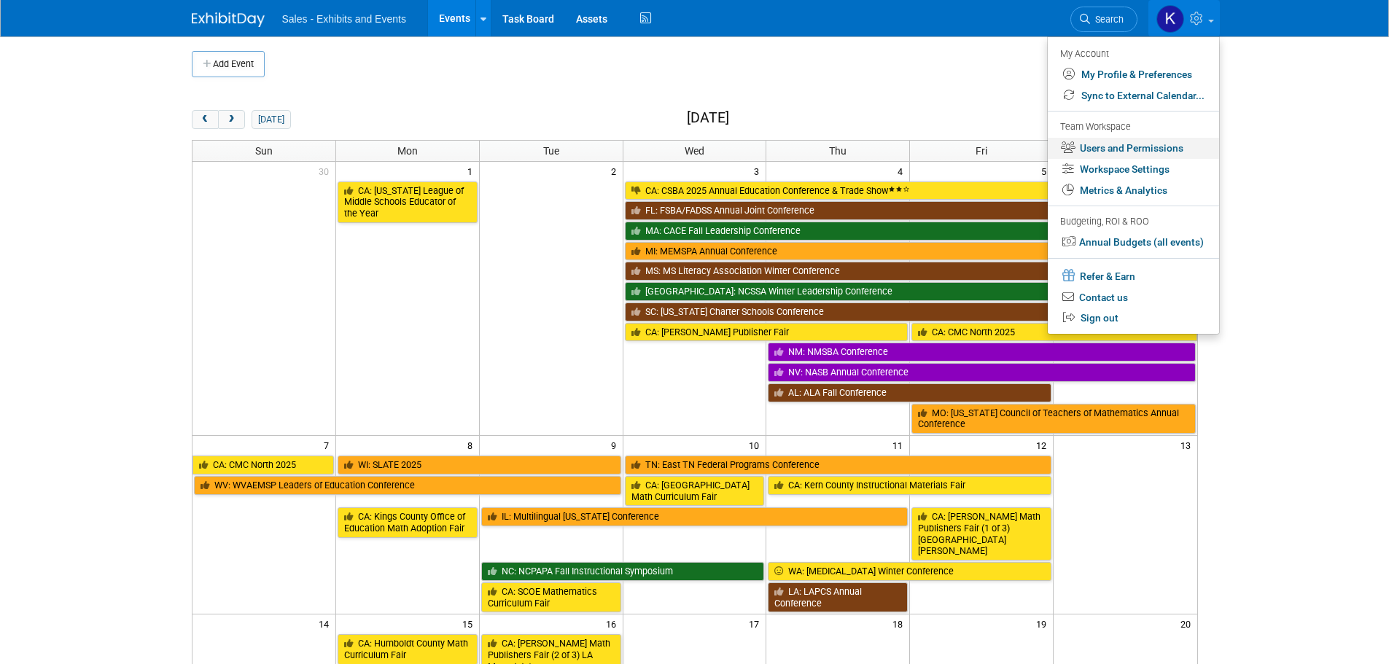
click at [1159, 146] on link "Users and Permissions" at bounding box center [1133, 148] width 171 height 21
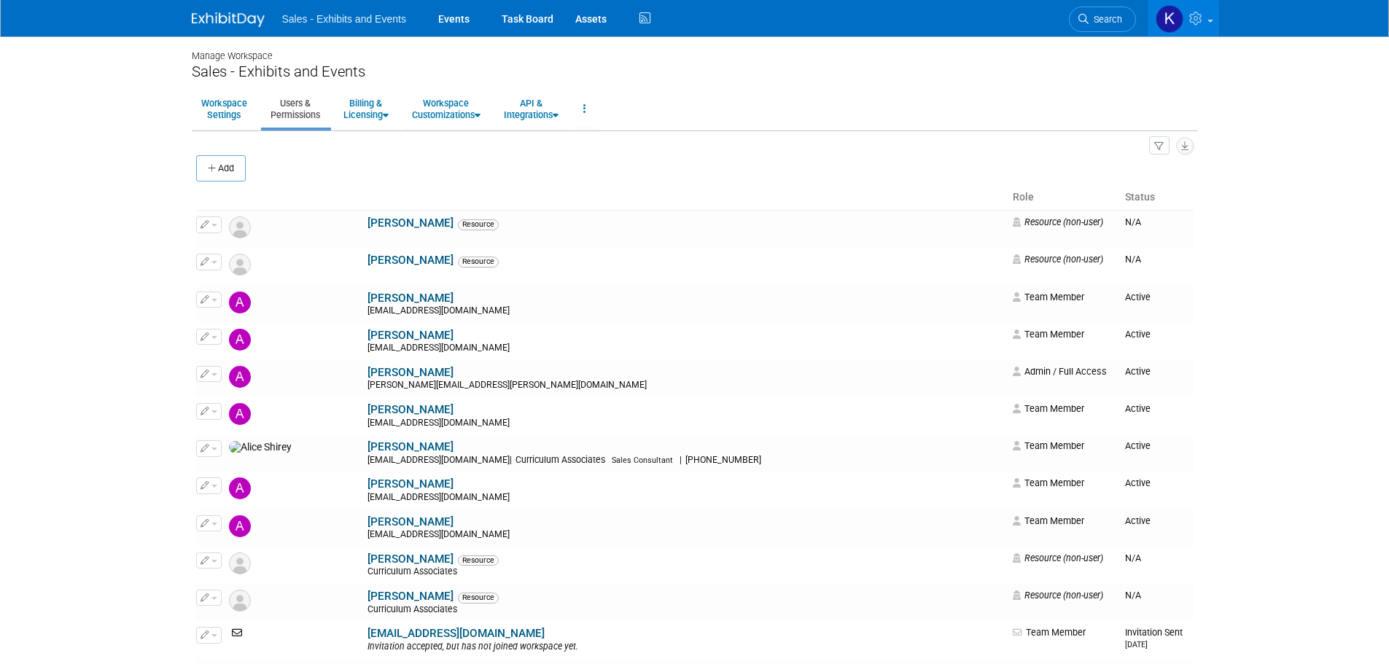
drag, startPoint x: 225, startPoint y: 169, endPoint x: 261, endPoint y: 179, distance: 37.7
click at [225, 169] on button "Add" at bounding box center [221, 168] width 50 height 26
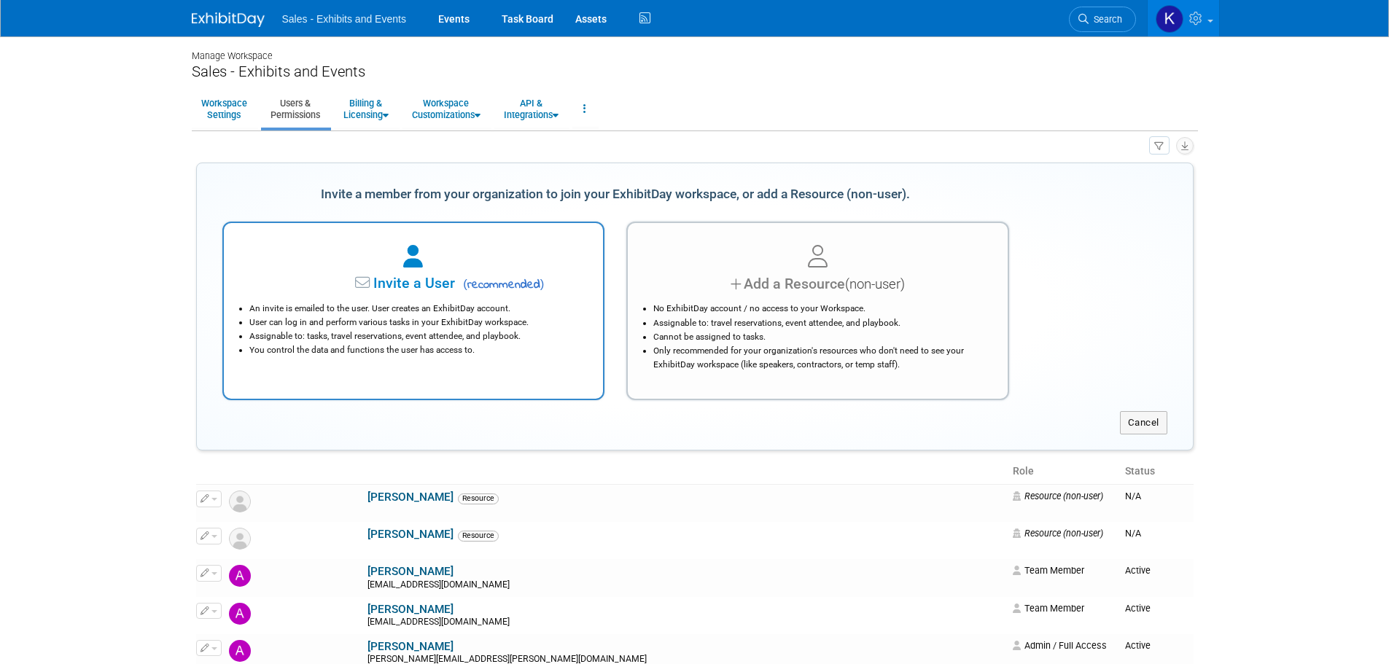
click at [433, 281] on span "Invite a User" at bounding box center [368, 283] width 173 height 17
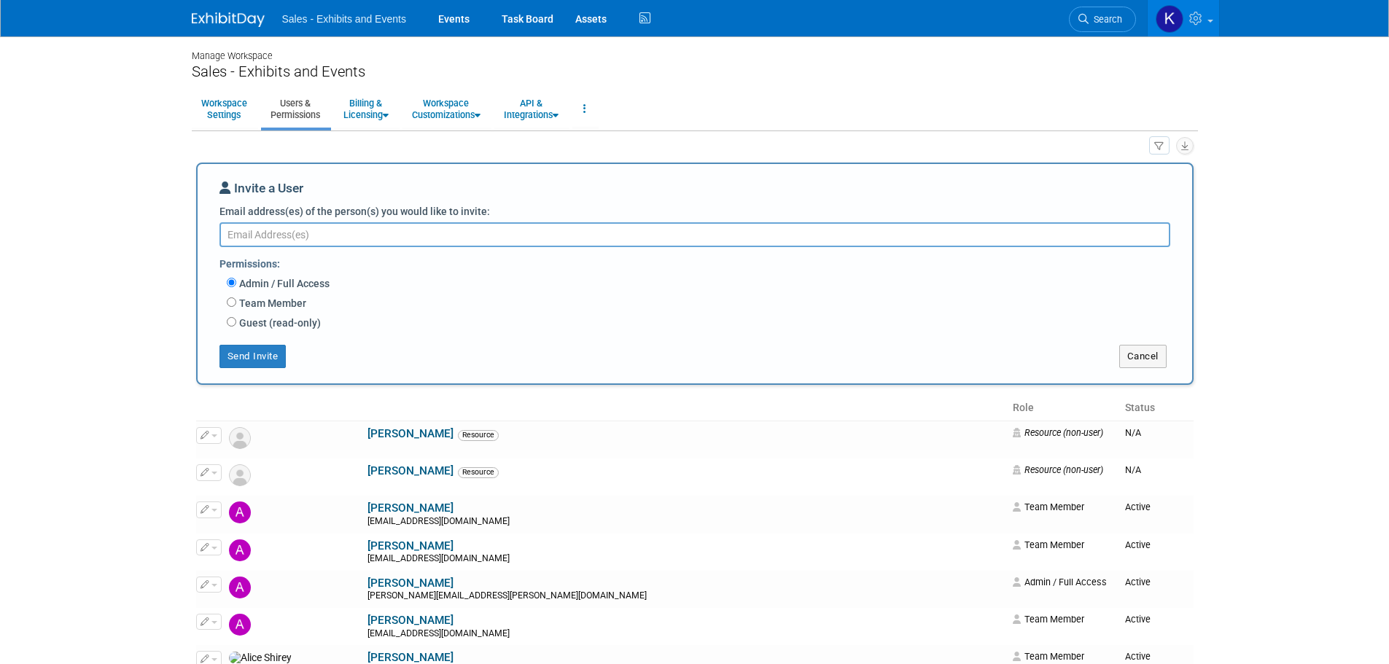
click at [286, 303] on label "Team Member" at bounding box center [271, 303] width 70 height 15
click at [236, 303] on input "Team Member" at bounding box center [231, 301] width 9 height 9
radio input "true"
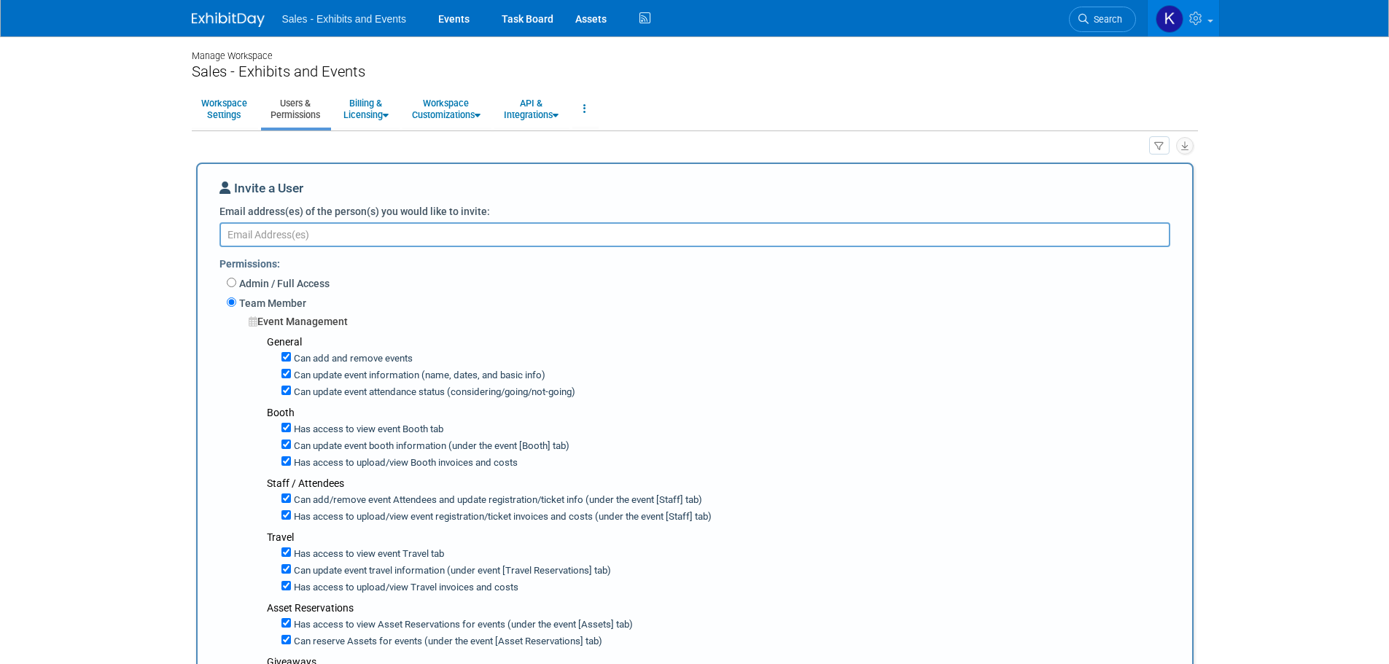
drag, startPoint x: 318, startPoint y: 227, endPoint x: 381, endPoint y: 233, distance: 63.0
click at [319, 227] on textarea "Email address(es) of the person(s) you would like to invite:" at bounding box center [694, 234] width 951 height 25
type textarea "SBatten@cainc.com"
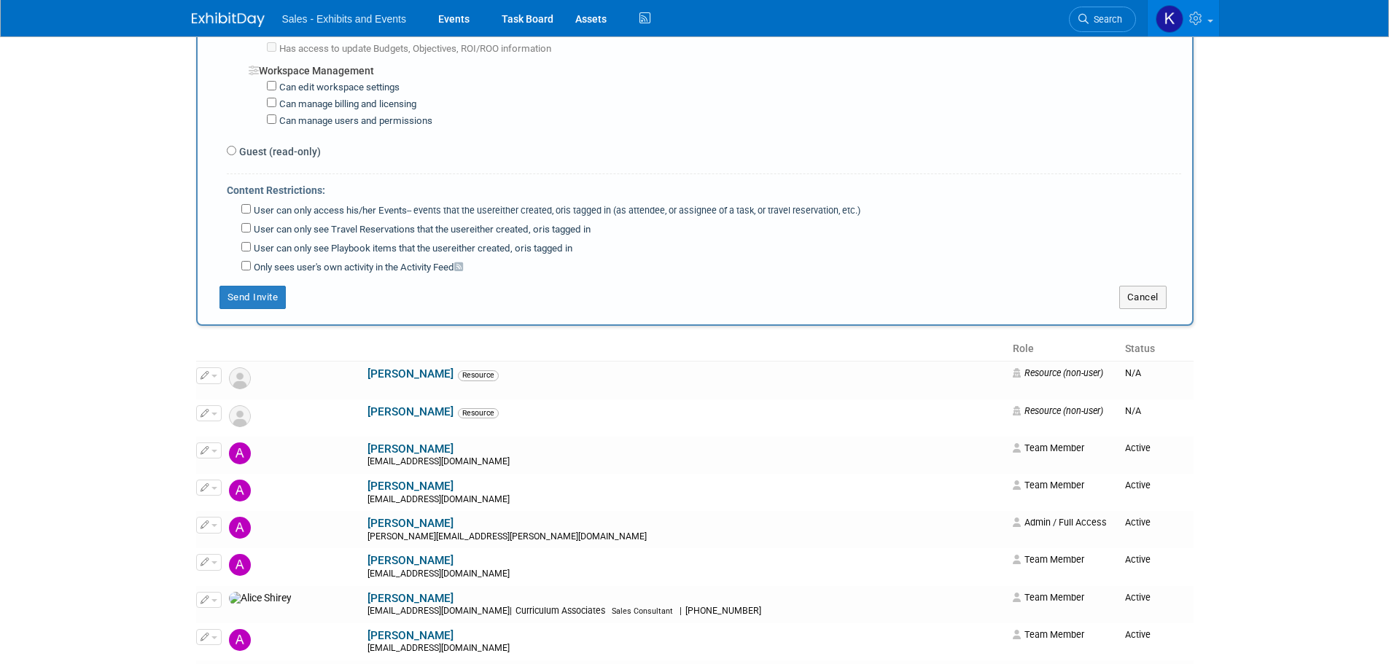
scroll to position [1166, 0]
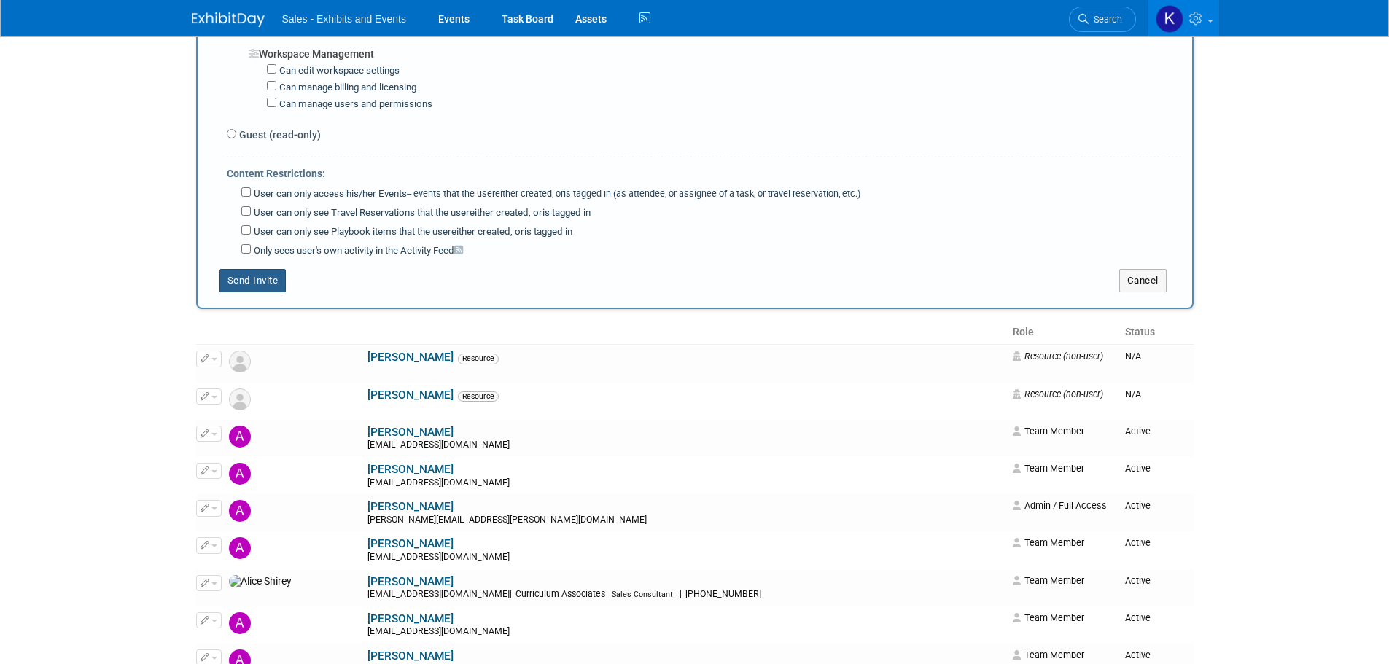
click at [267, 282] on button "Send Invite" at bounding box center [252, 280] width 67 height 23
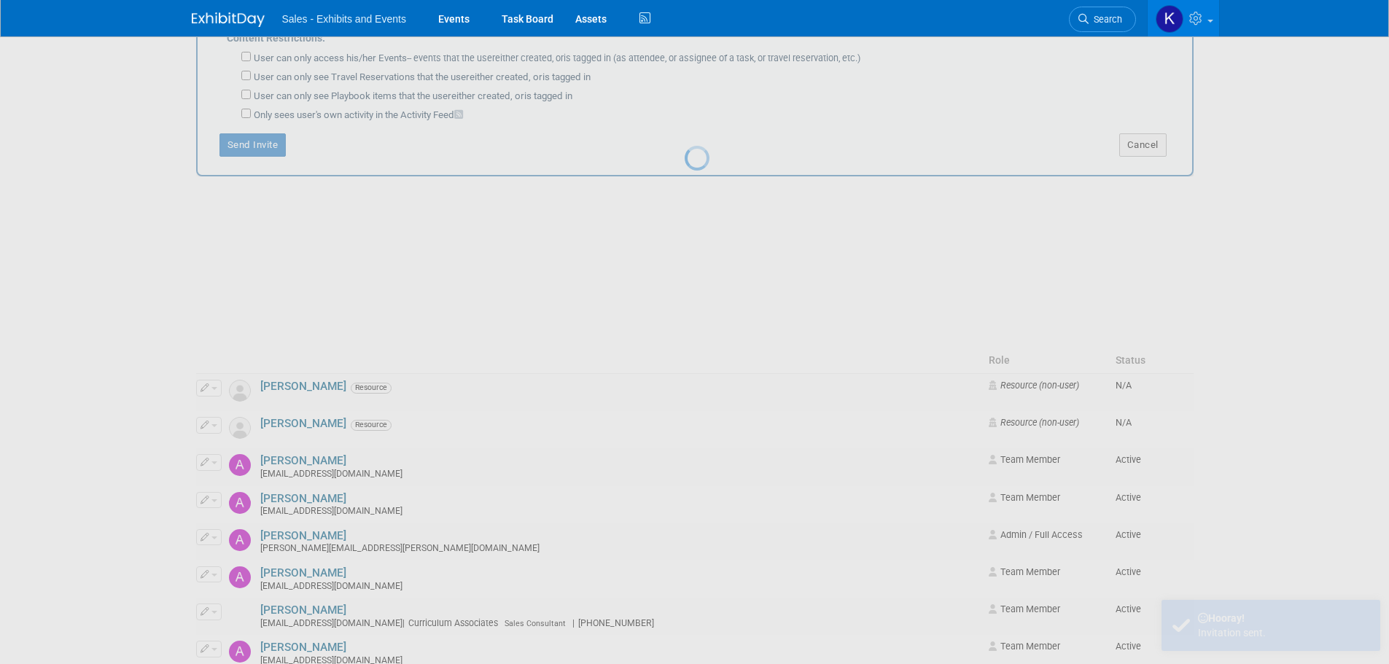
scroll to position [0, 0]
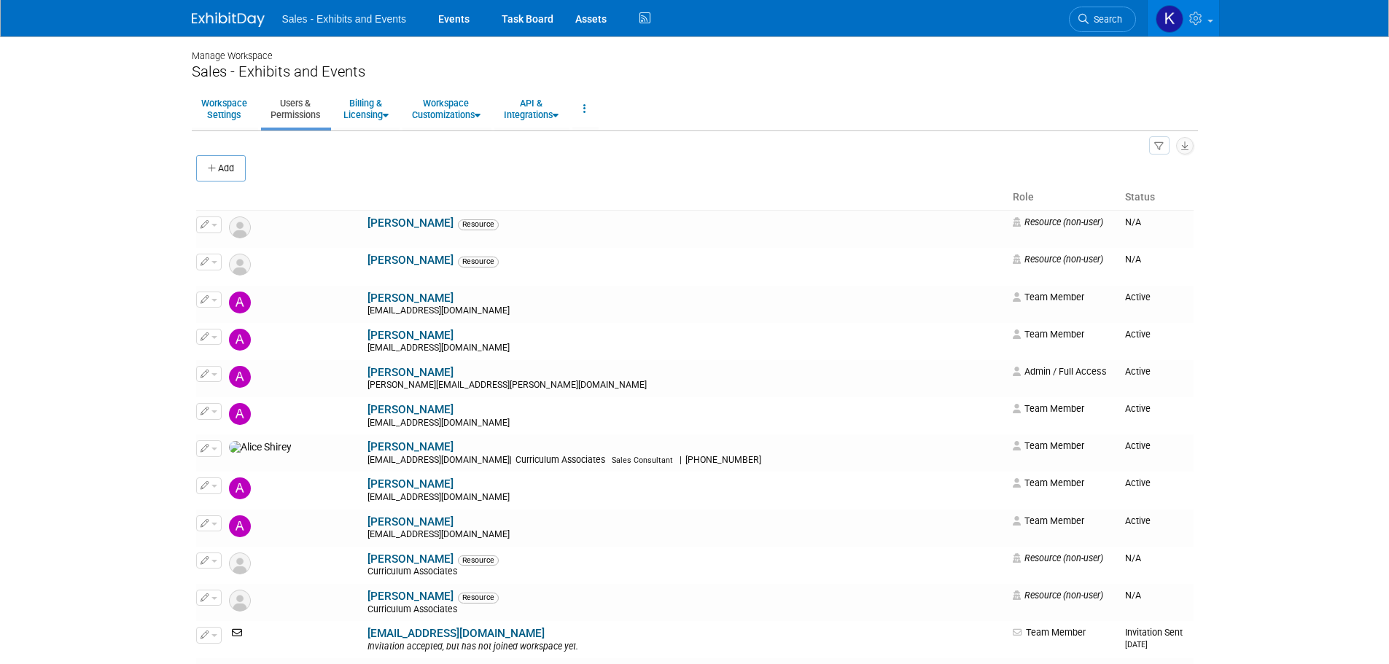
click at [248, 19] on img at bounding box center [228, 19] width 73 height 15
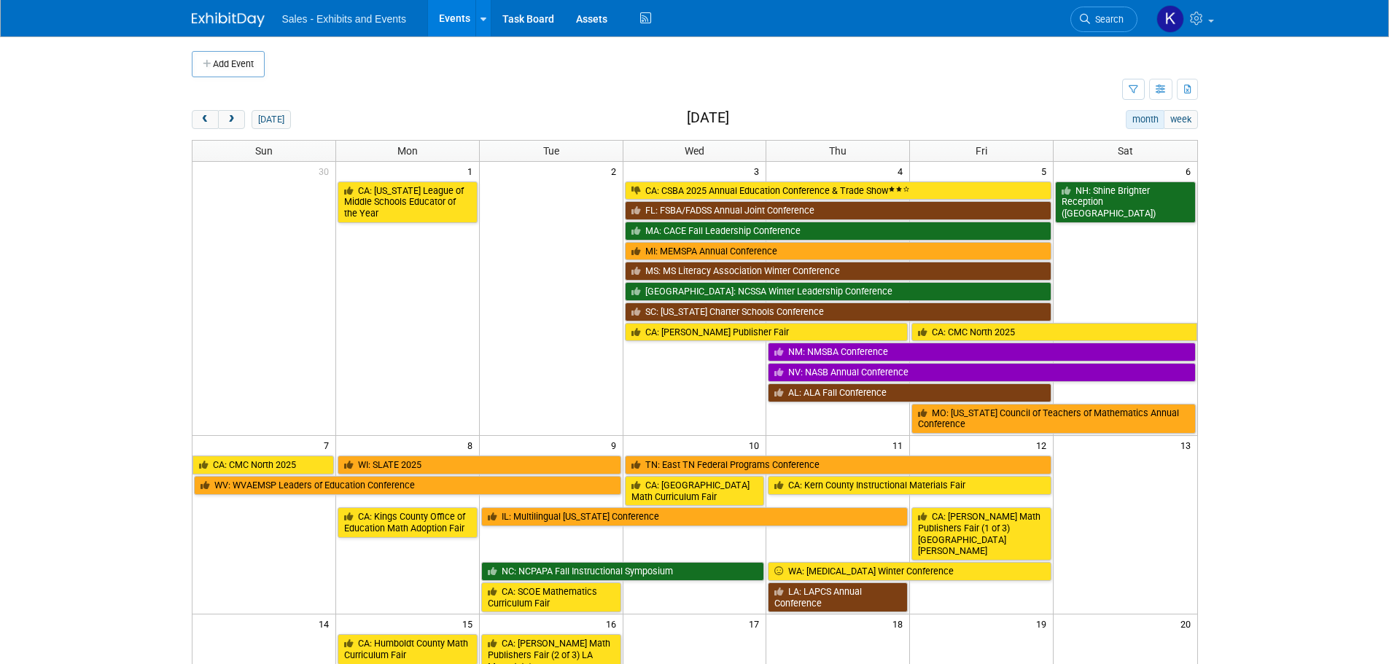
click at [227, 20] on img at bounding box center [228, 19] width 73 height 15
